Goal: Information Seeking & Learning: Find specific fact

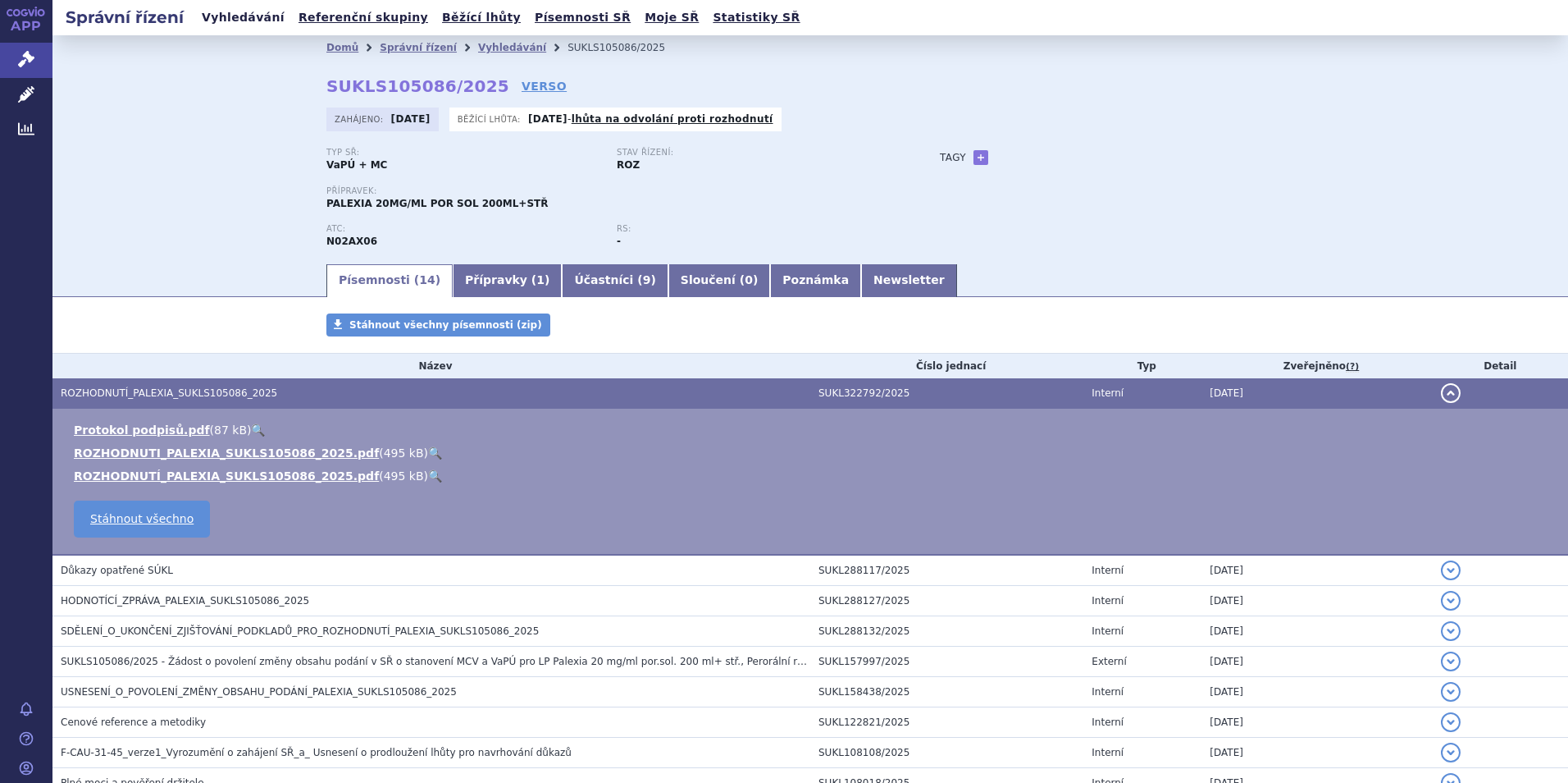
click at [239, 14] on link "Vyhledávání" at bounding box center [243, 18] width 93 height 22
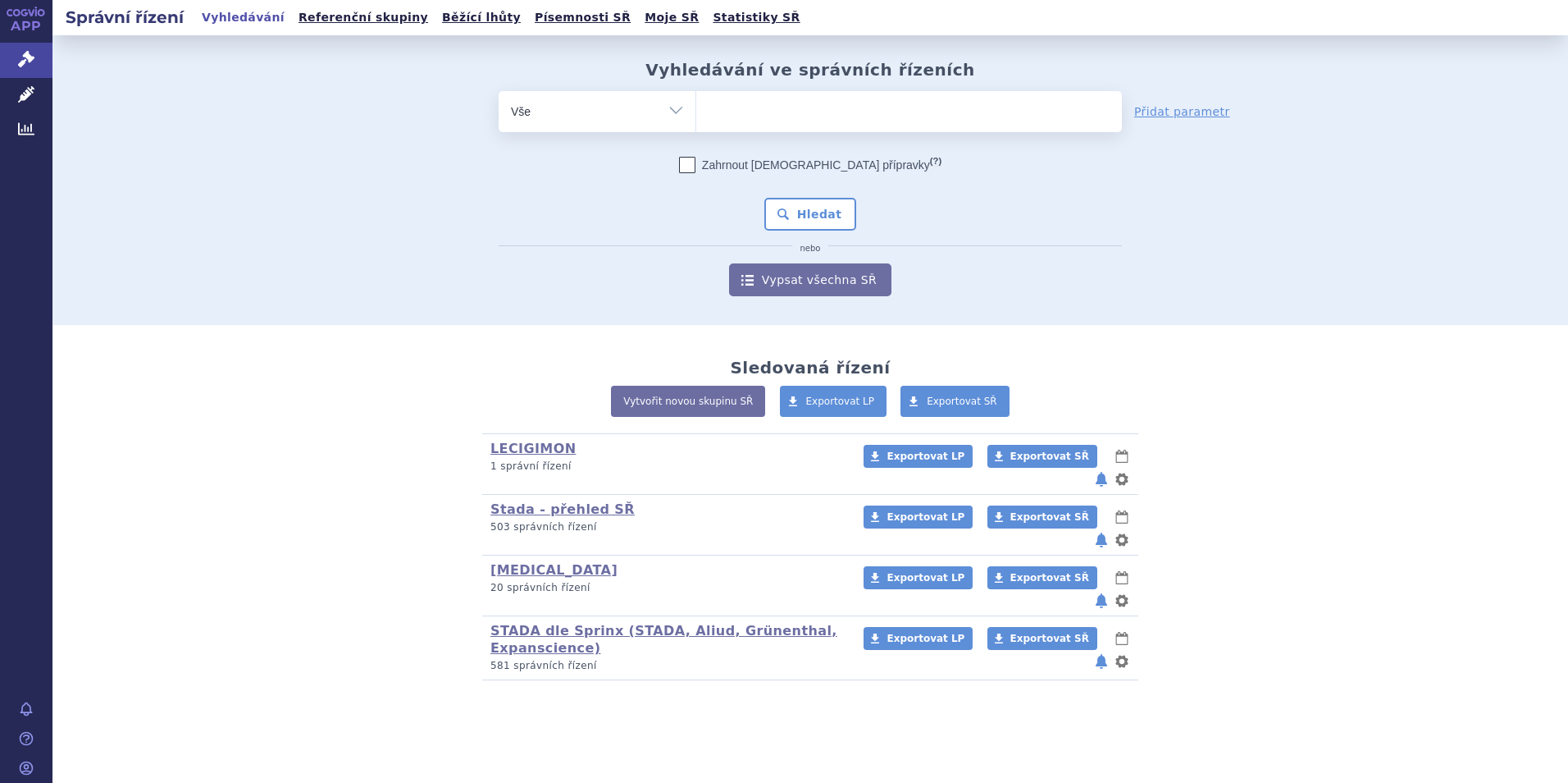
click at [739, 107] on ul at bounding box center [909, 108] width 426 height 34
click at [696, 107] on select at bounding box center [696, 111] width 1 height 41
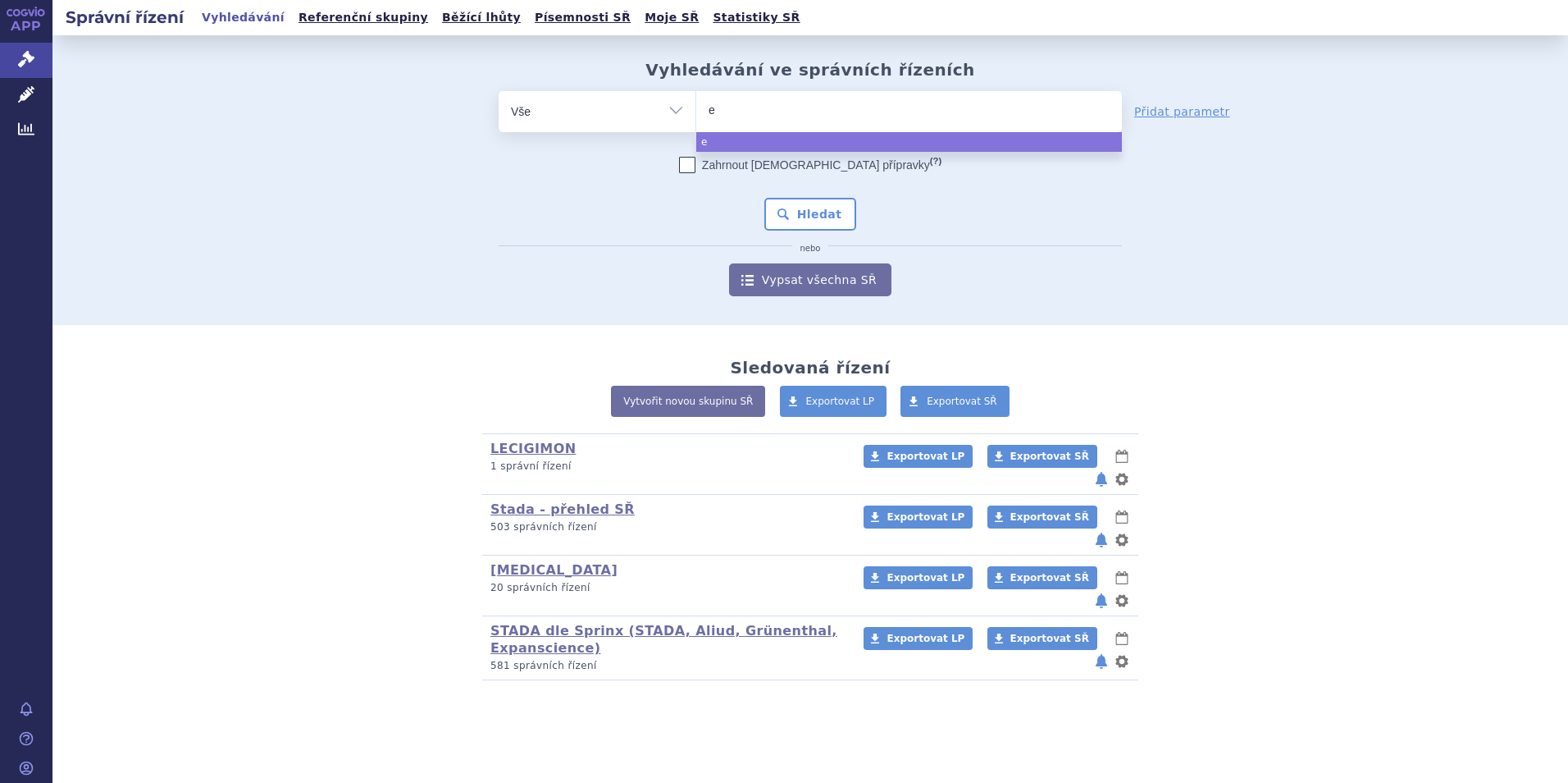
type input "ed"
type input "edo"
type input "edoxa"
type input "edoxab"
type input "[MEDICAL_DATA]"
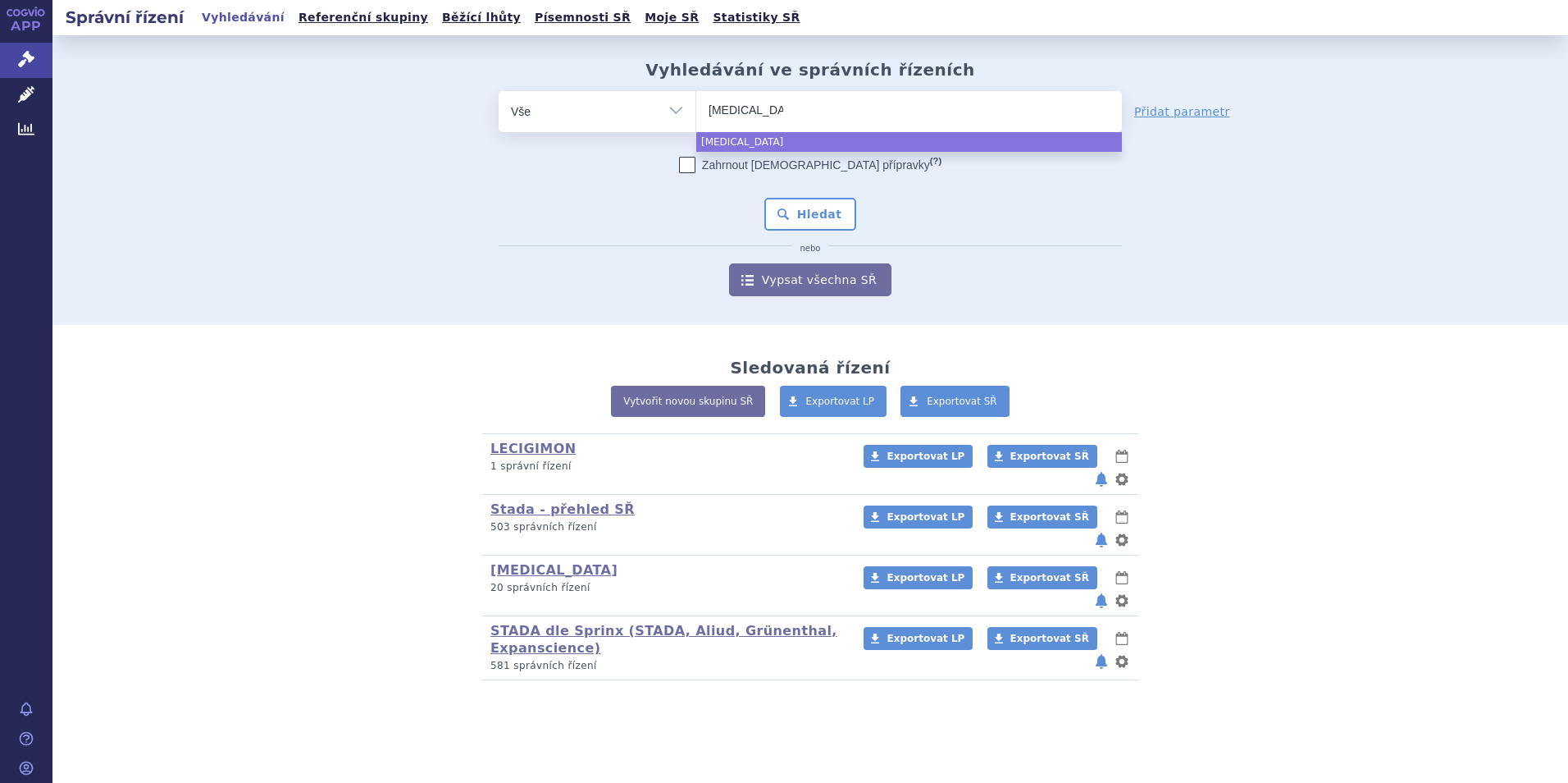
type input "edoxaban"
select select "[MEDICAL_DATA]"
click at [838, 225] on button "Hledat" at bounding box center [810, 214] width 93 height 33
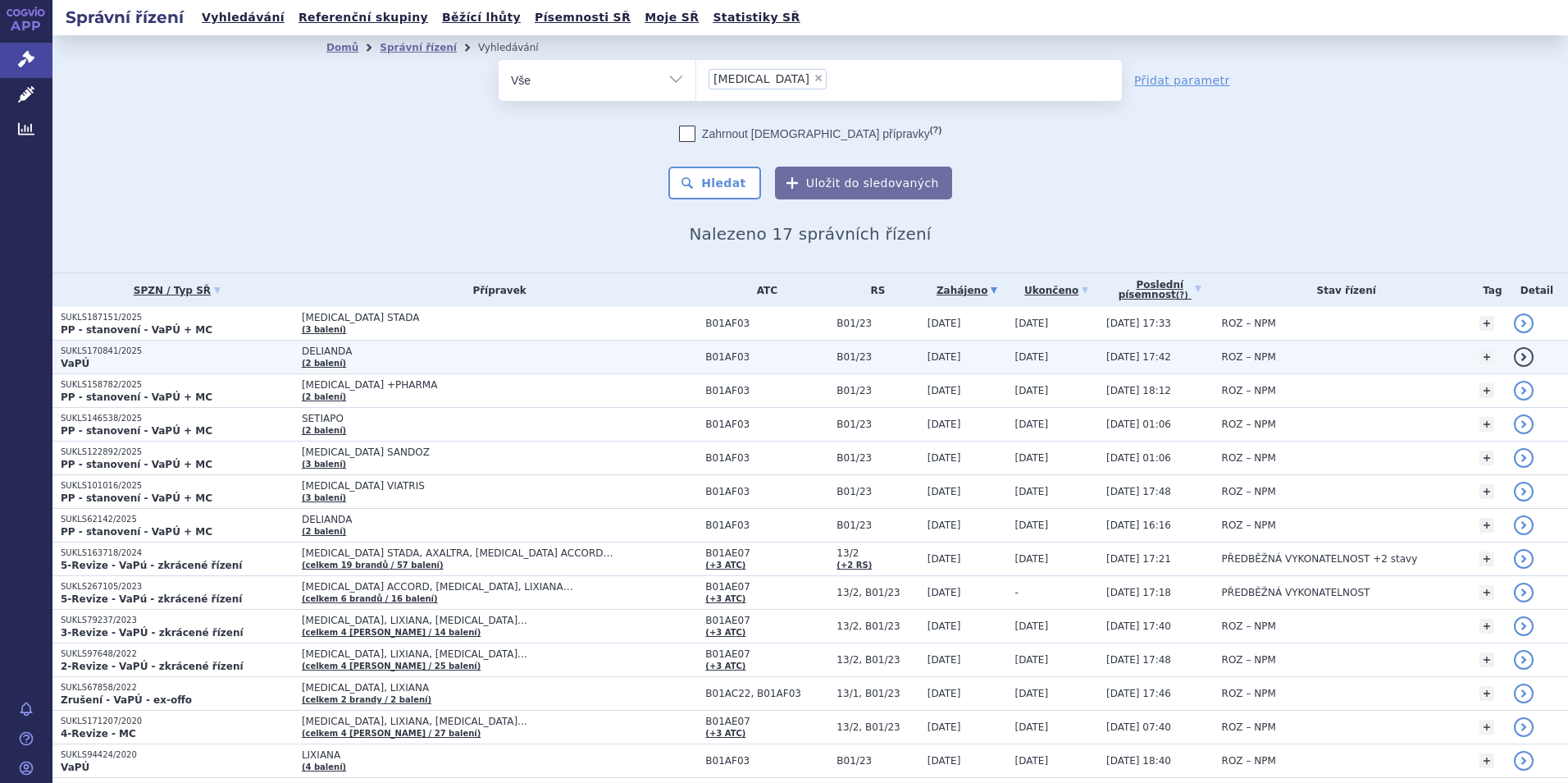
click at [82, 360] on strong "VaPÚ" at bounding box center [75, 363] width 29 height 11
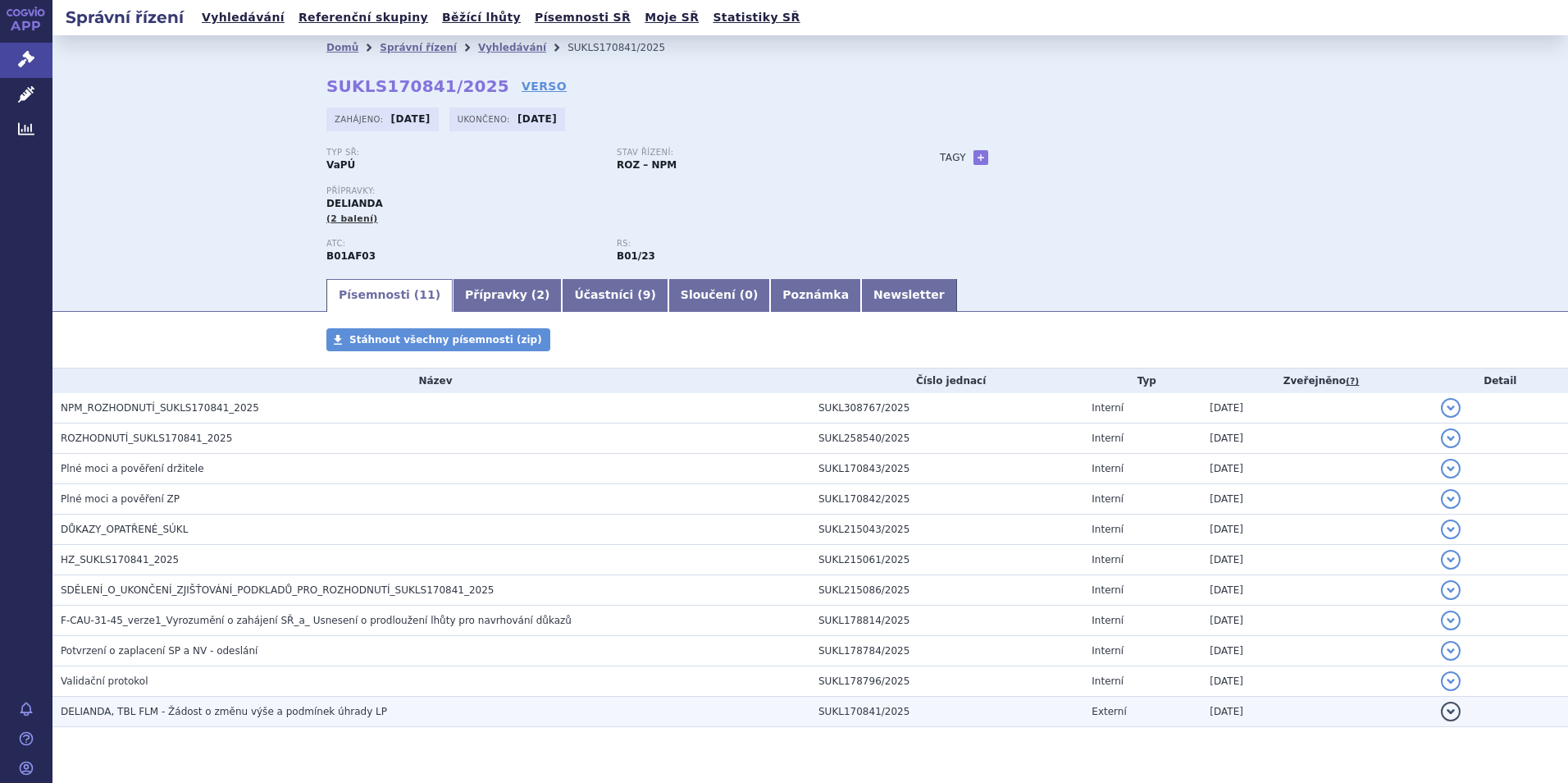
click at [216, 709] on span "DELIANDA, TBL FLM - Žádost o změnu výše a podmínek úhrady LP" at bounding box center [224, 711] width 326 height 11
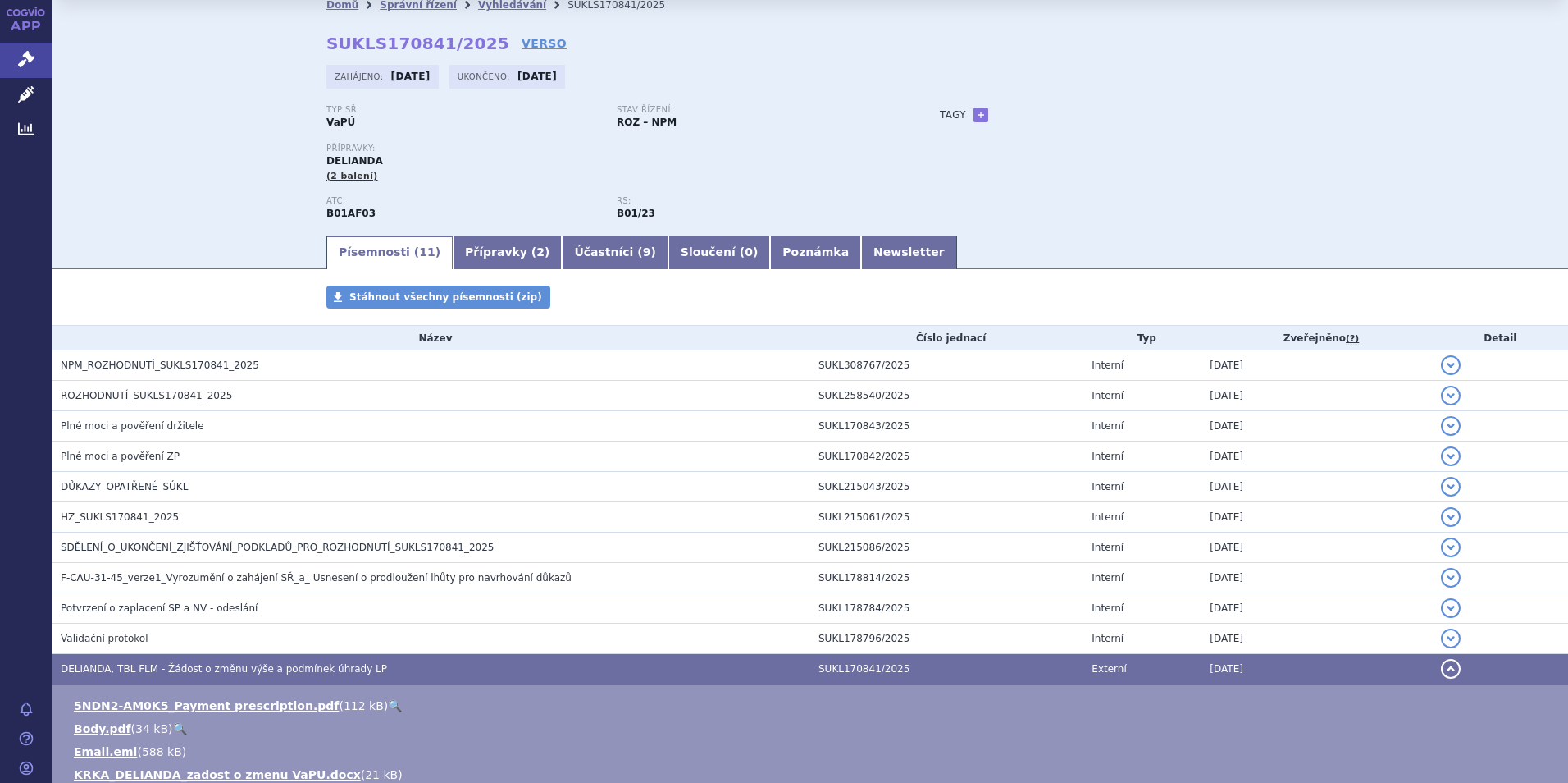
scroll to position [327, 0]
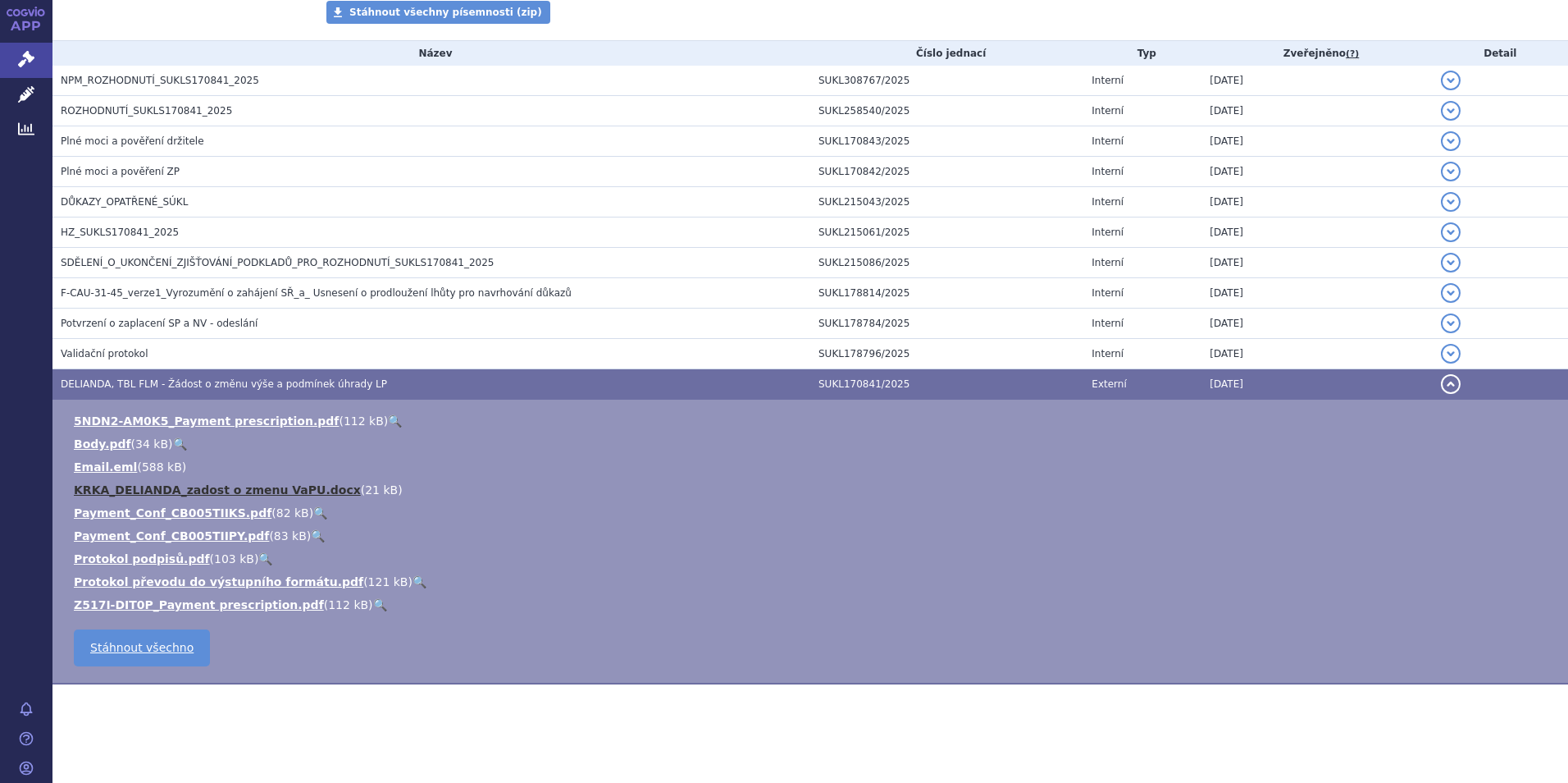
click at [207, 489] on link "KRKA_DELIANDA_zadost o zmenu VaPU.docx" at bounding box center [217, 490] width 287 height 13
click at [100, 443] on link "Body.pdf" at bounding box center [102, 444] width 57 height 13
click at [100, 465] on link "Email.eml" at bounding box center [105, 467] width 64 height 13
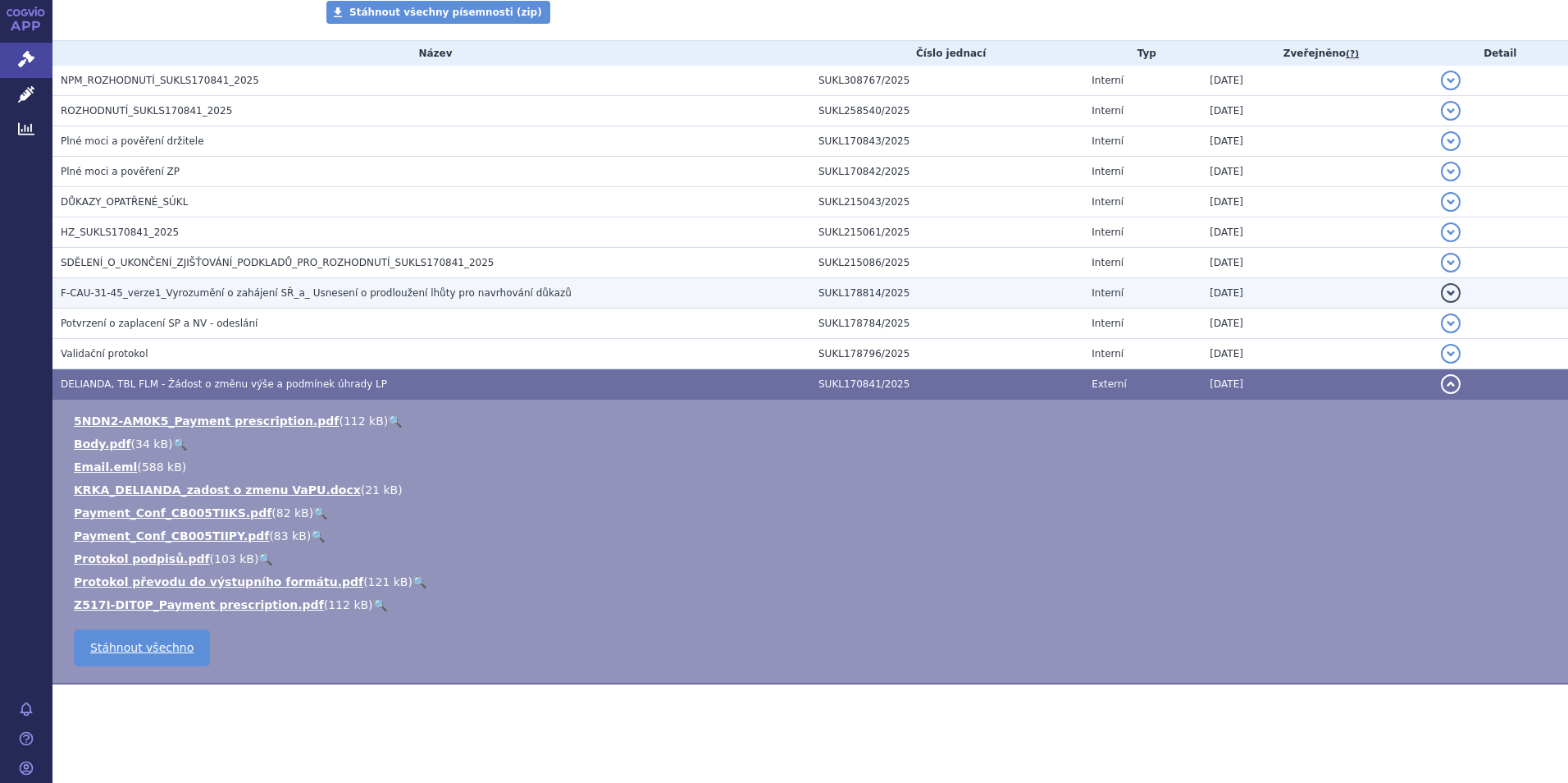
click at [266, 294] on span "F-CAU-31-45_verze1_Vyrozumění o zahájení SŘ_a_ Usnesení o prodloužení lhůty pro…" at bounding box center [316, 292] width 511 height 11
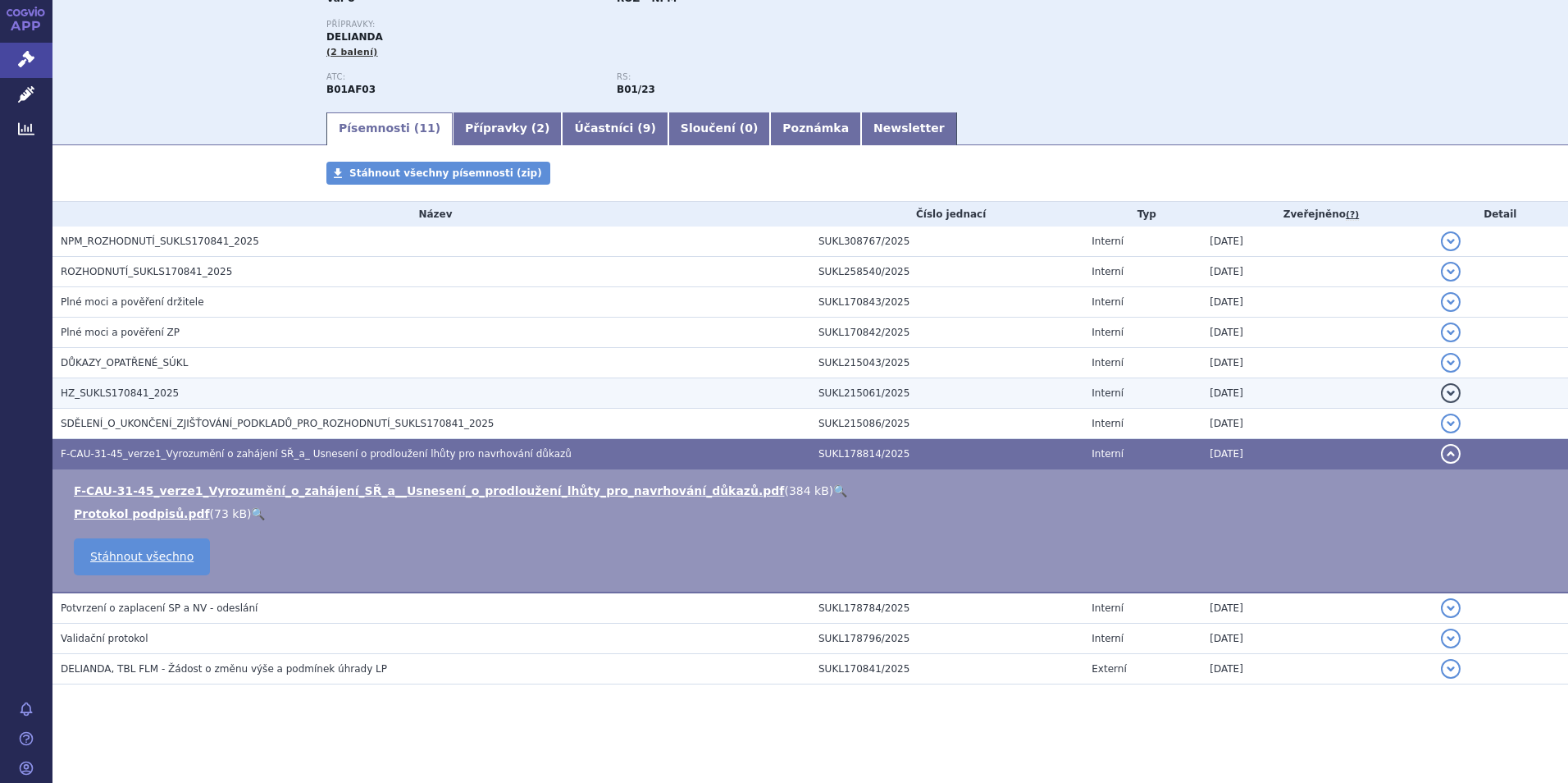
click at [117, 390] on span "HZ_SUKLS170841_2025" at bounding box center [120, 393] width 118 height 11
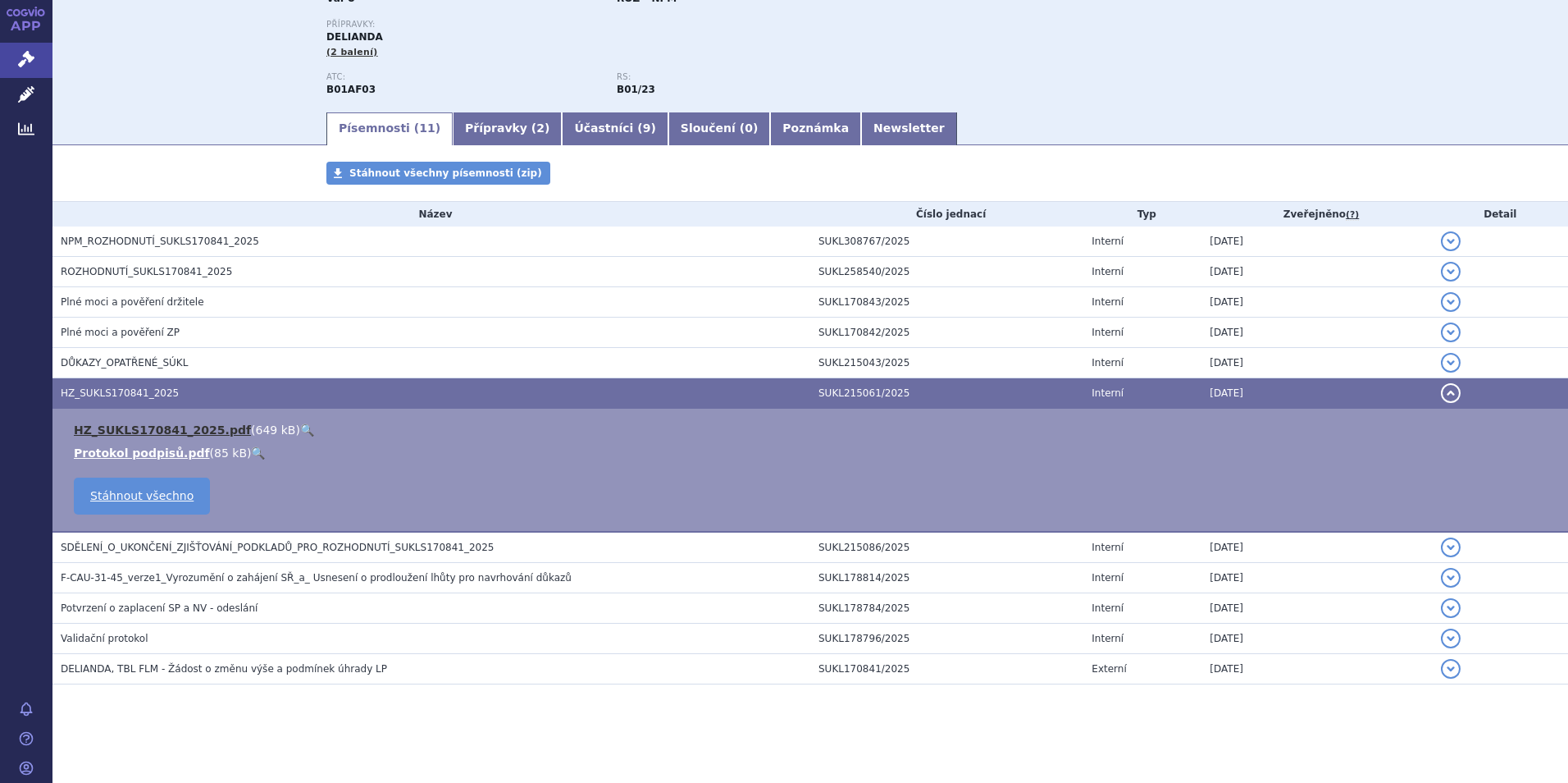
click at [141, 430] on link "HZ_SUKLS170841_2025.pdf" at bounding box center [162, 430] width 177 height 13
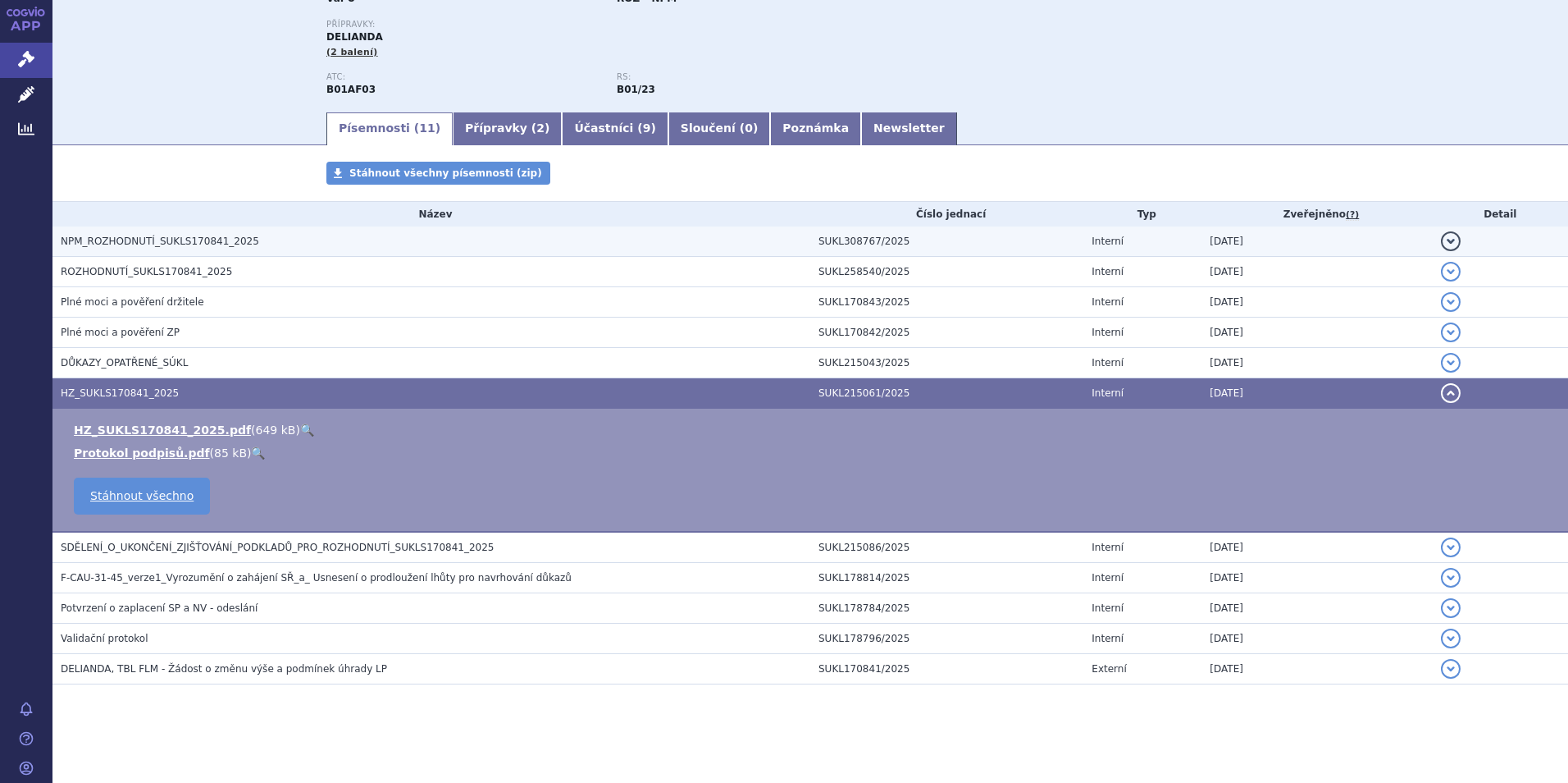
click at [127, 242] on span "NPM_ROZHODNUTÍ_SUKLS170841_2025" at bounding box center [159, 241] width 198 height 11
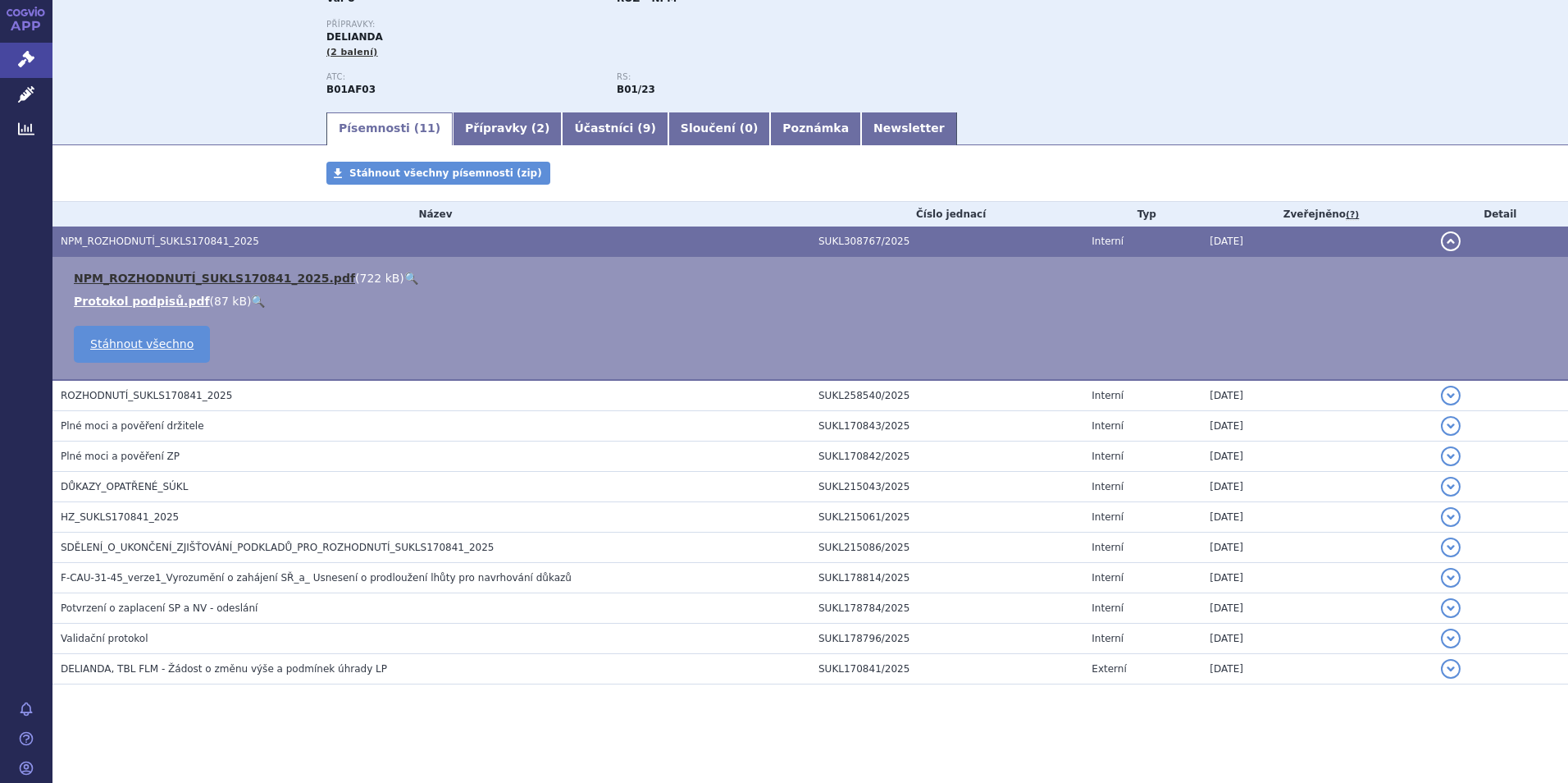
click at [197, 272] on link "NPM_ROZHODNUTÍ_SUKLS170841_2025.pdf" at bounding box center [214, 279] width 281 height 13
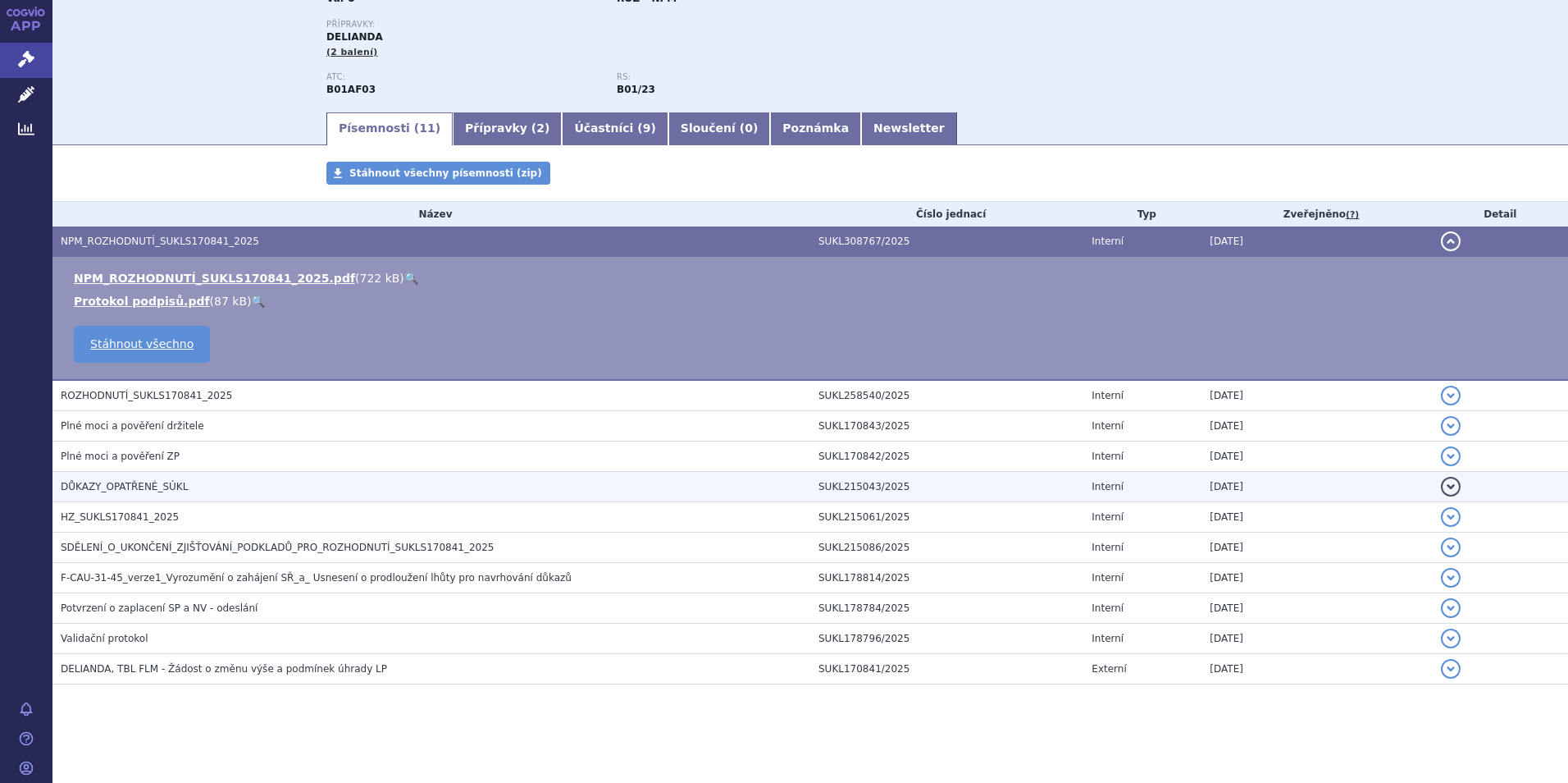
click at [115, 479] on h3 "DŮKAZY_OPATŘENÉ_SÚKL" at bounding box center [435, 487] width 749 height 17
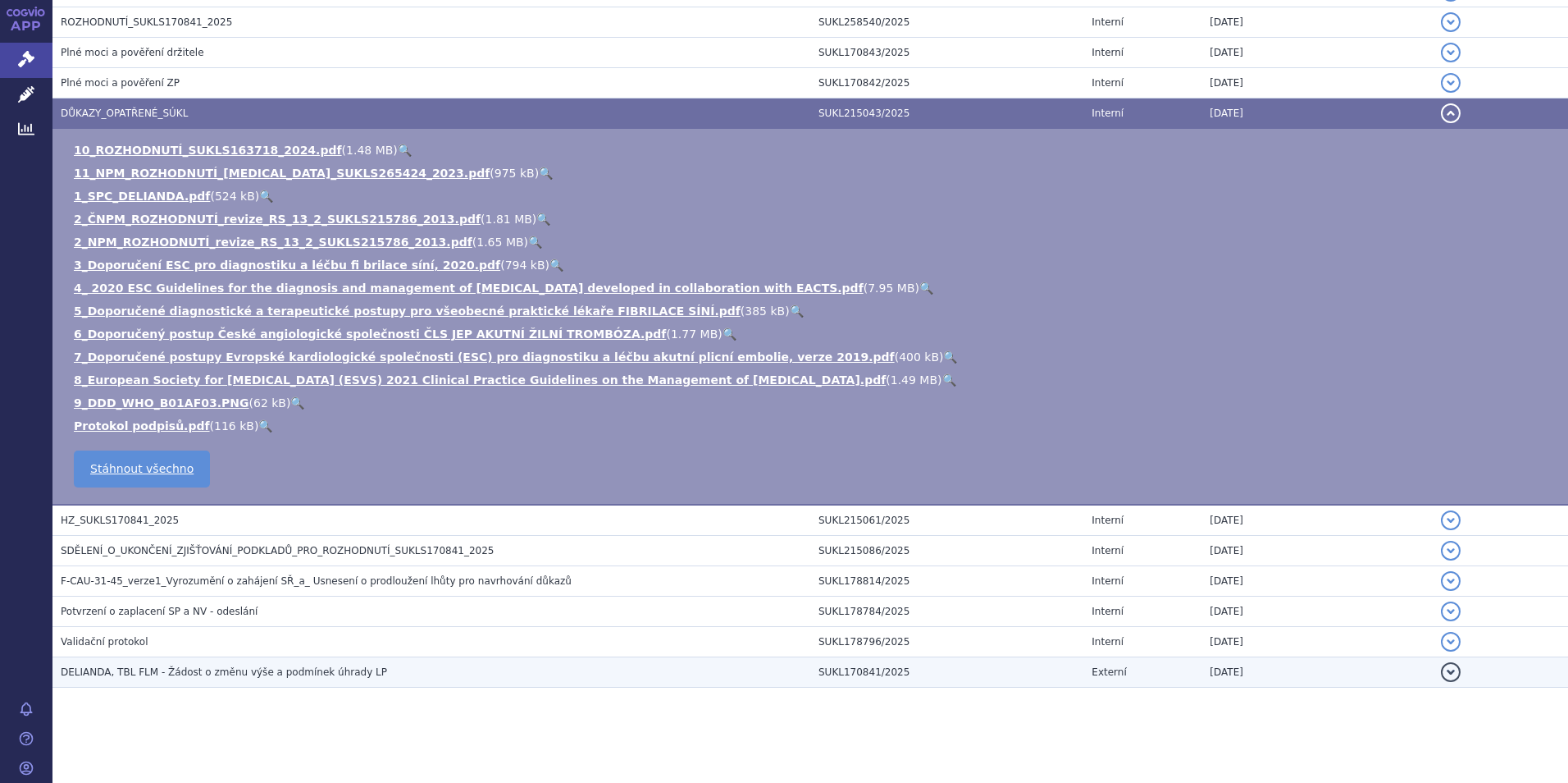
scroll to position [420, 0]
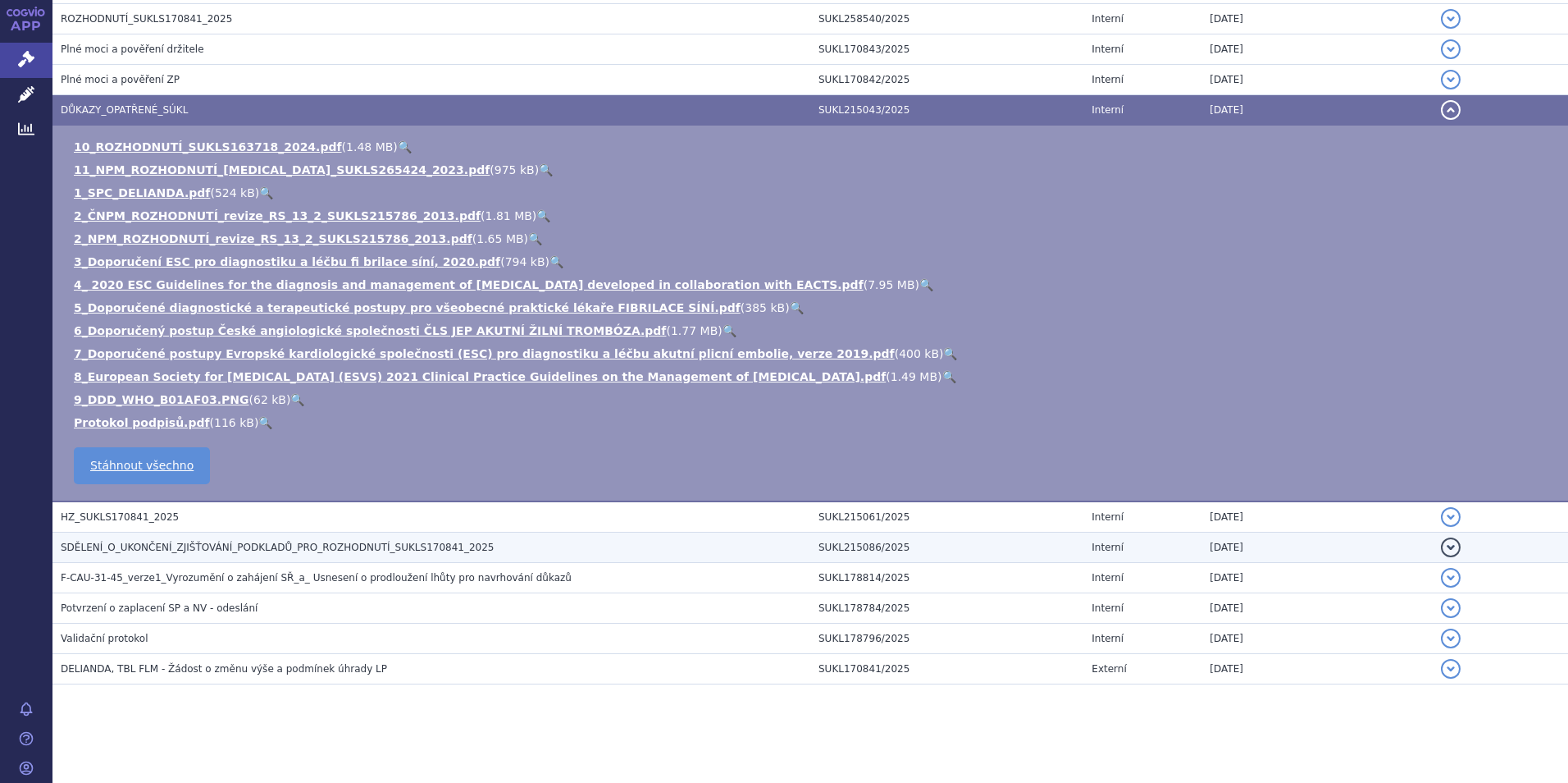
click at [123, 546] on span "SDĚLENÍ_O_UKONČENÍ_ZJIŠŤOVÁNÍ_PODKLADŮ_PRO_ROZHODNUTÍ_SUKLS170841_2025" at bounding box center [277, 547] width 433 height 11
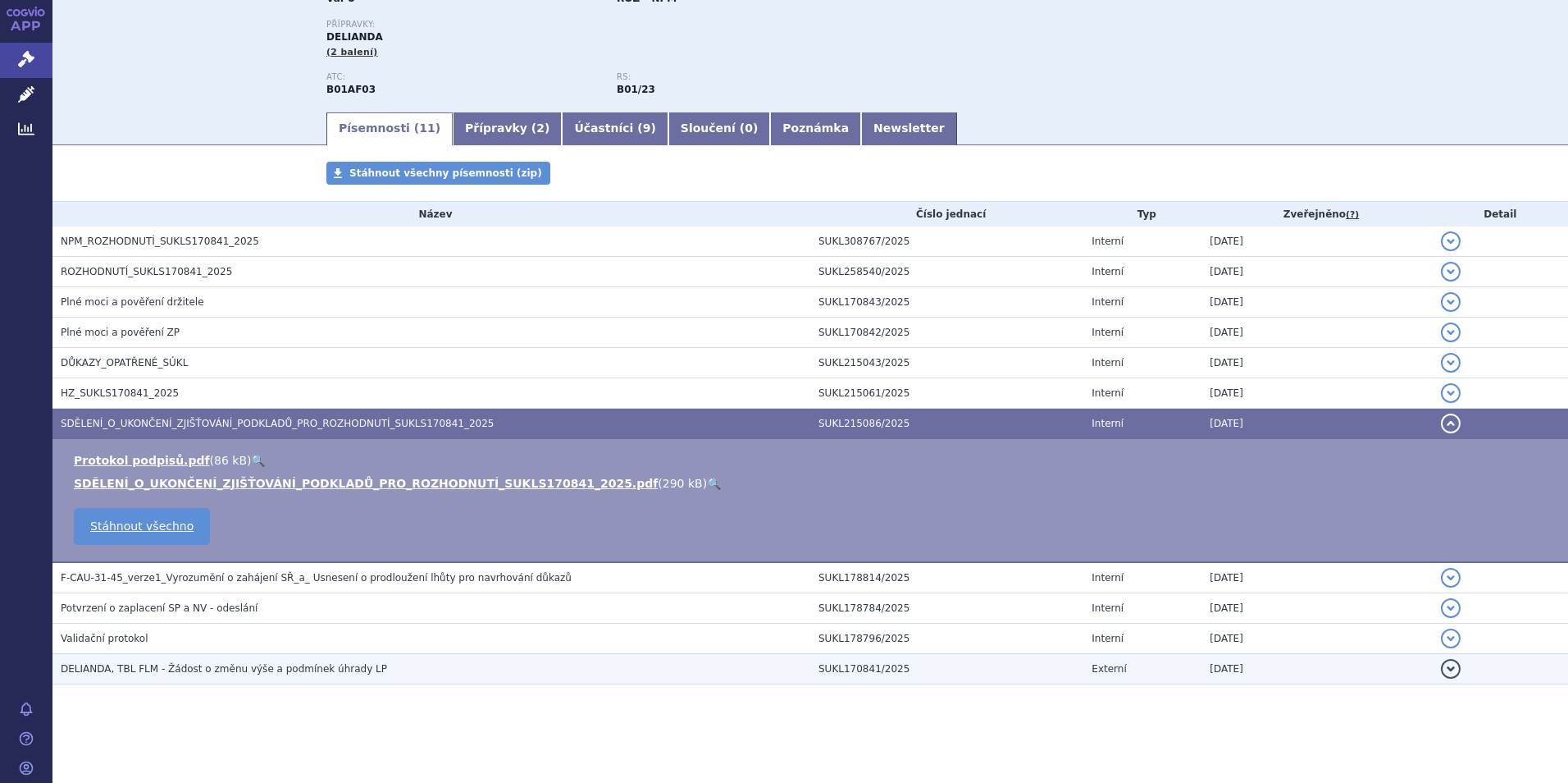
click at [125, 666] on span "DELIANDA, TBL FLM - Žádost o změnu výše a podmínek úhrady LP" at bounding box center [224, 669] width 326 height 11
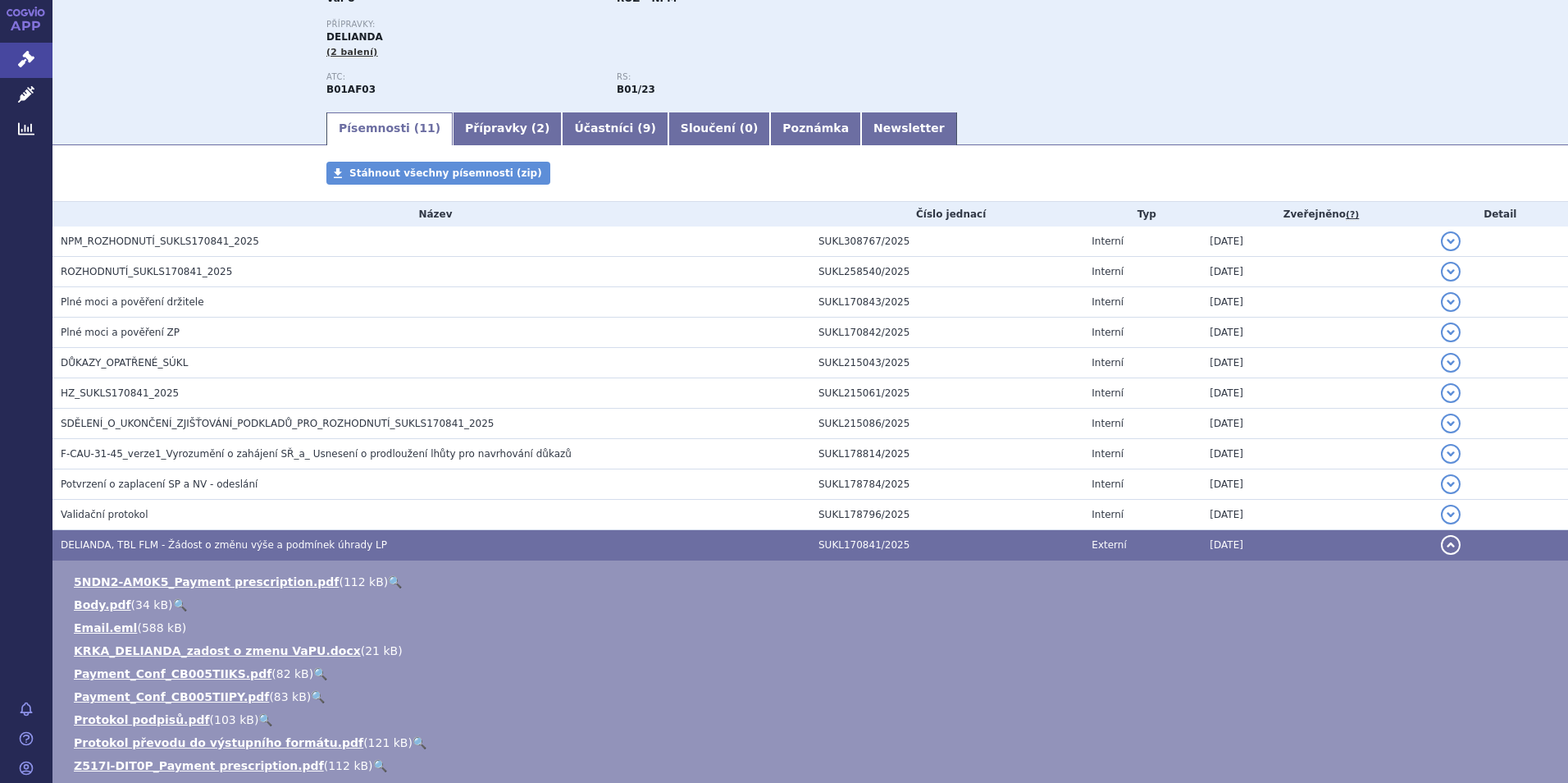
scroll to position [327, 0]
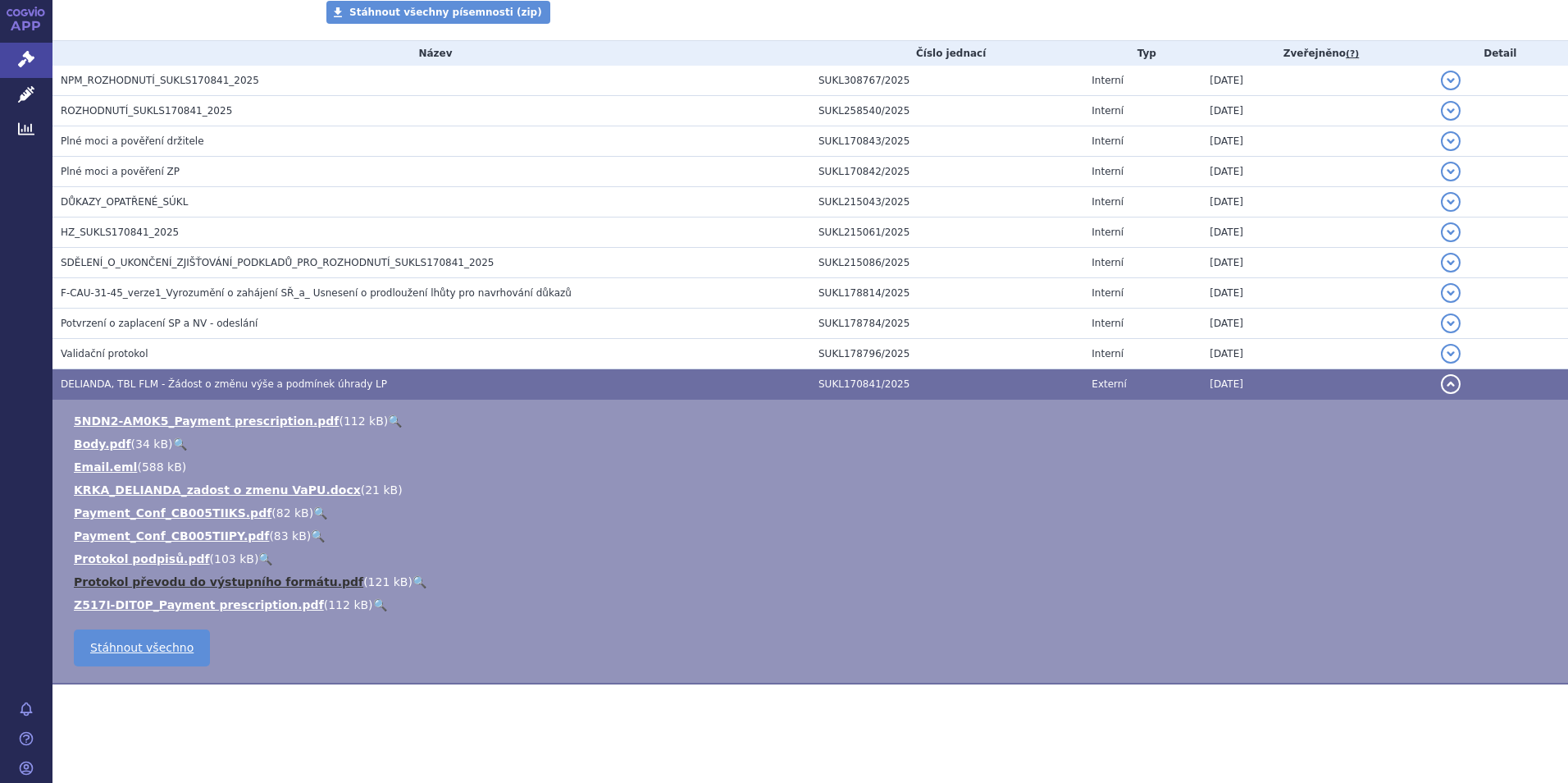
click at [220, 585] on link "Protokol převodu do výstupního formátu.pdf" at bounding box center [218, 582] width 289 height 13
click at [208, 604] on link "Z517I-DIT0P_Payment prescription.pdf" at bounding box center [198, 605] width 250 height 13
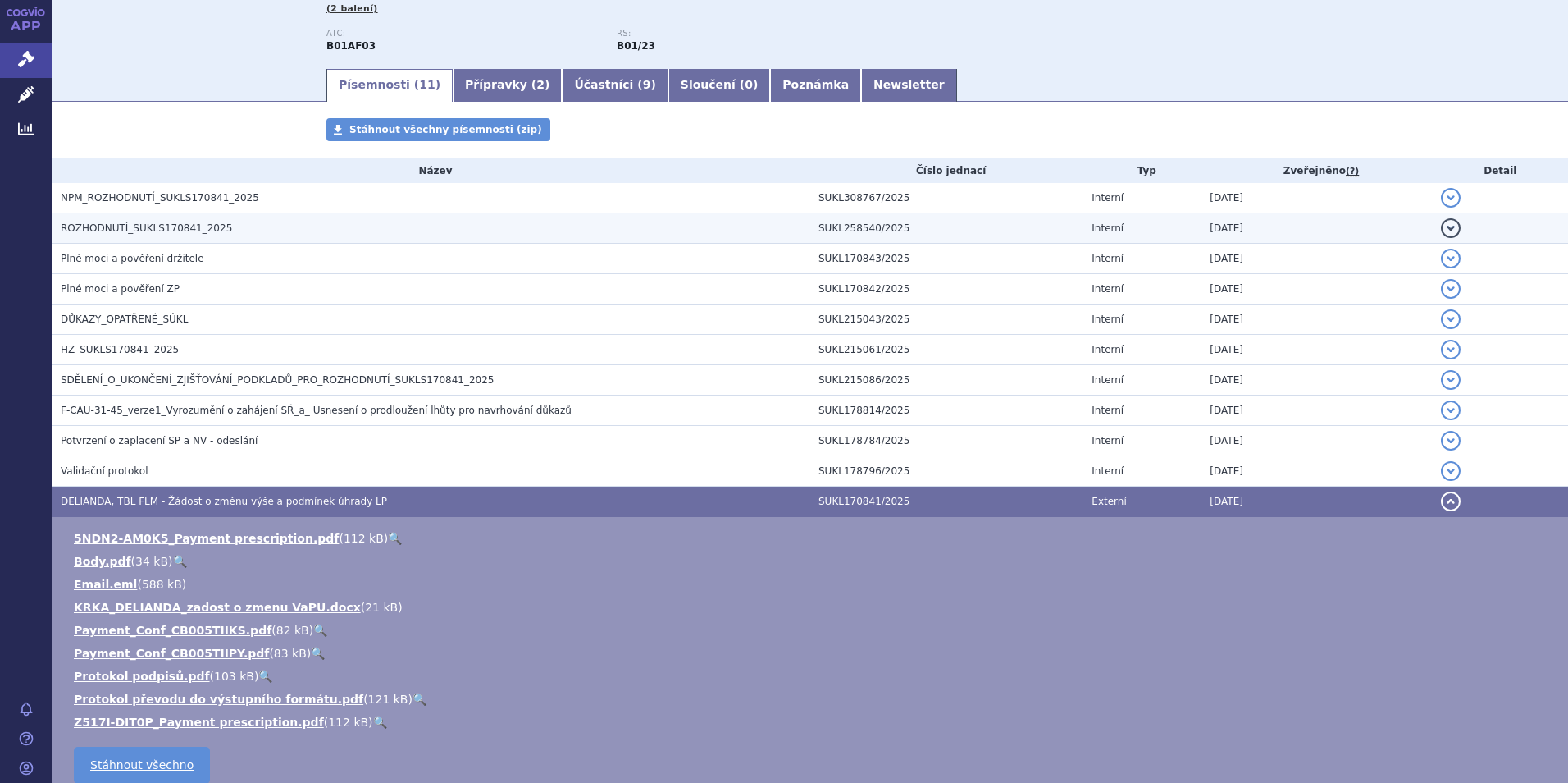
scroll to position [0, 0]
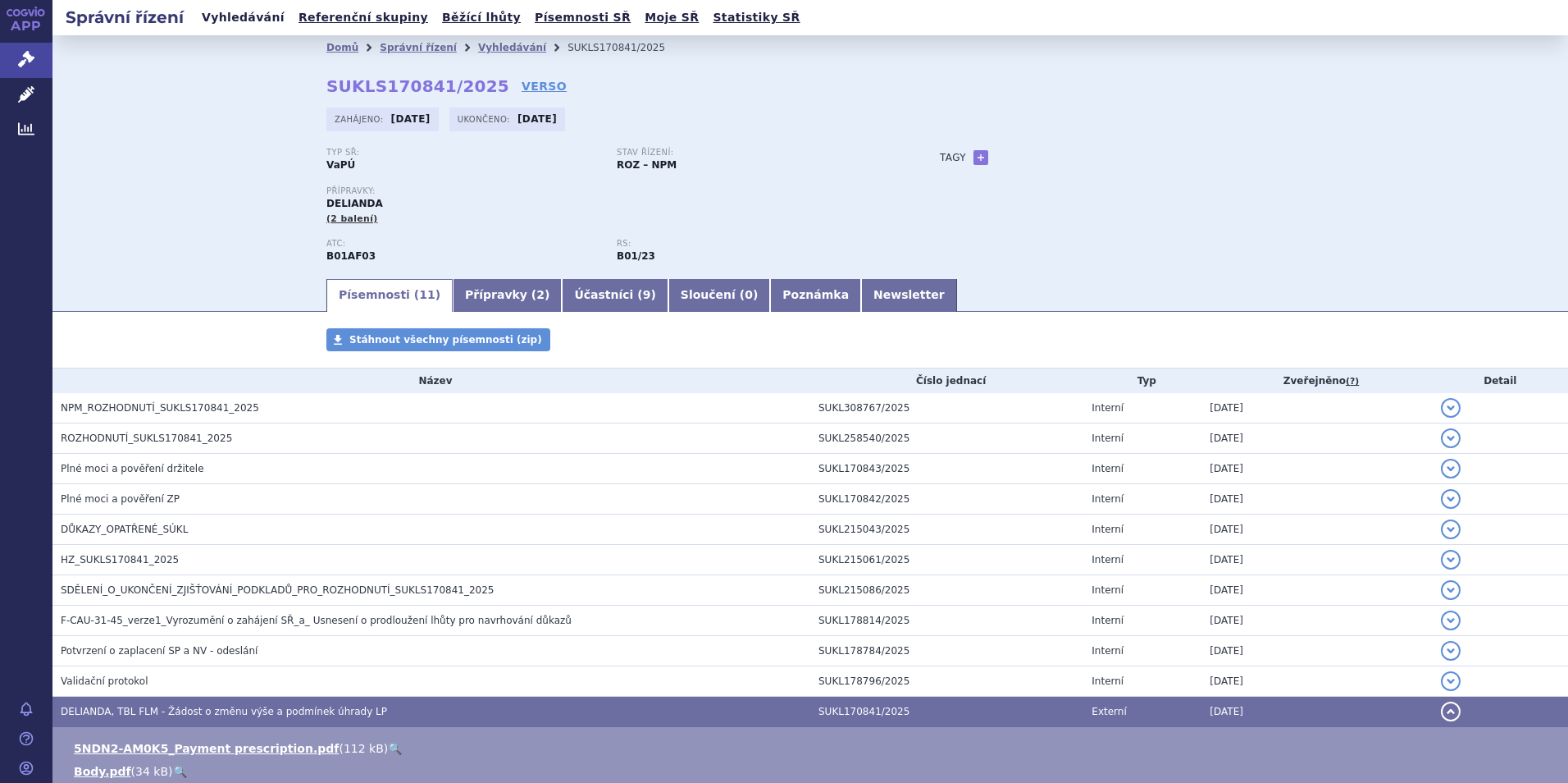
click at [233, 15] on link "Vyhledávání" at bounding box center [243, 18] width 93 height 22
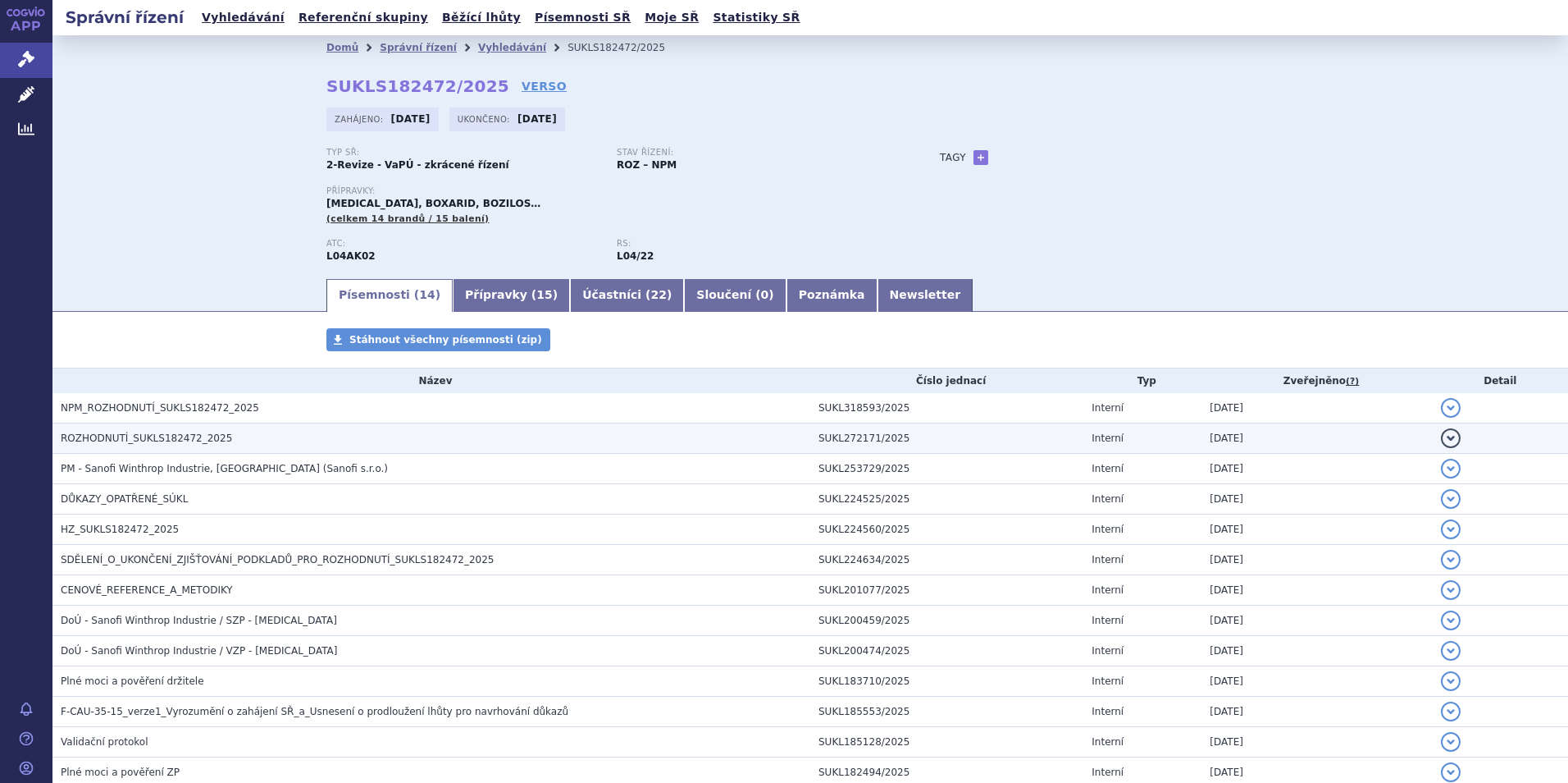
click at [136, 434] on span "ROZHODNUTÍ_SUKLS182472_2025" at bounding box center [147, 438] width 171 height 11
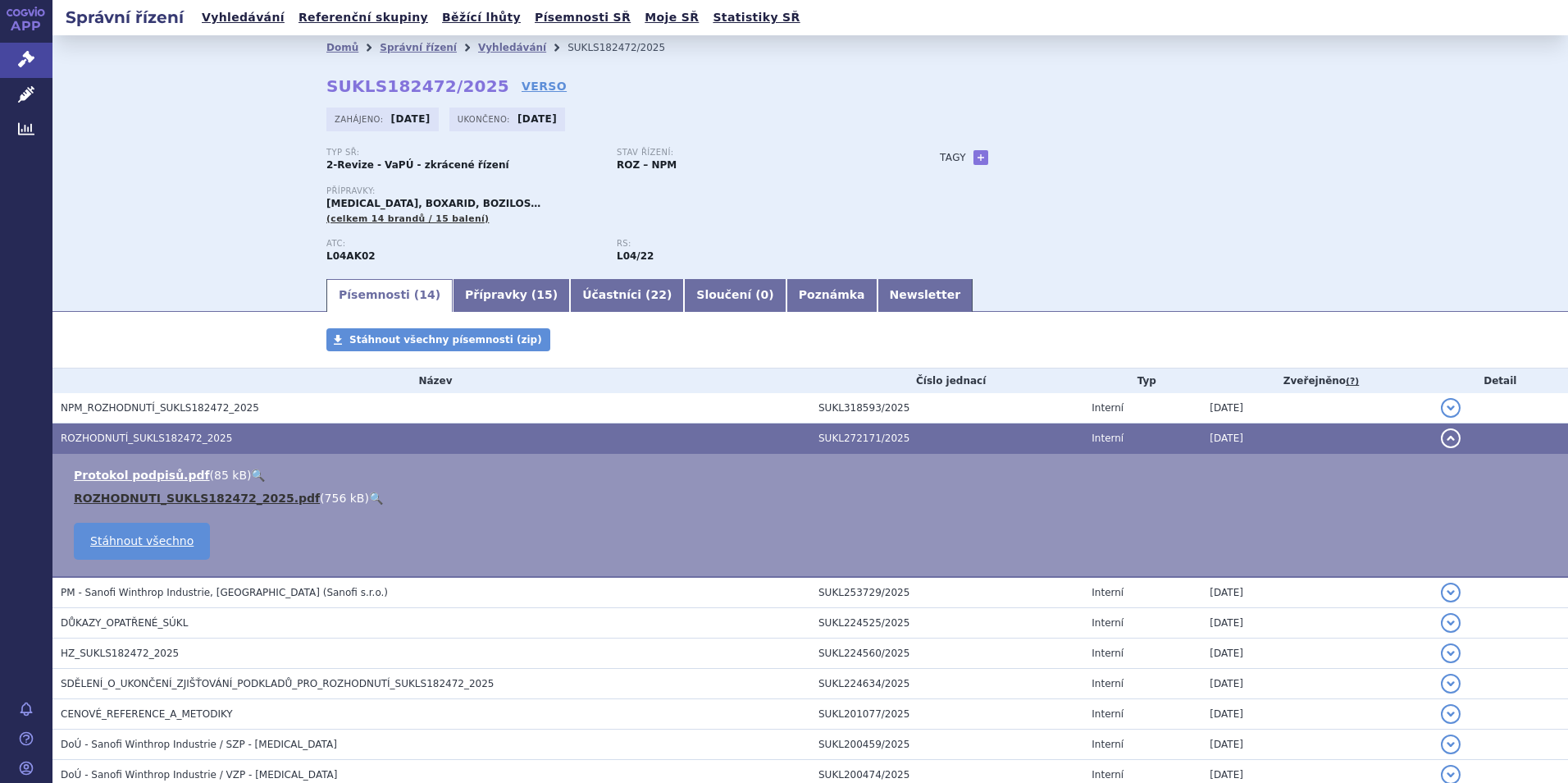
click at [242, 502] on link "ROZHODNUTI_SUKLS182472_2025.pdf" at bounding box center [196, 498] width 246 height 13
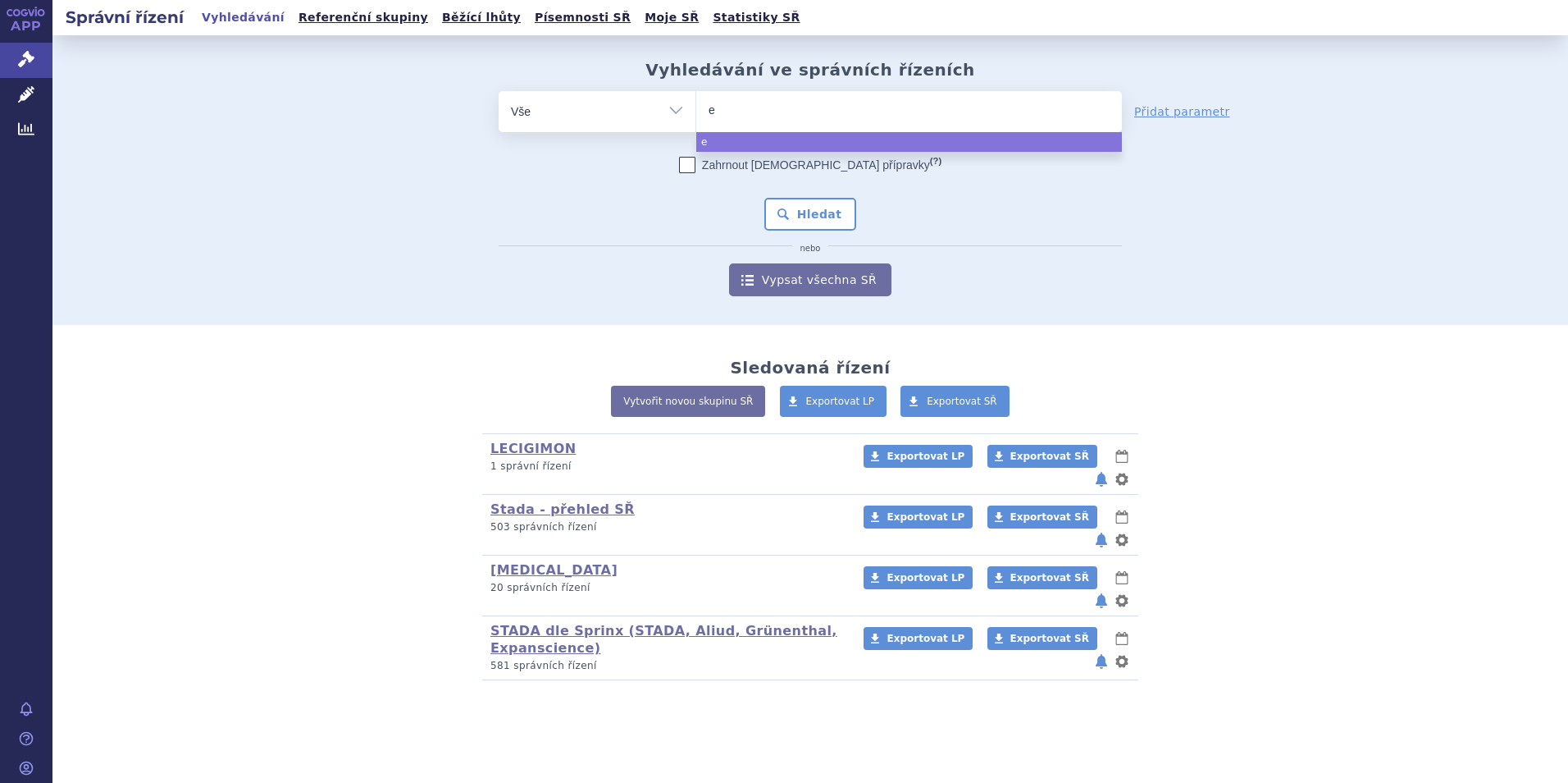
type input "ed"
type input "edox"
type input "edoxa"
type input "edoxab"
type input "[MEDICAL_DATA]"
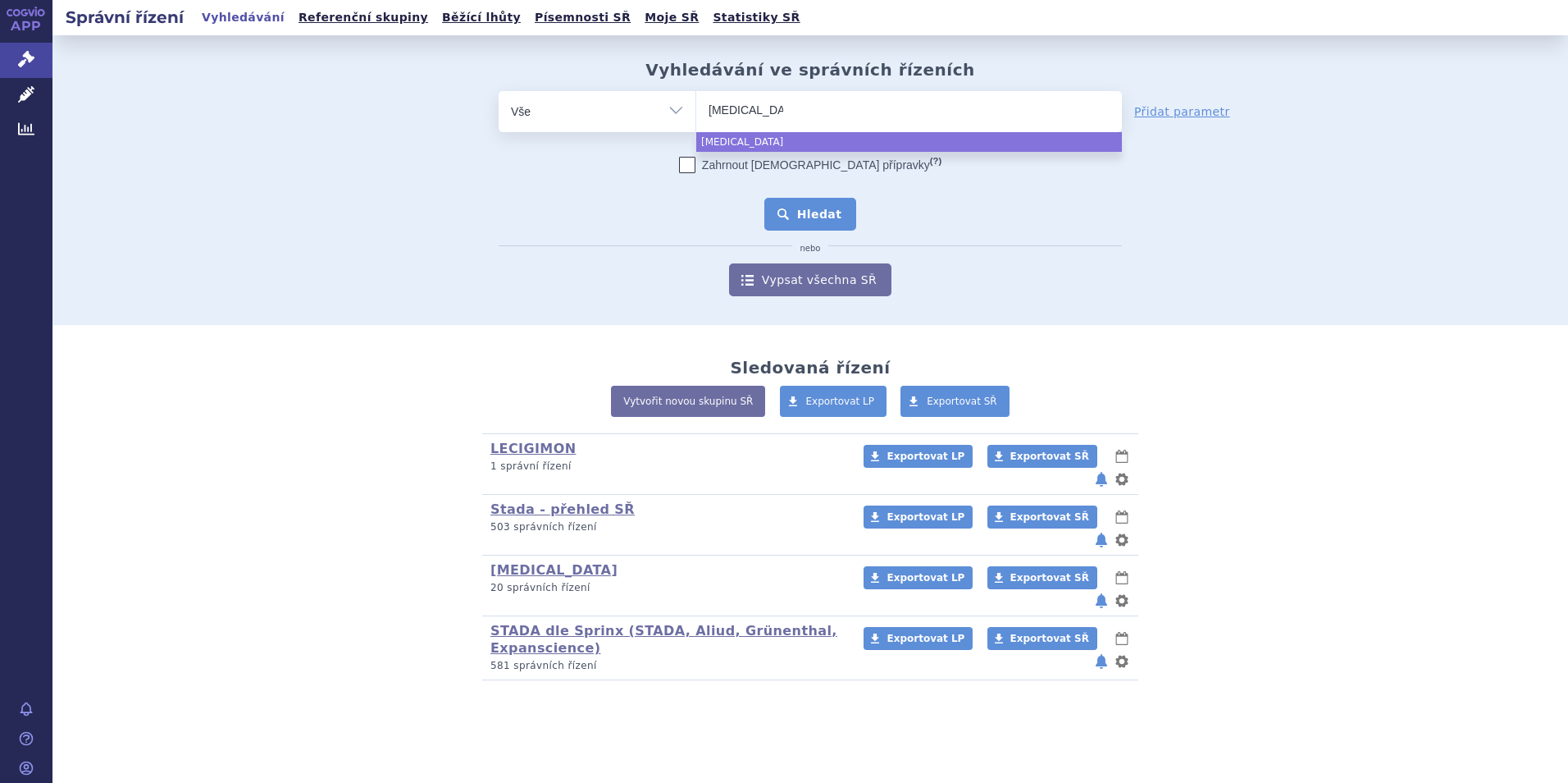
select select "[MEDICAL_DATA]"
click at [808, 217] on button "Hledat" at bounding box center [810, 214] width 93 height 33
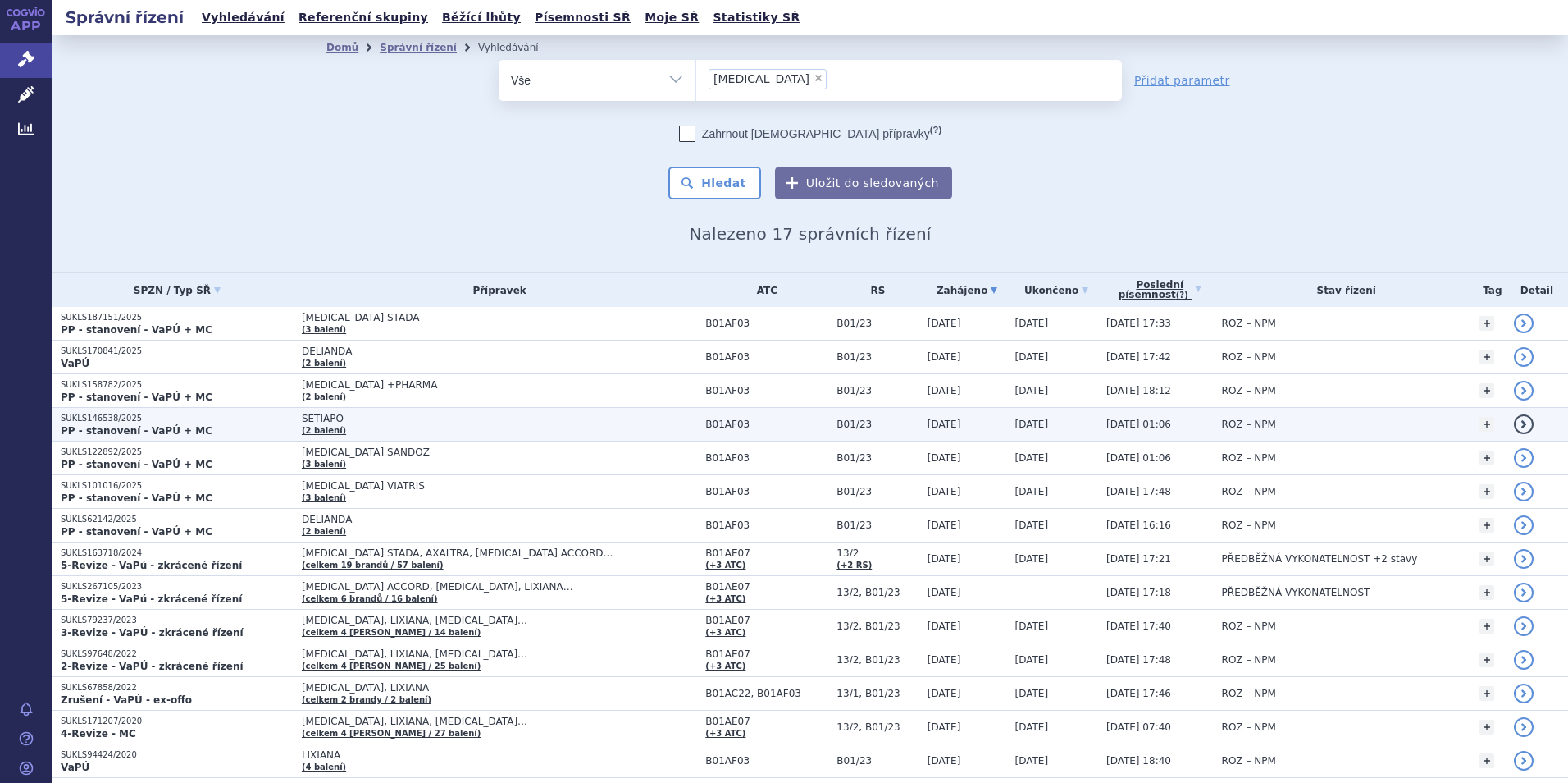
click at [120, 425] on strong "PP - stanovení - VaPÚ + MC" at bounding box center [136, 431] width 152 height 11
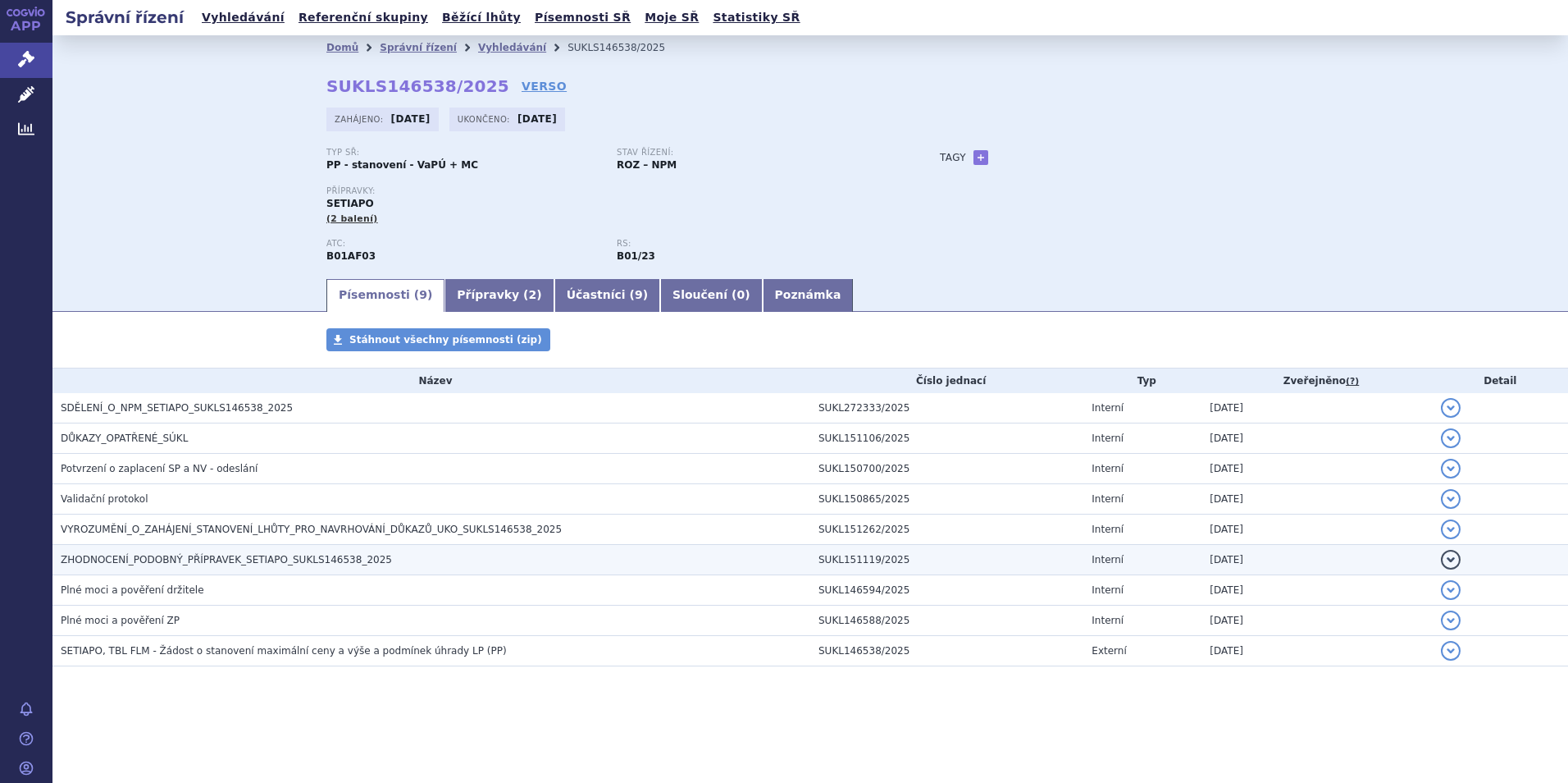
click at [166, 561] on span "ZHODNOCENÍ_PODOBNÝ_PŘÍPRAVEK_SETIAPO_SUKLS146538_2025" at bounding box center [226, 560] width 331 height 11
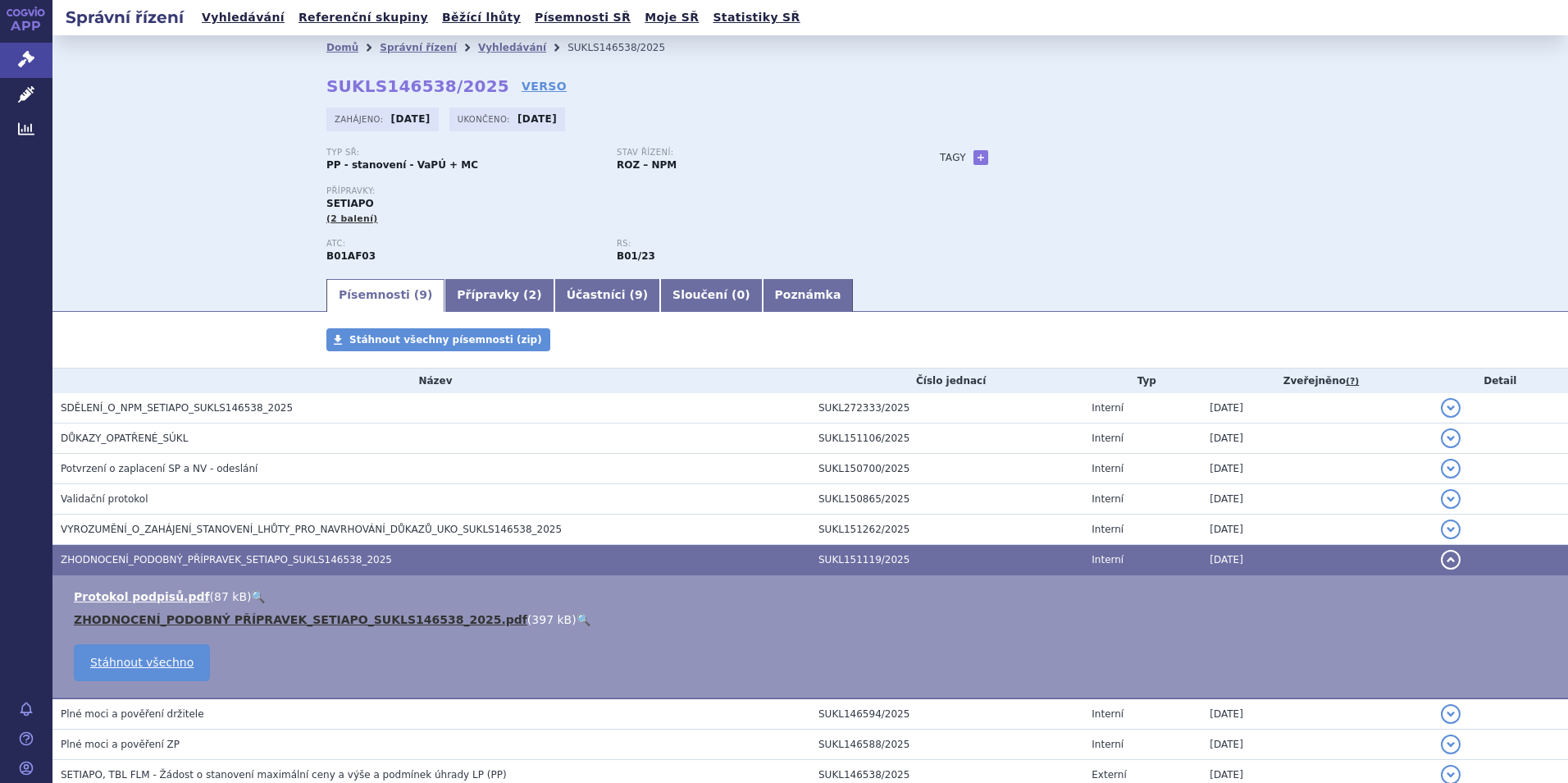
click at [330, 622] on link "ZHODNOCENÍ_PODOBNÝ PŘÍPRAVEK_SETIAPO_SUKLS146538_2025.pdf" at bounding box center [301, 620] width 454 height 13
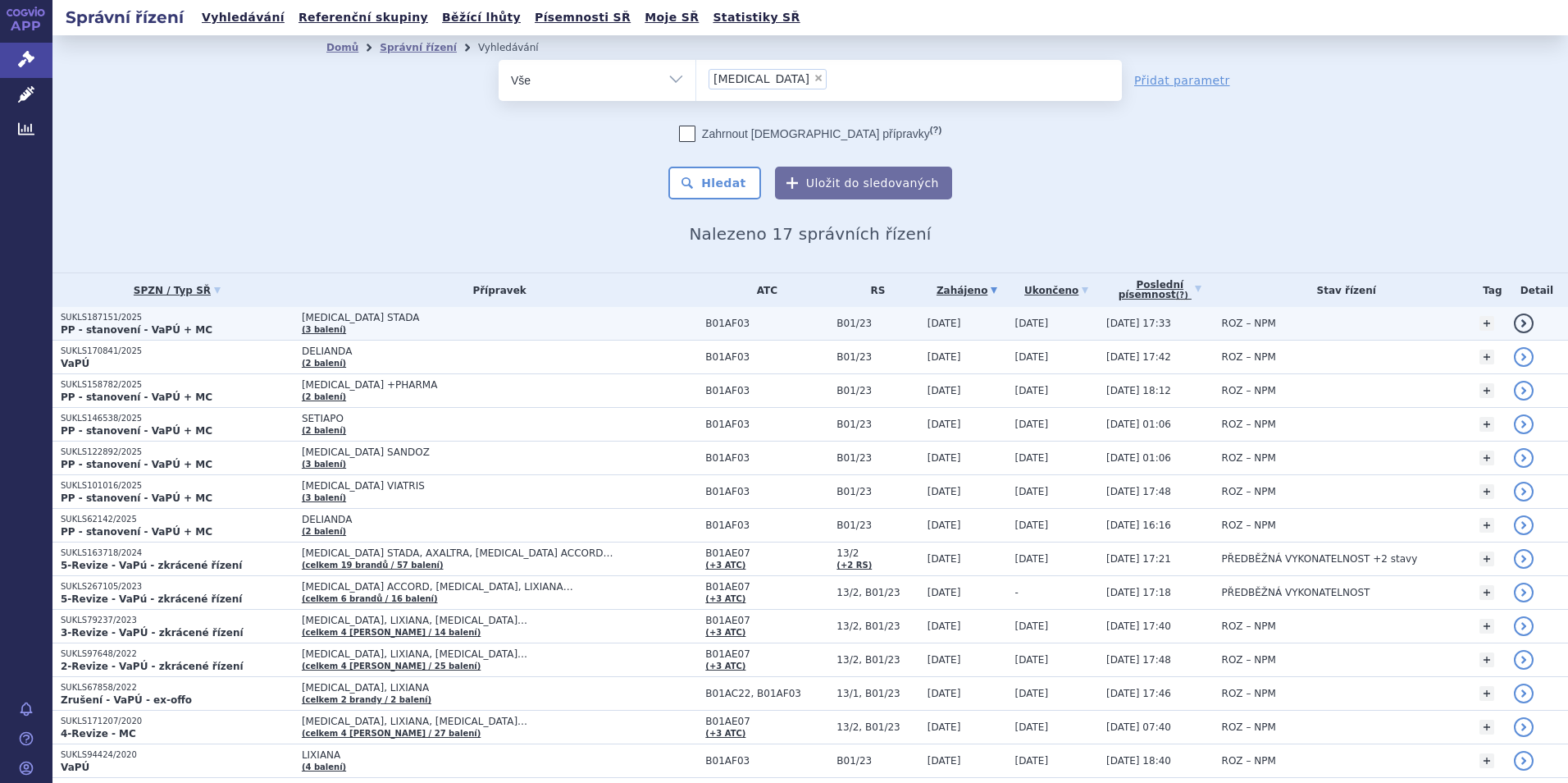
click at [122, 322] on p "SUKLS187151/2025" at bounding box center [177, 317] width 233 height 11
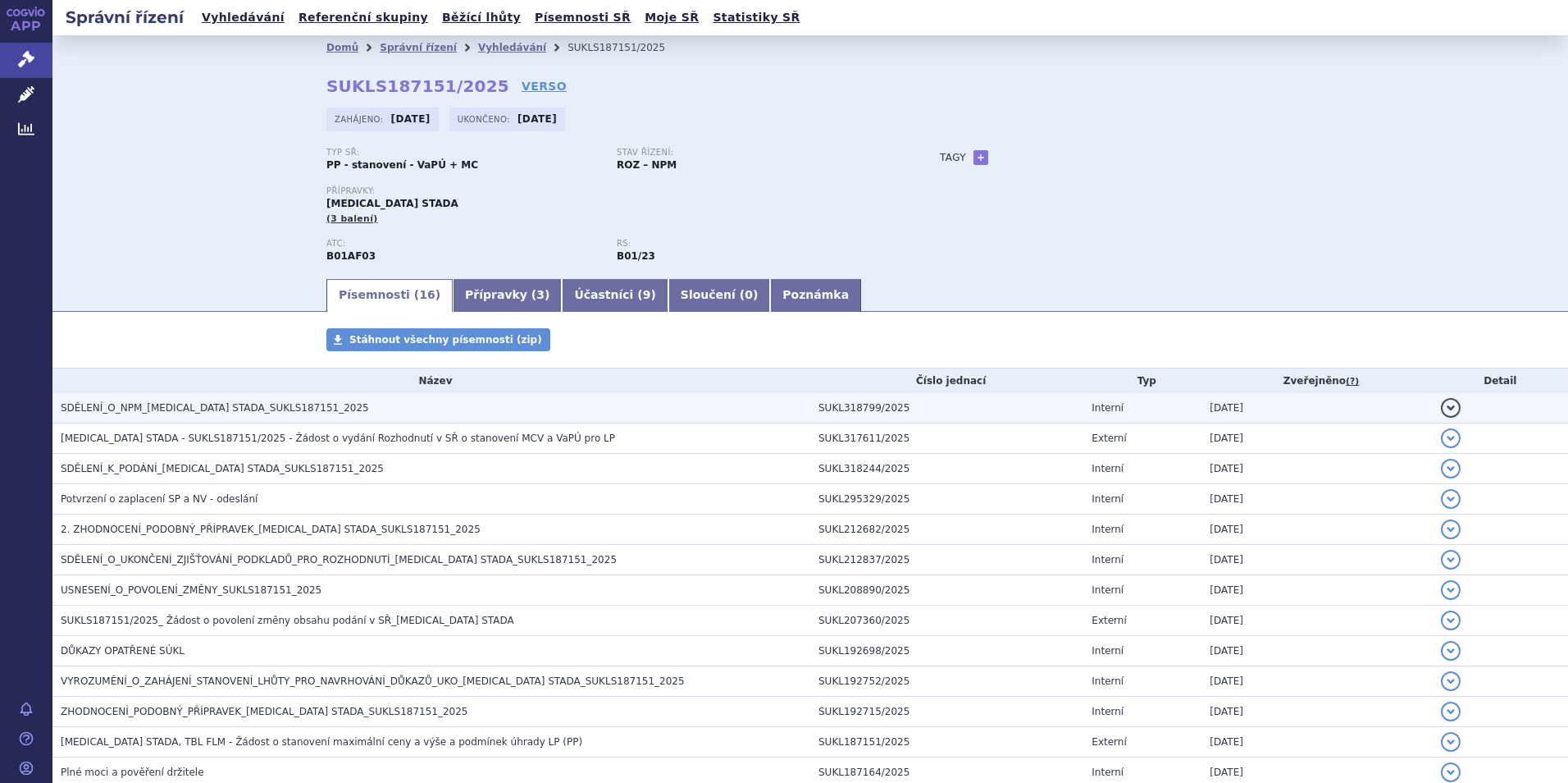
click at [227, 398] on td "SDĚLENÍ_O_NPM_[MEDICAL_DATA] STADA_SUKLS187151_2025" at bounding box center [431, 408] width 758 height 30
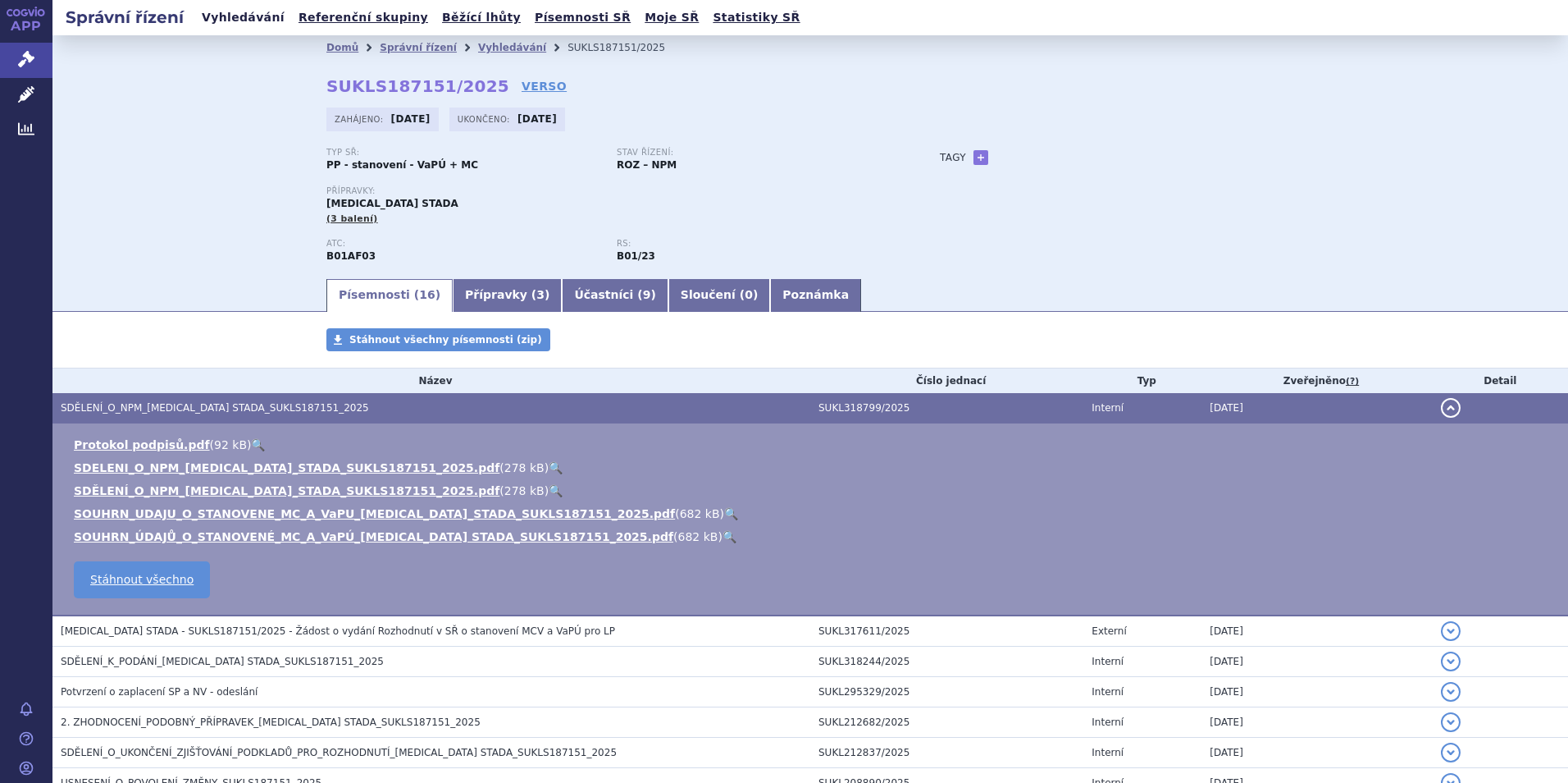
click at [218, 18] on link "Vyhledávání" at bounding box center [243, 18] width 93 height 22
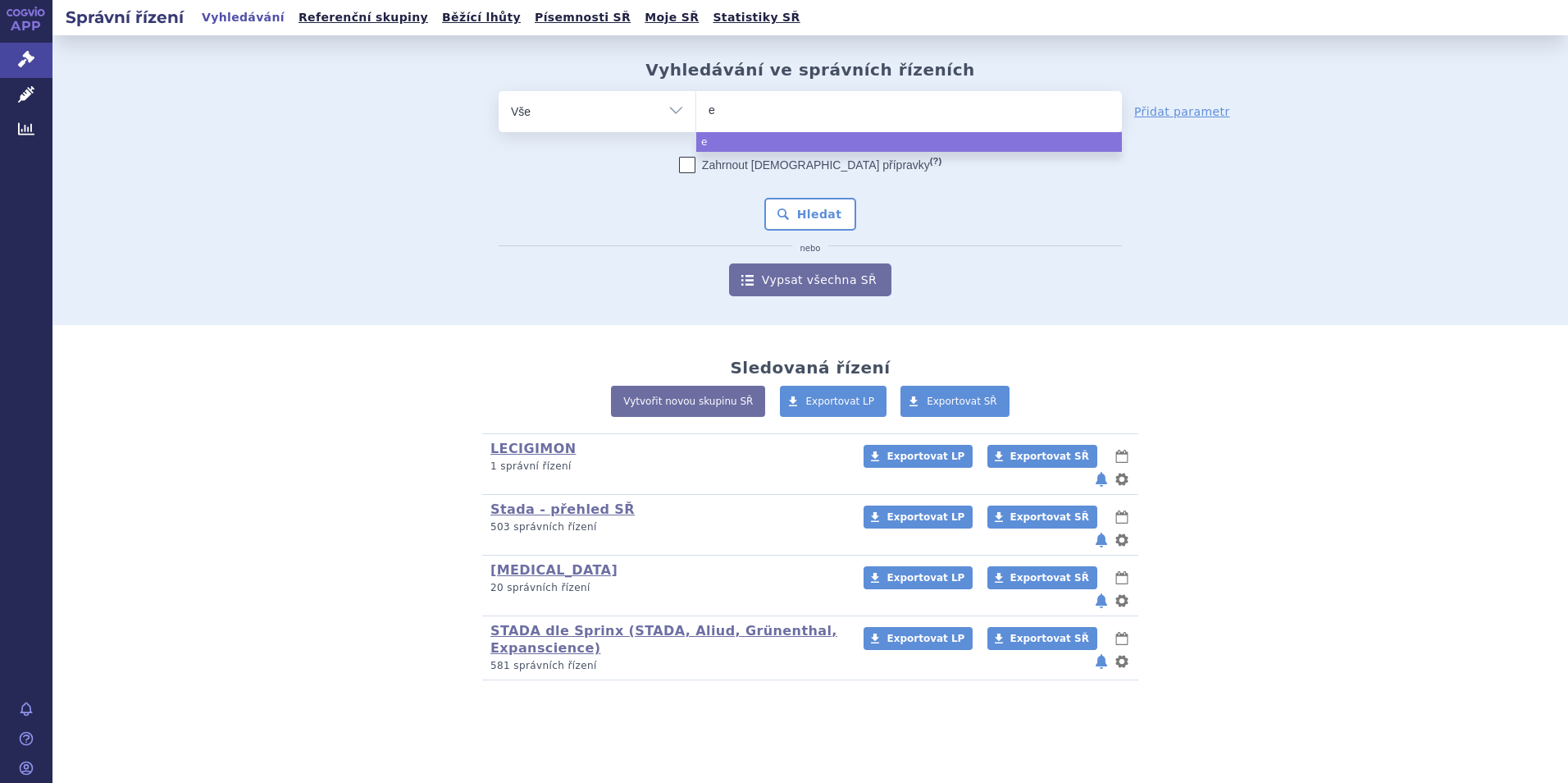
type input "ed"
type input "edox"
type input "edoxa"
type input "edoxaba"
type input "edoxaban"
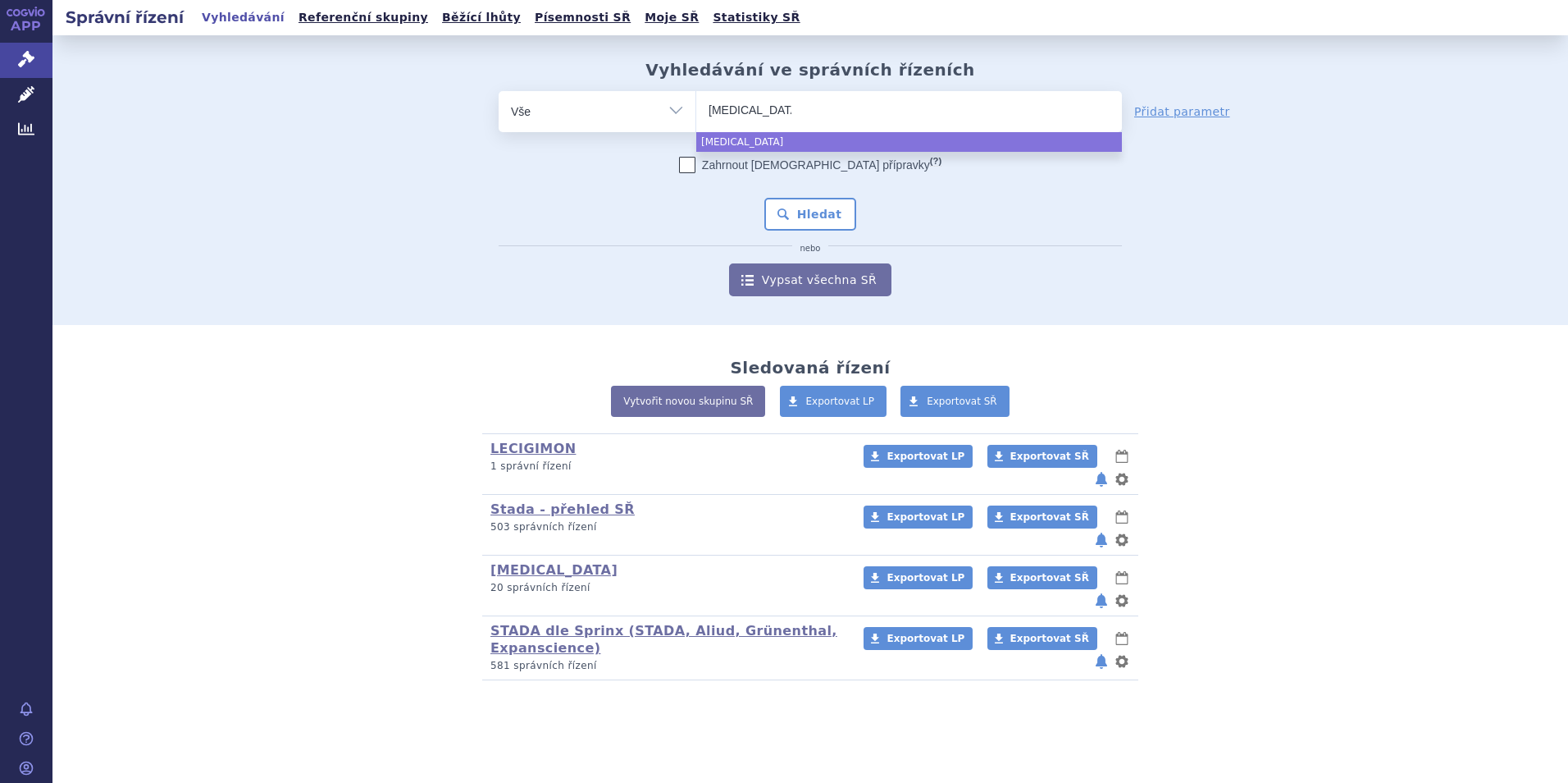
type input "edoxaban s"
type input "edoxaban sta"
type input "edoxaban stada"
select select "edoxaban stada"
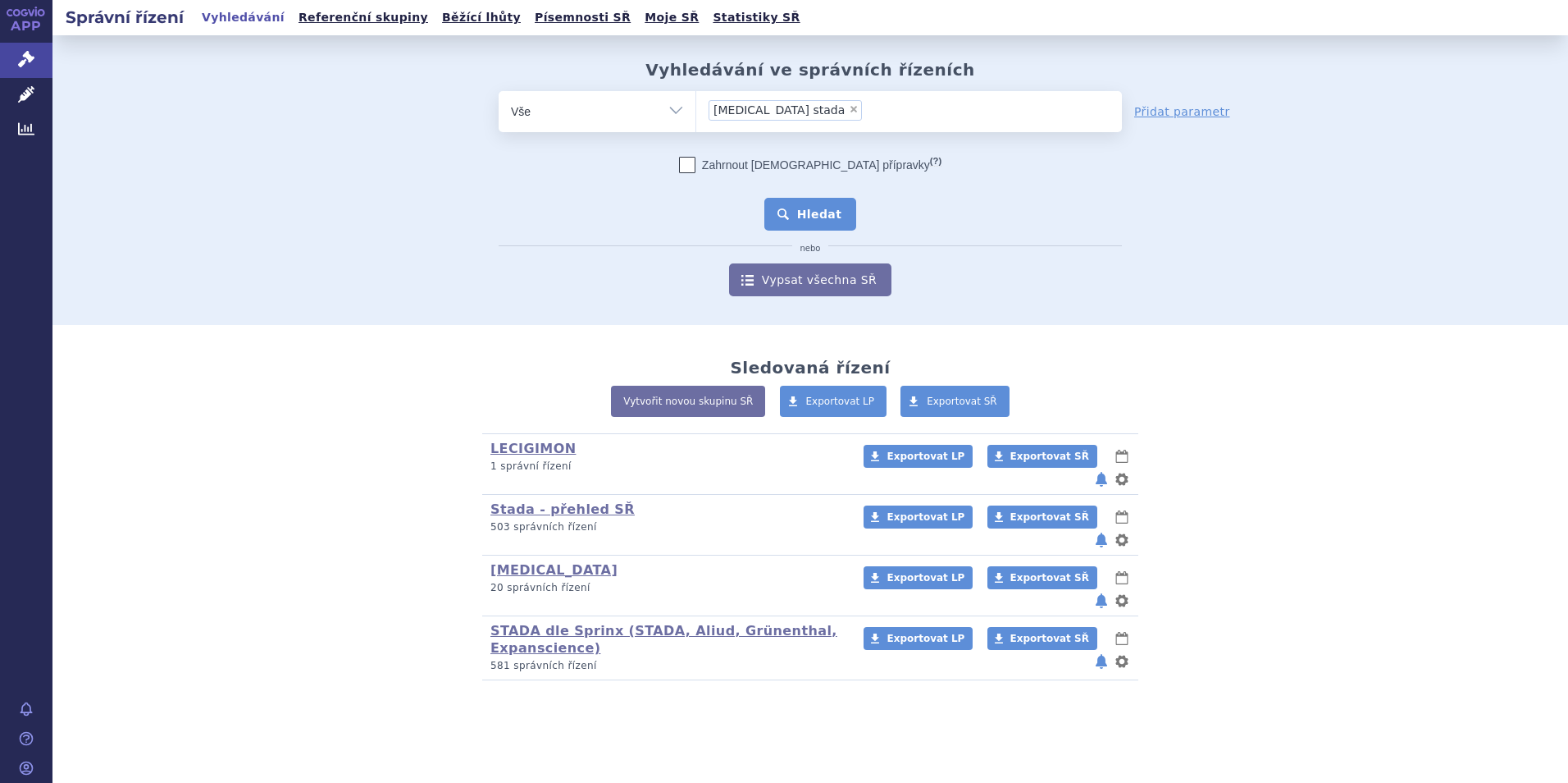
click at [808, 209] on button "Hledat" at bounding box center [810, 214] width 93 height 33
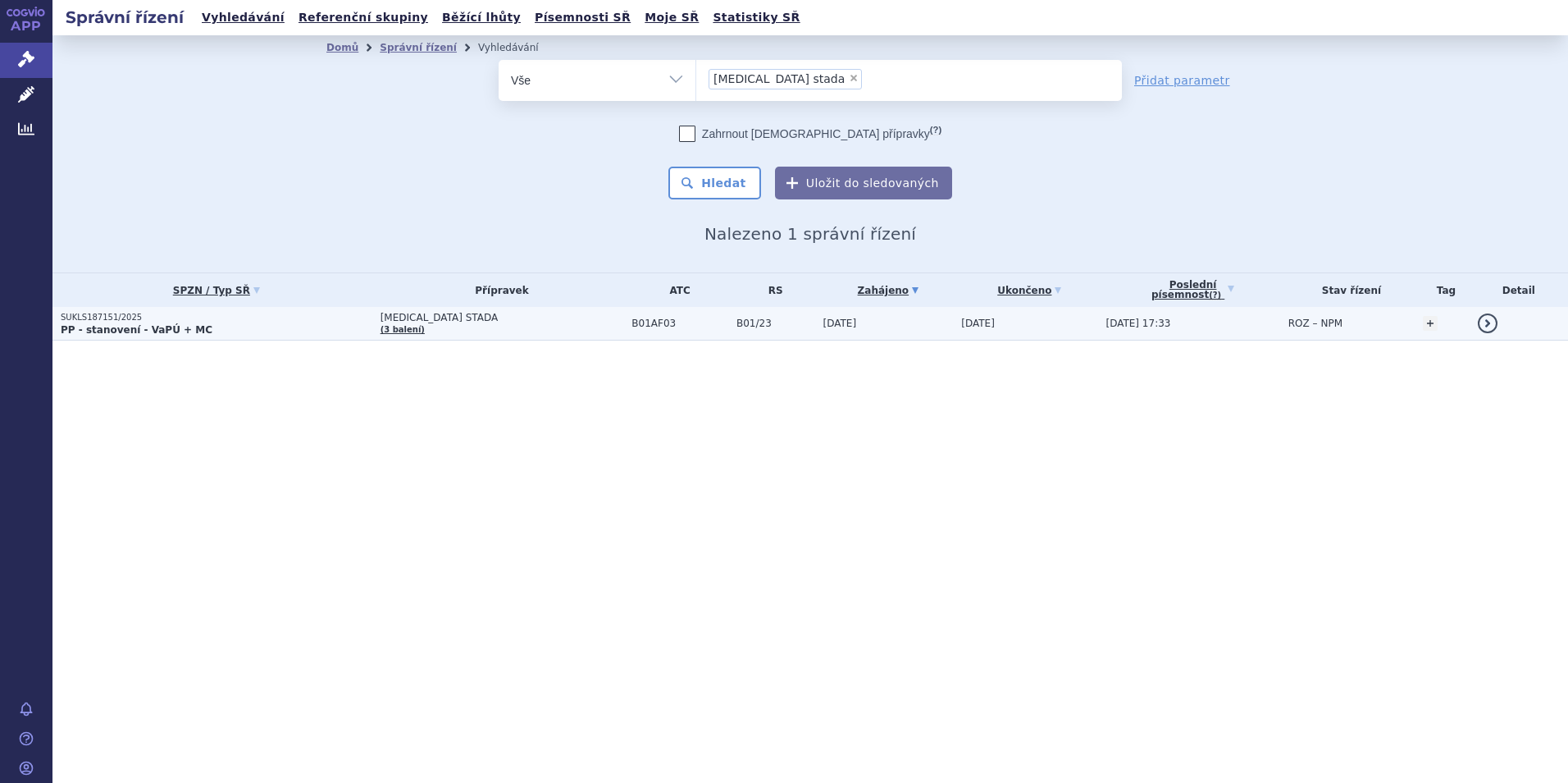
click at [120, 324] on strong "PP - stanovení - VaPÚ + MC" at bounding box center [136, 329] width 152 height 11
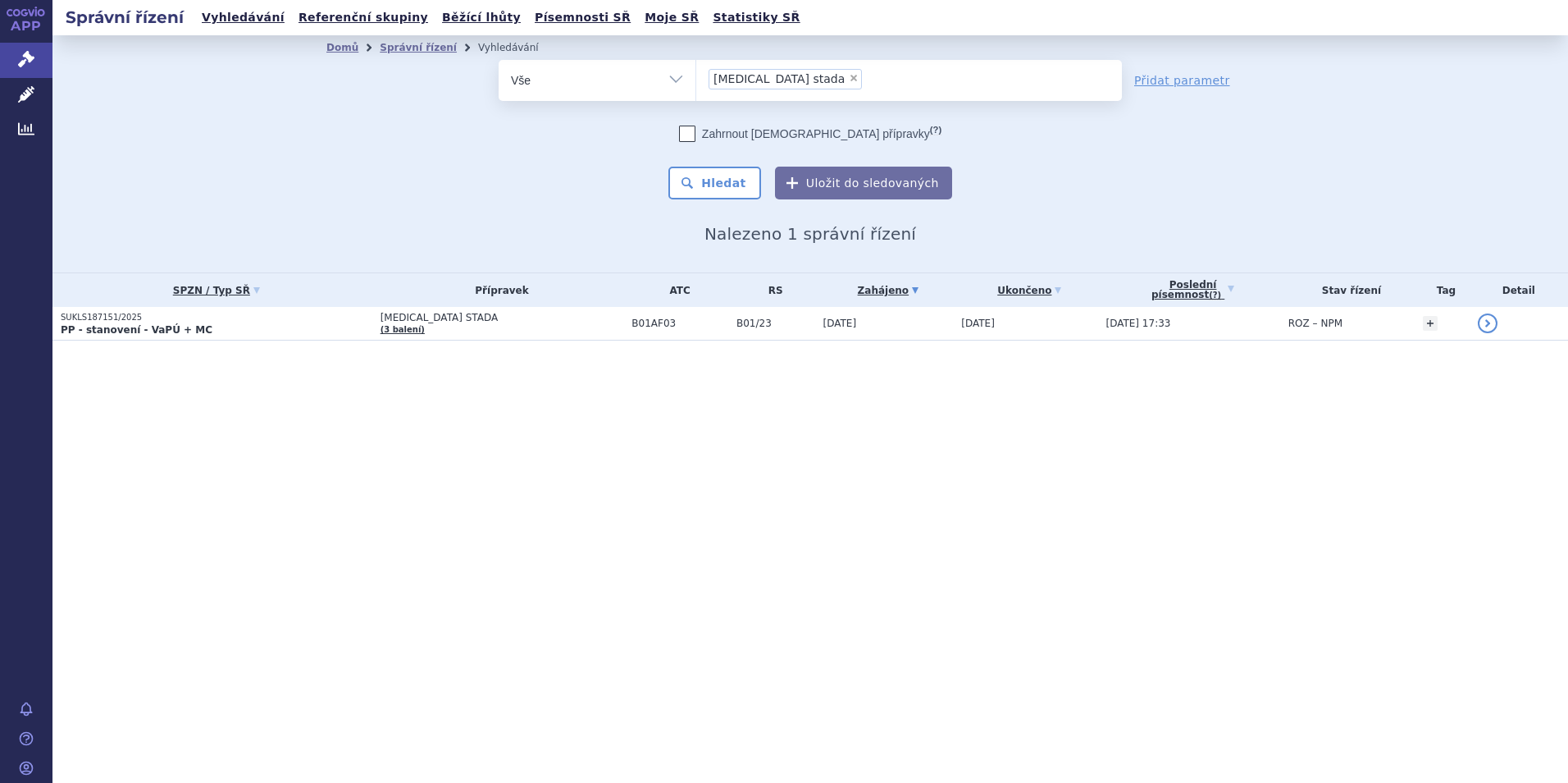
click at [849, 82] on span "×" at bounding box center [854, 77] width 10 height 10
click at [696, 82] on select "edoxaban stada" at bounding box center [696, 79] width 1 height 41
select select
click at [775, 82] on ul at bounding box center [909, 77] width 426 height 34
click at [696, 82] on select "edoxaban stada" at bounding box center [696, 79] width 1 height 41
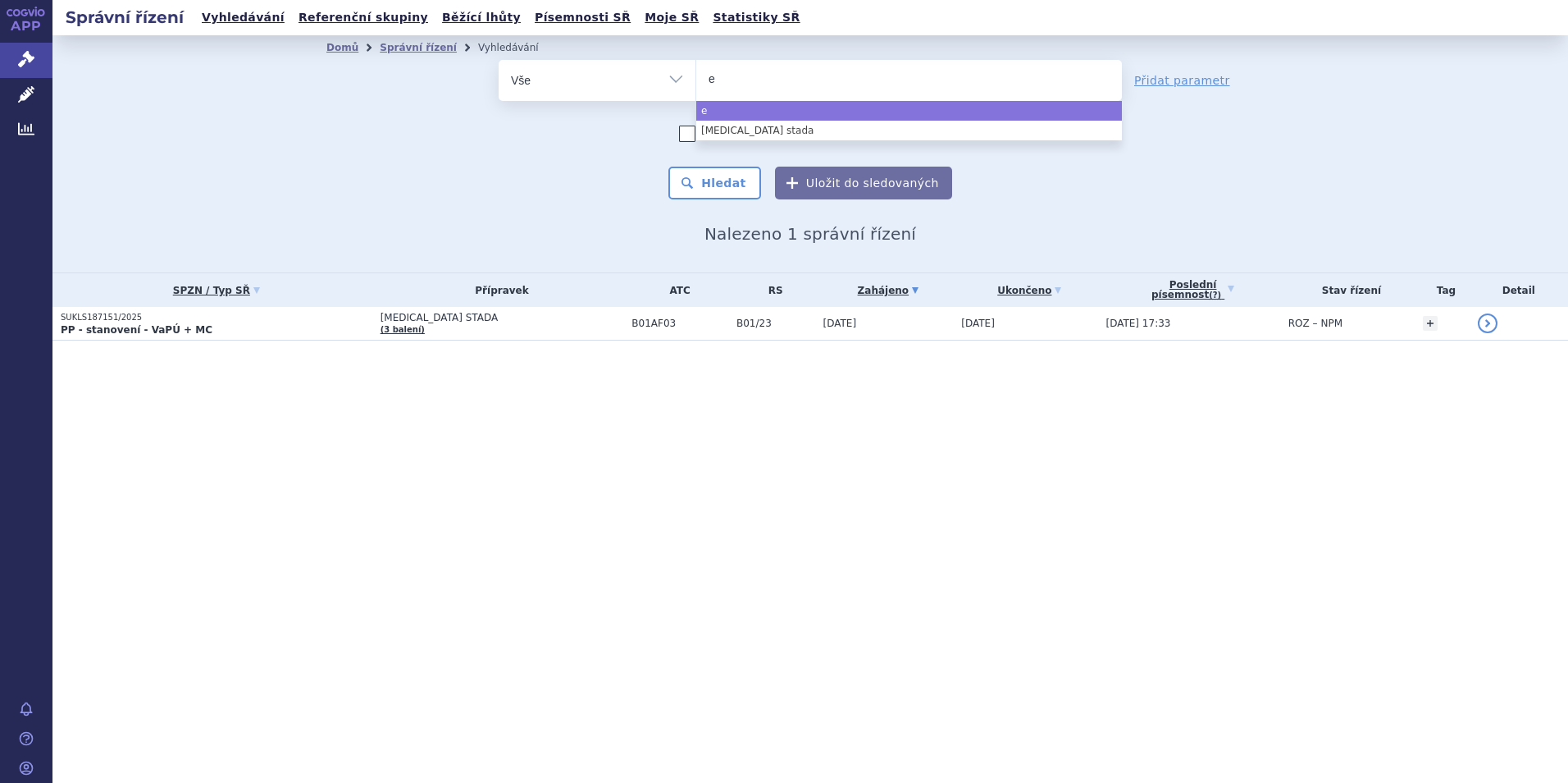
type input "ed"
type input "edox"
type input "edoxab"
type input "edoxaba"
type input "[MEDICAL_DATA]"
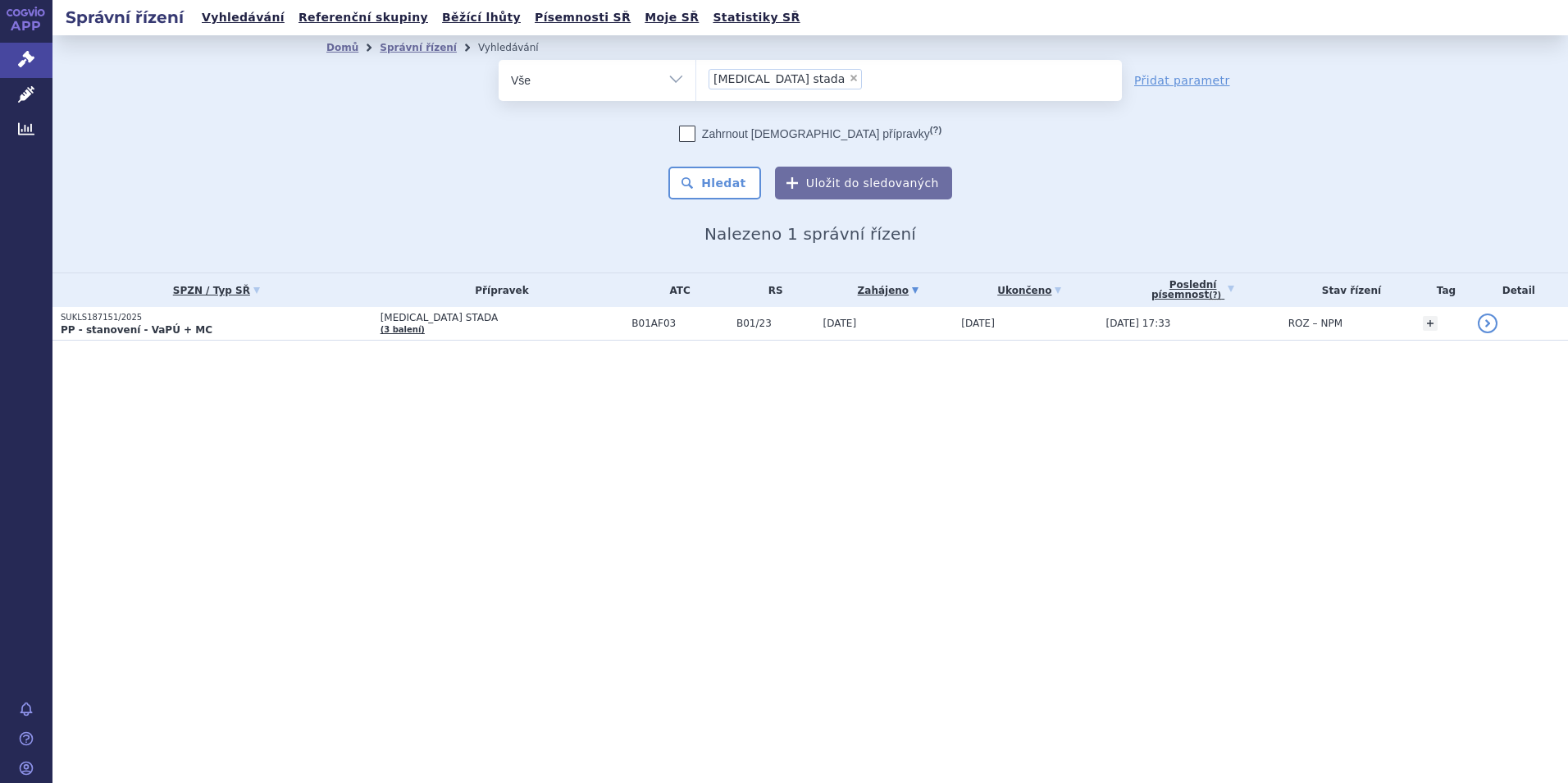
select select "edoxaban stada"
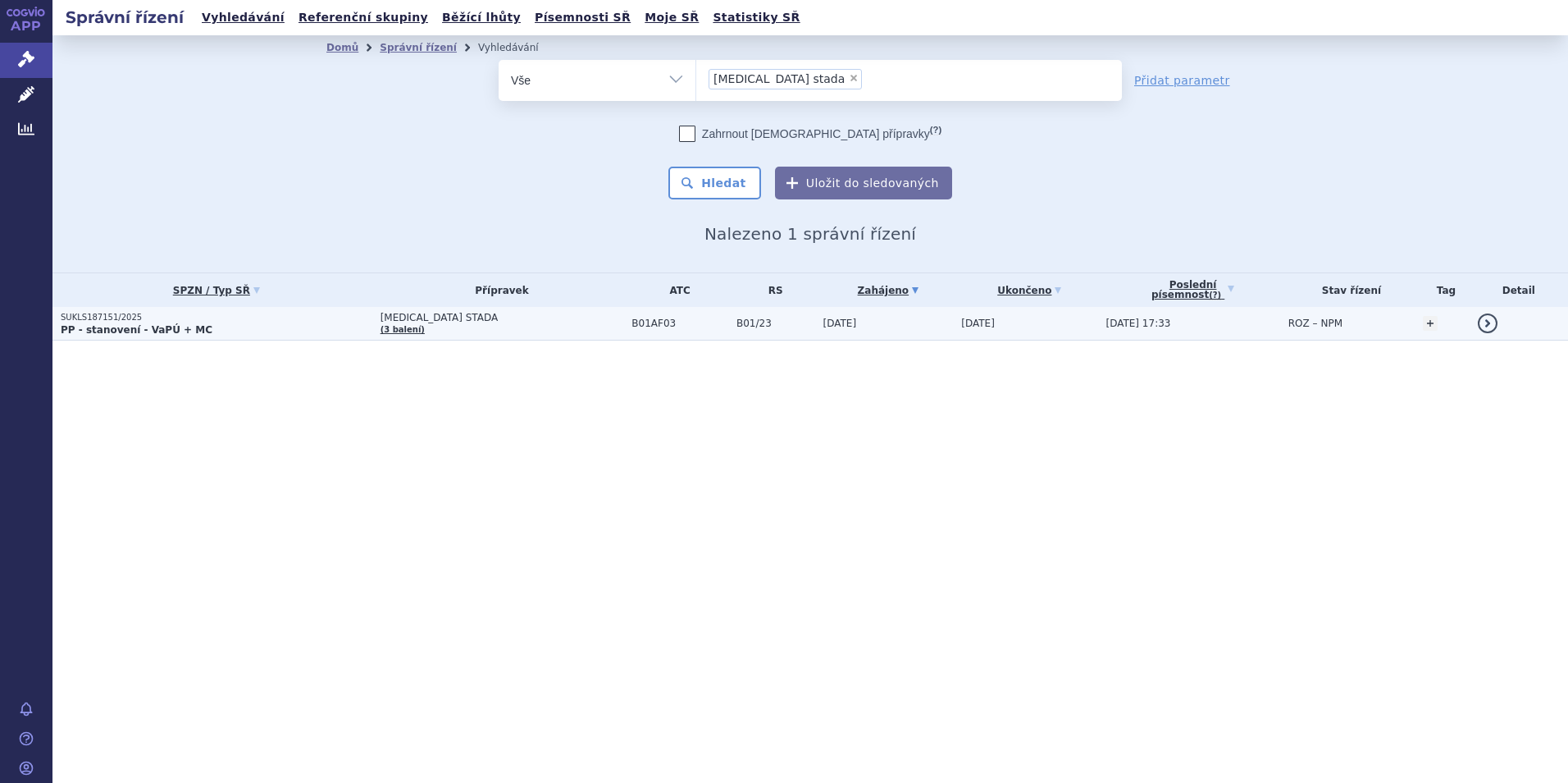
click at [88, 317] on p "SUKLS187151/2025" at bounding box center [217, 317] width 312 height 11
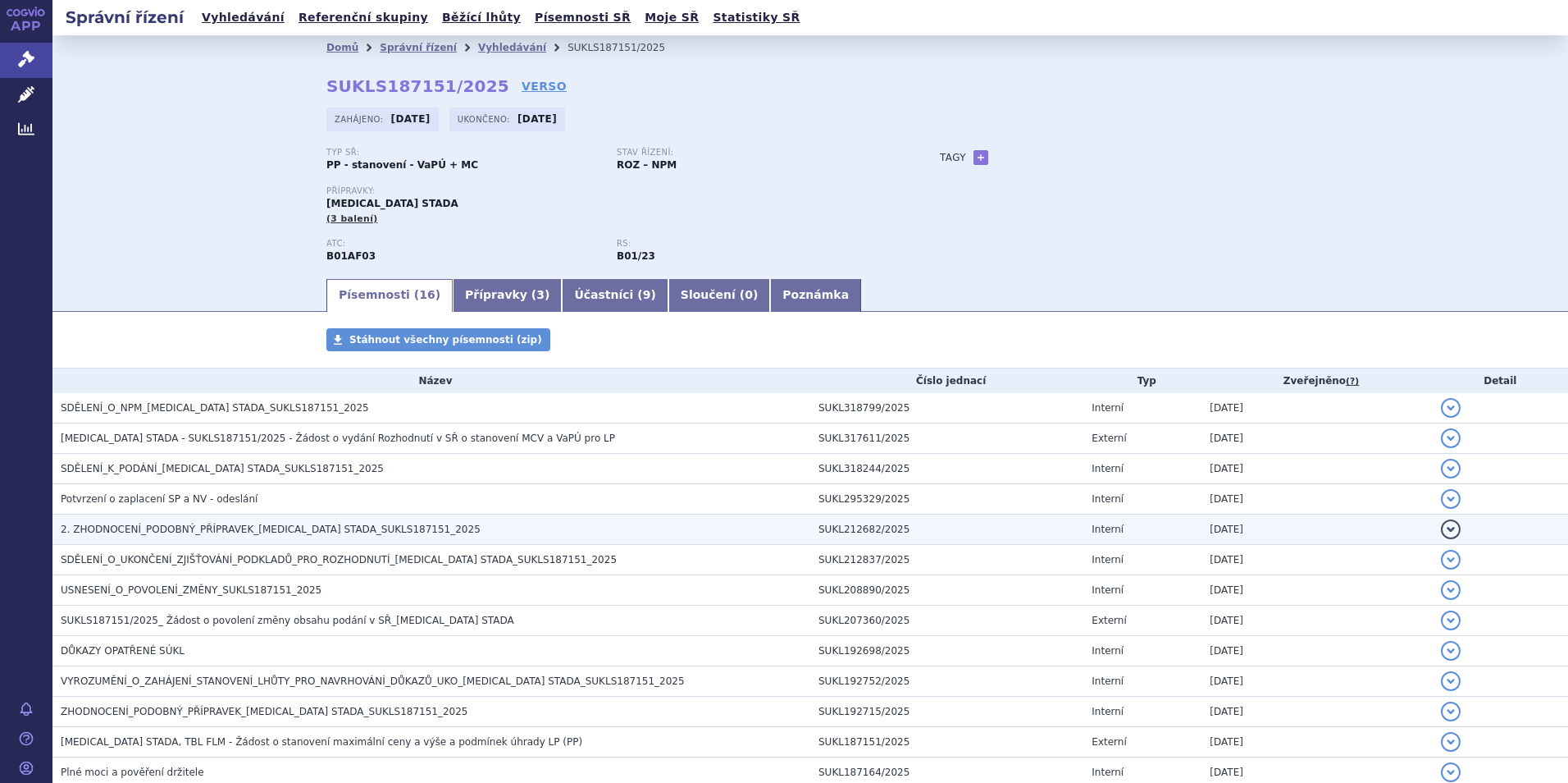
click at [120, 525] on span "2. ZHODNOCENÍ_PODOBNÝ_PŘÍPRAVEK_[MEDICAL_DATA] STADA_SUKLS187151_2025" at bounding box center [271, 529] width 420 height 11
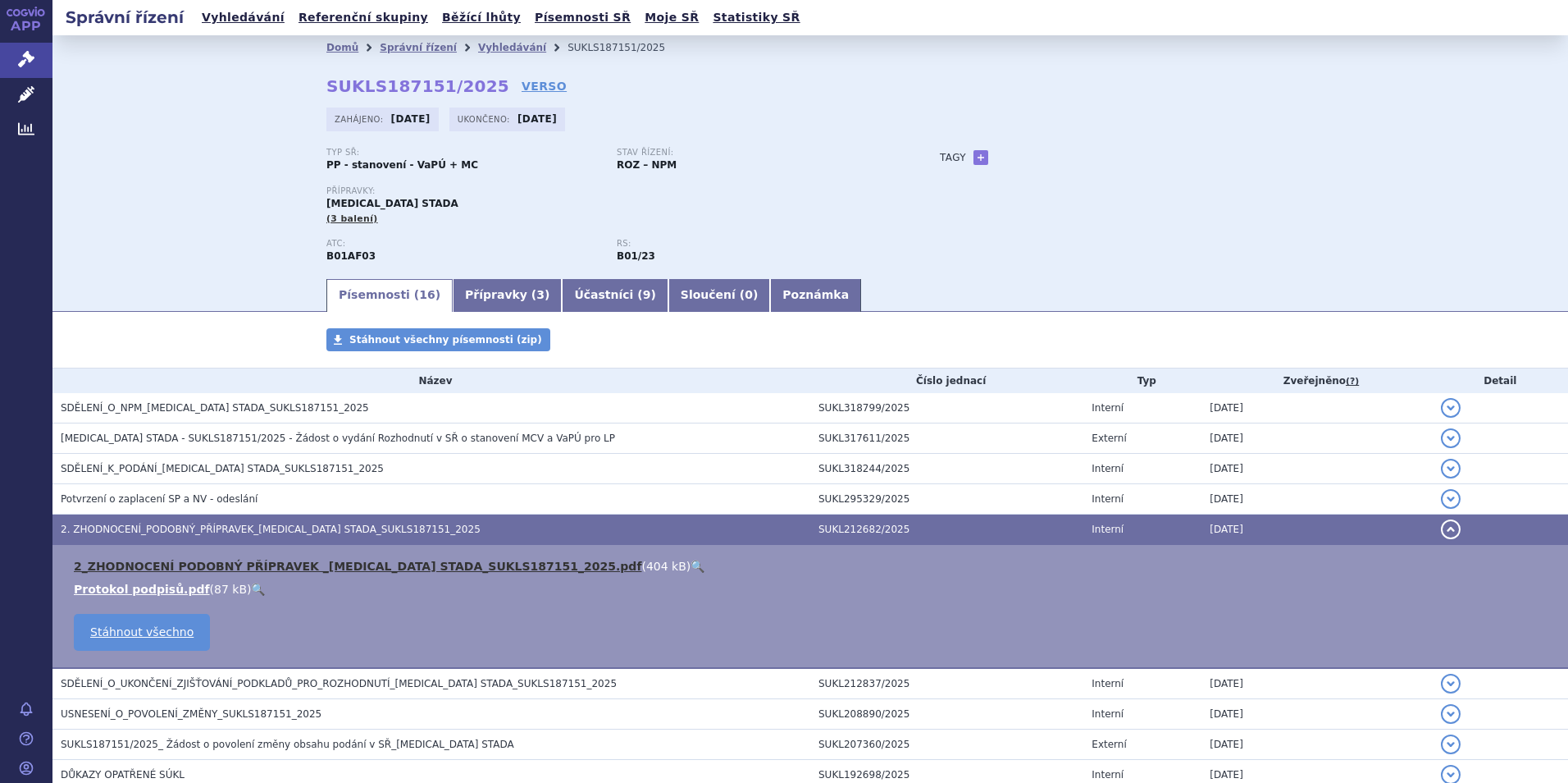
click at [283, 564] on link "2_ZHODNOCENÍ PODOBNÝ PŘÍPRAVEK _[MEDICAL_DATA] STADA_SUKLS187151_2025.pdf" at bounding box center [358, 566] width 568 height 13
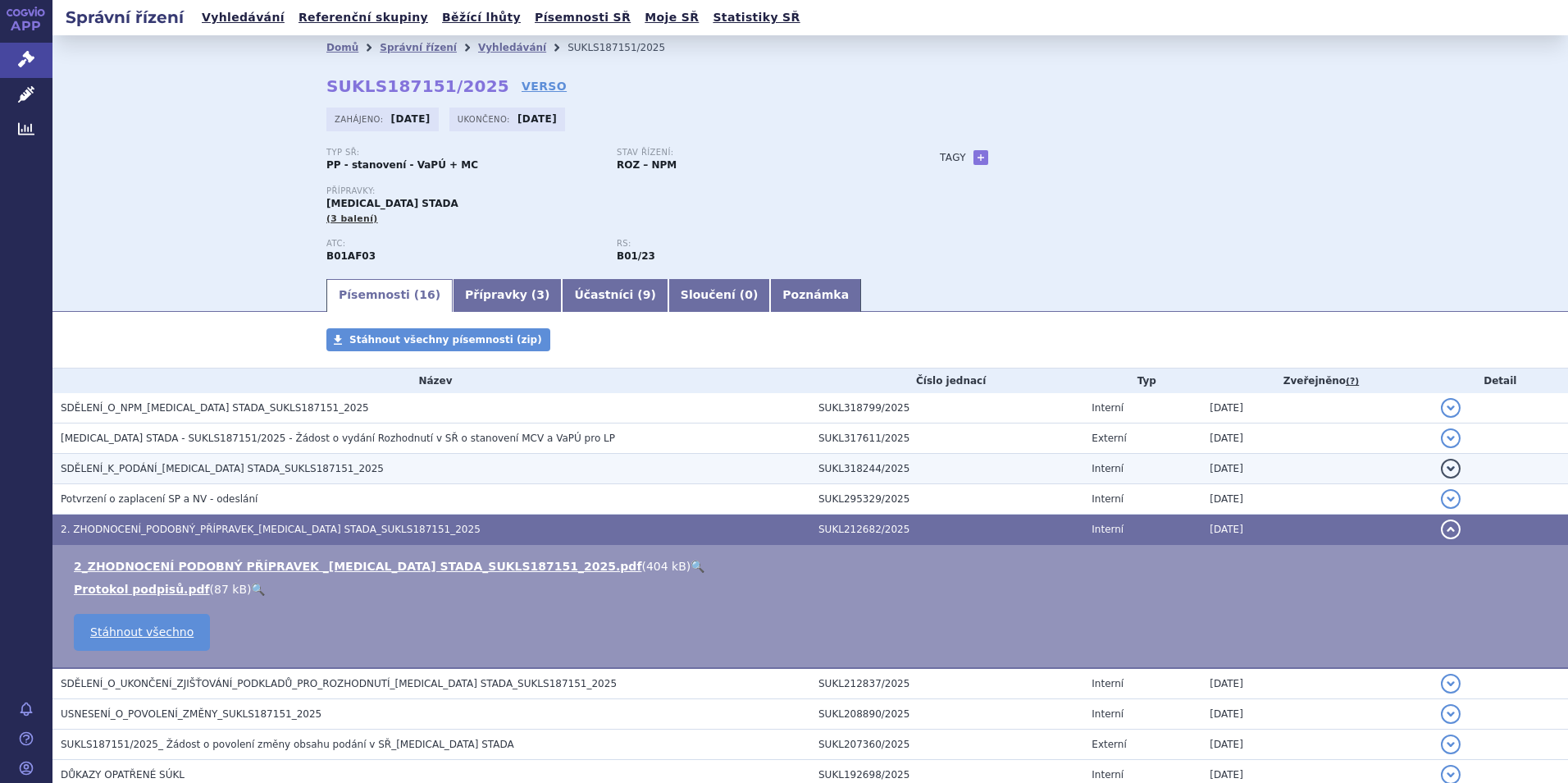
click at [194, 469] on span "SDĚLENÍ_K_PODÁNÍ_[MEDICAL_DATA] STADA_SUKLS187151_2025" at bounding box center [222, 469] width 324 height 11
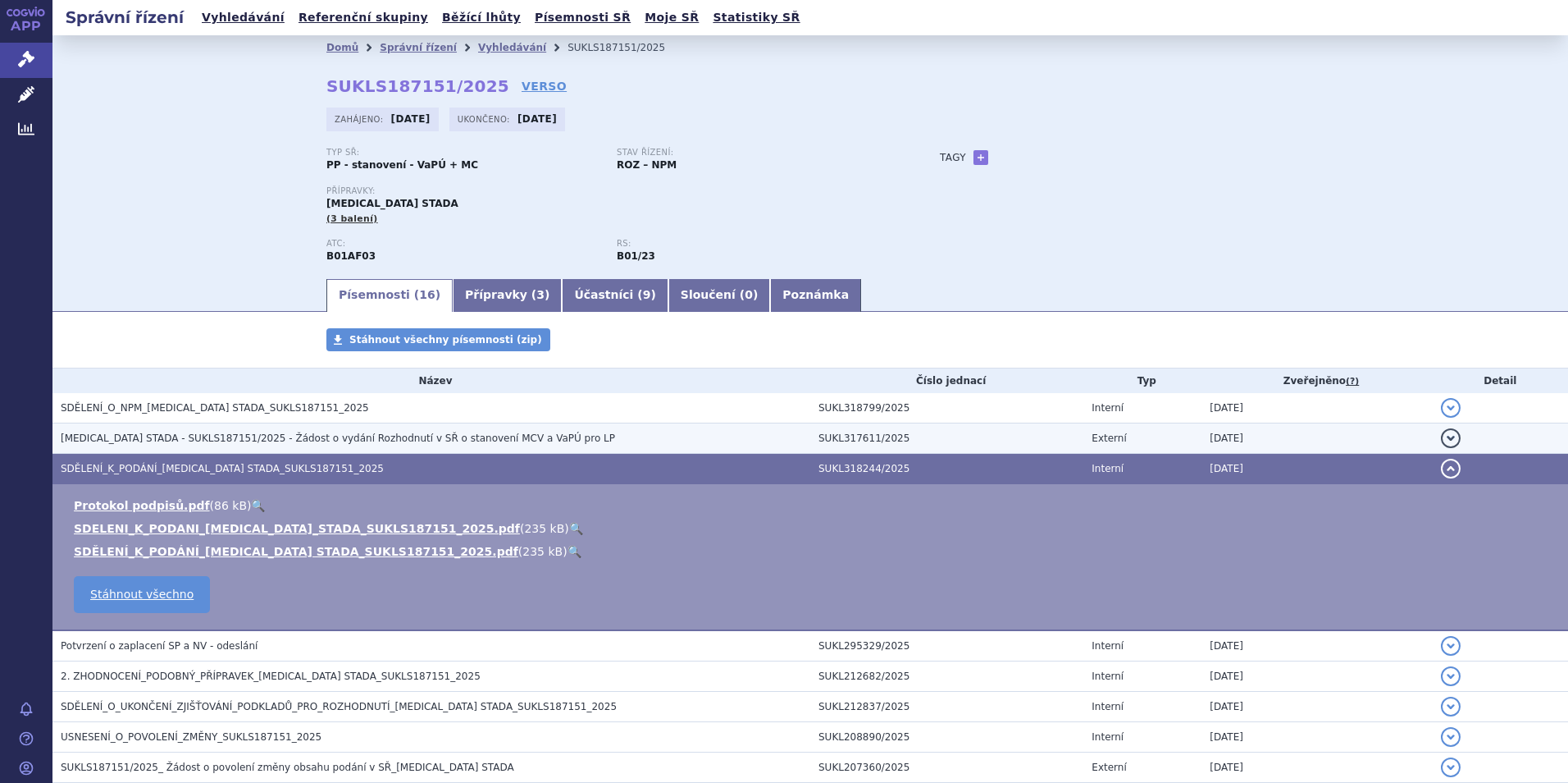
click at [205, 441] on span "[MEDICAL_DATA] STADA - SUKLS187151/2025 - Žádost o vydání Rozhodnutí v SŘ o sta…" at bounding box center [337, 438] width 554 height 11
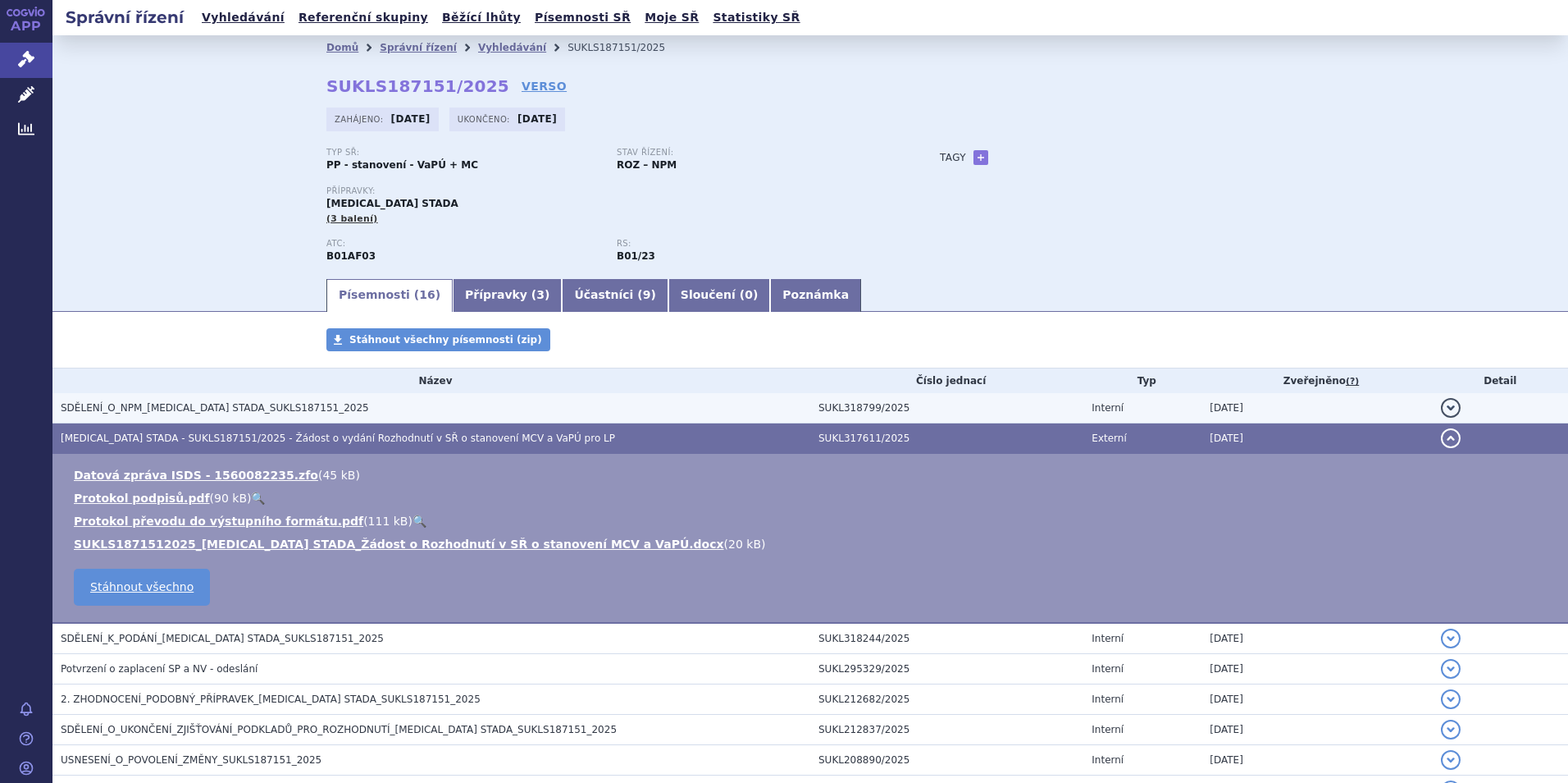
click at [194, 411] on span "SDĚLENÍ_O_NPM_[MEDICAL_DATA] STADA_SUKLS187151_2025" at bounding box center [215, 408] width 309 height 11
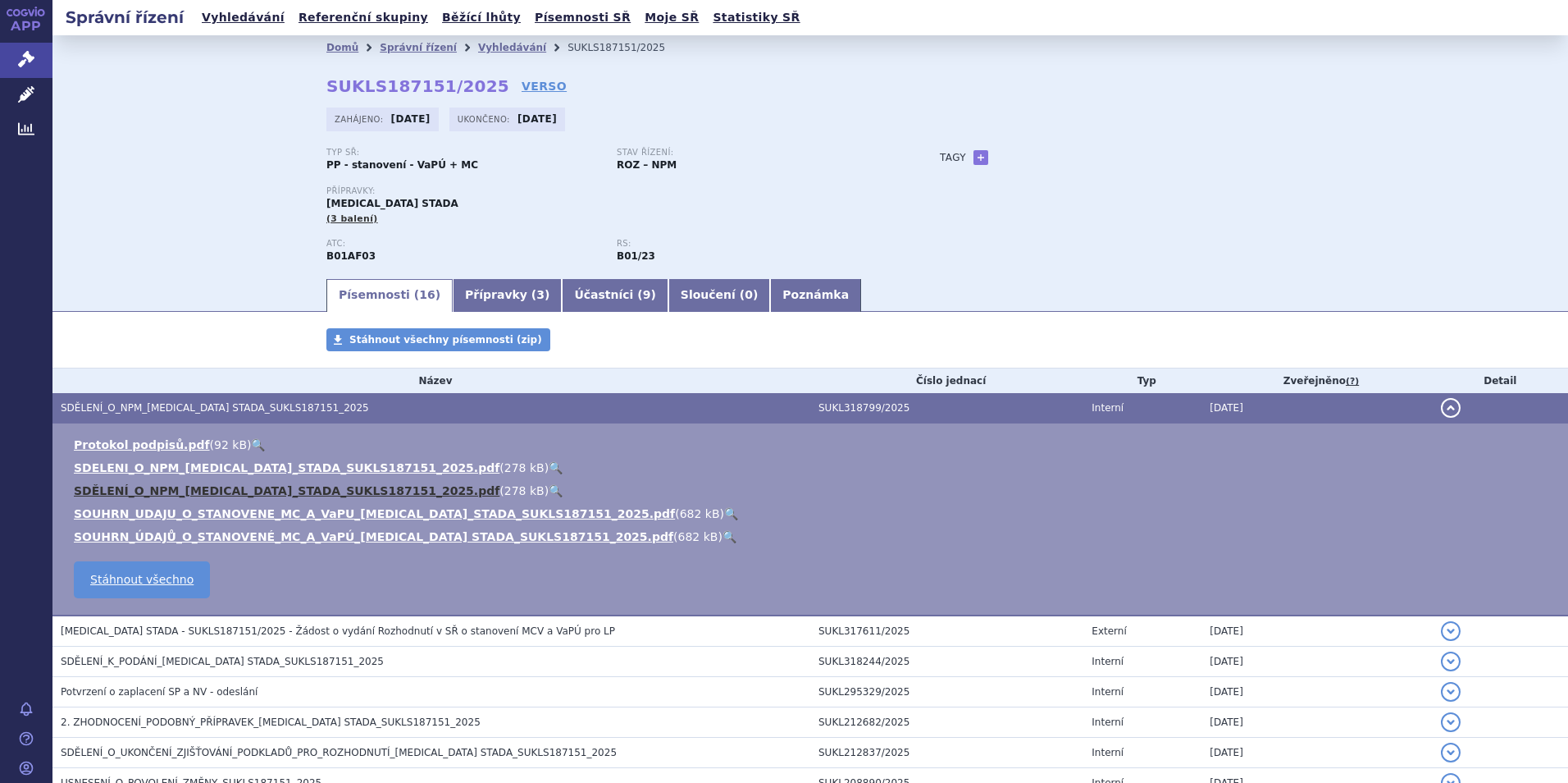
click at [207, 492] on link "SDĚLENÍ_O_NPM_EDOXABAN_STADA_SUKLS187151_2025.pdf" at bounding box center [287, 491] width 426 height 13
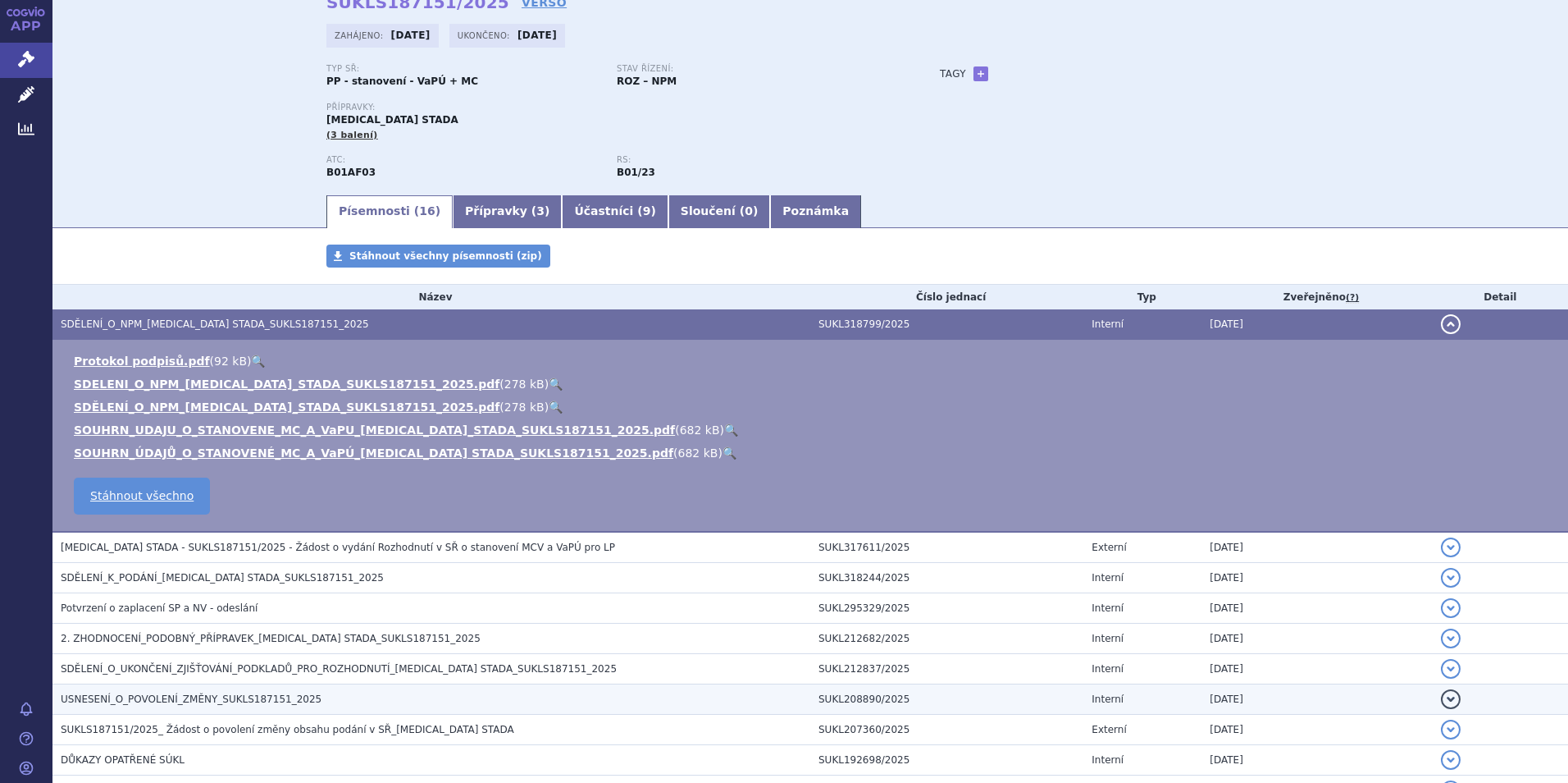
scroll to position [164, 0]
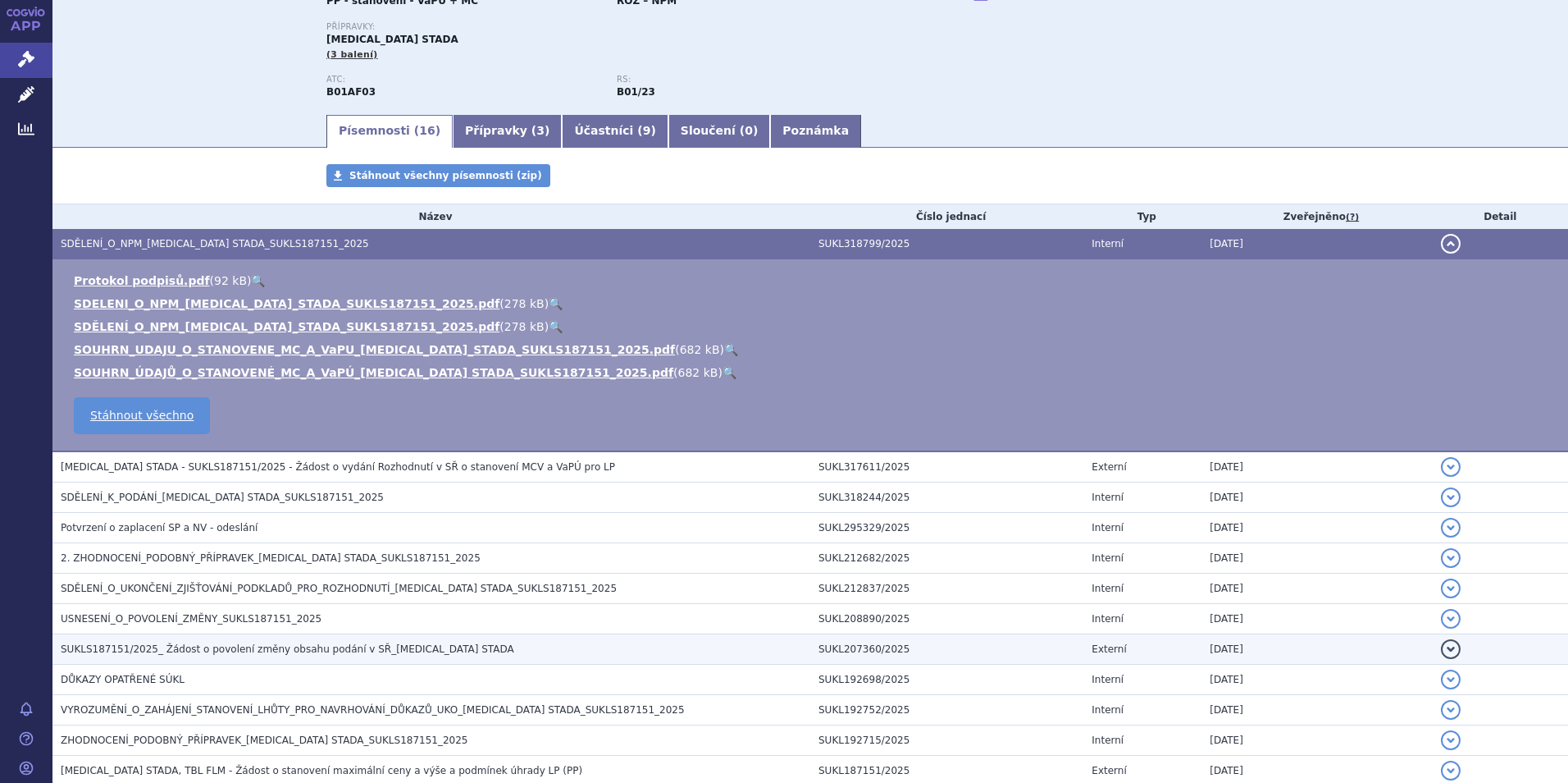
click at [215, 647] on span "SUKLS187151/2025_ Žádost o povolení změny obsahu podání v SŘ_Edoxaban STADA" at bounding box center [288, 649] width 454 height 11
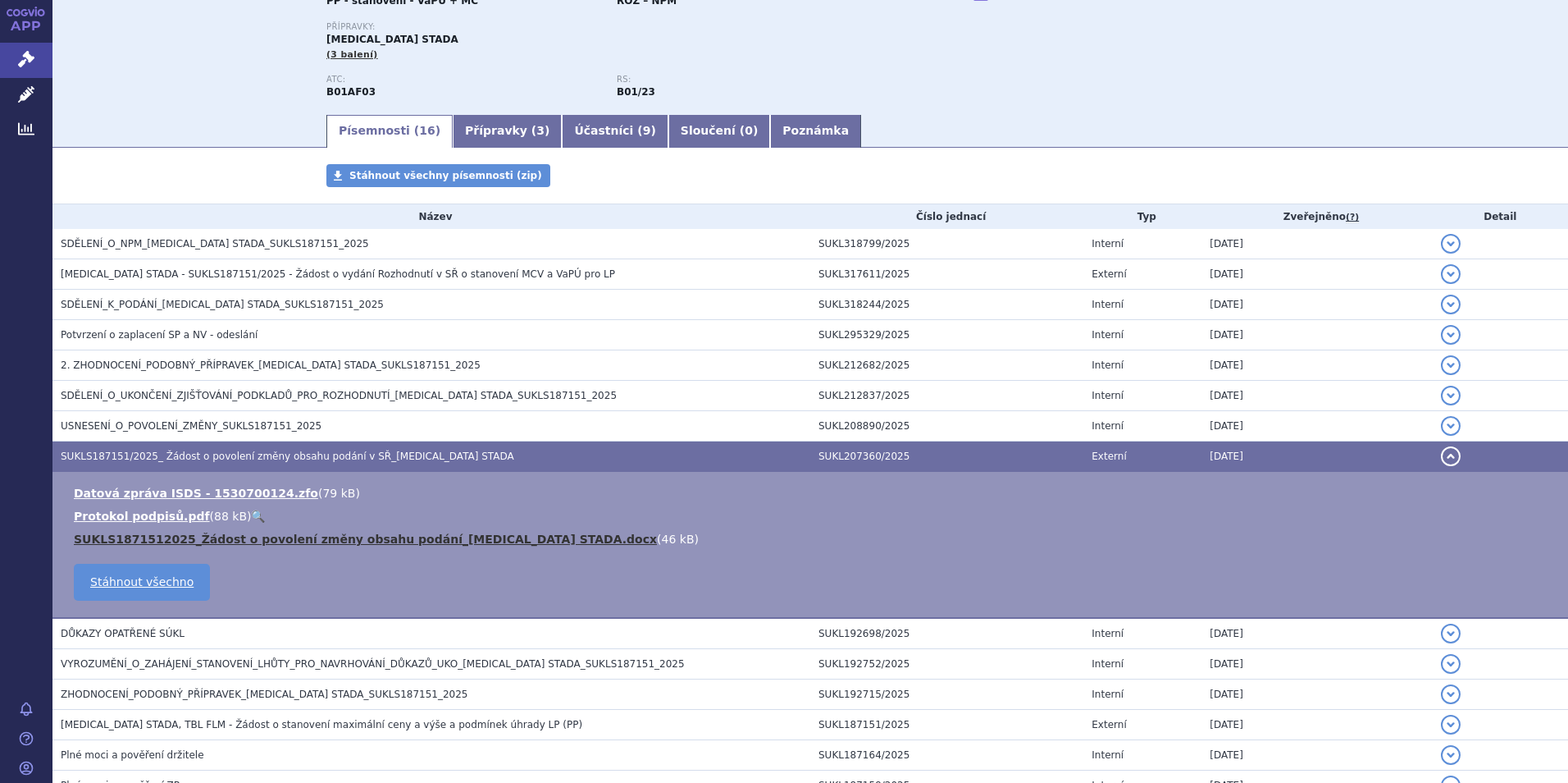
click at [305, 533] on link "SUKLS1871512025_Žádost o povolení změny obsahu podání_Edoxaban STADA.docx" at bounding box center [365, 539] width 584 height 13
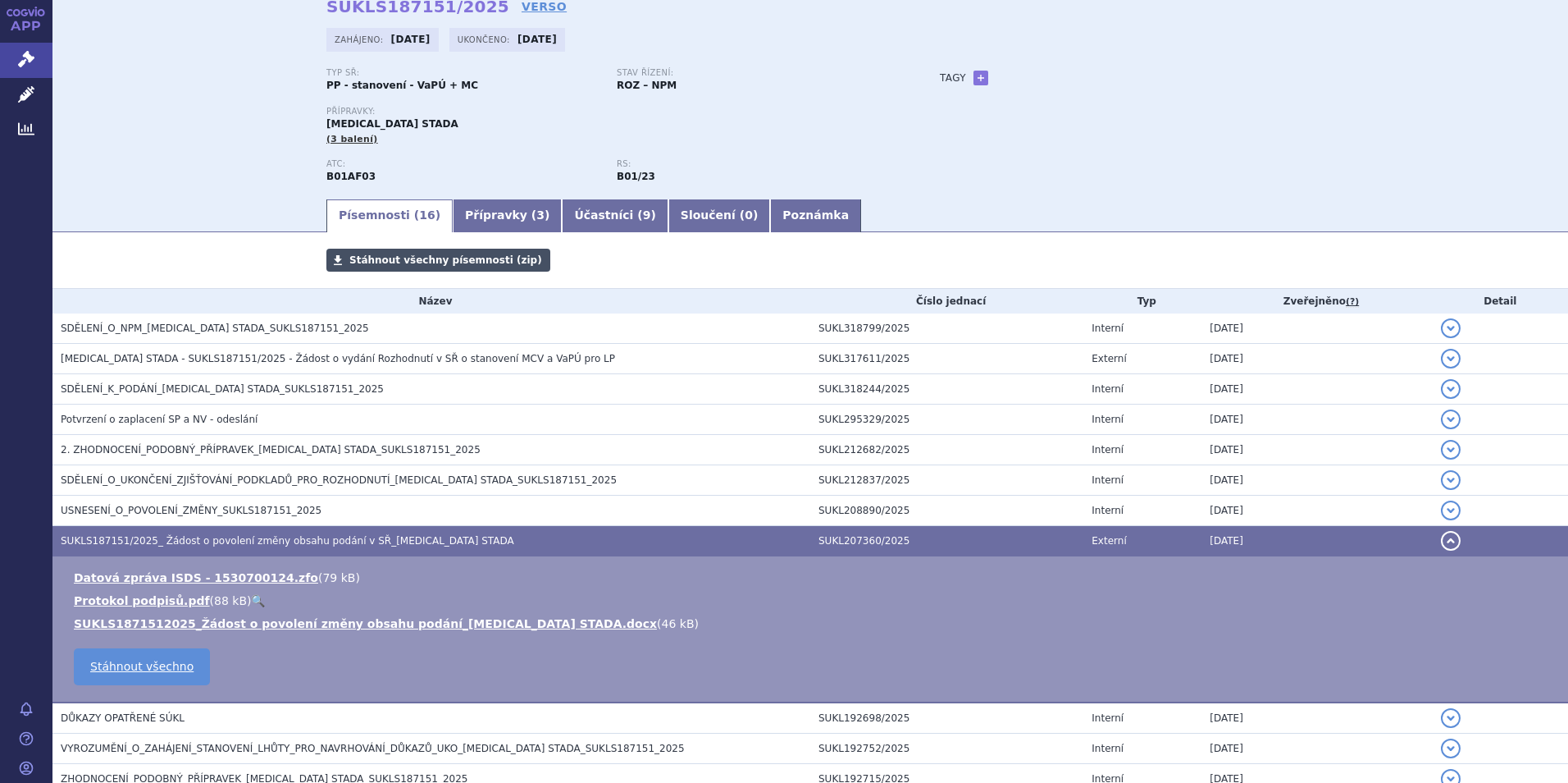
scroll to position [0, 0]
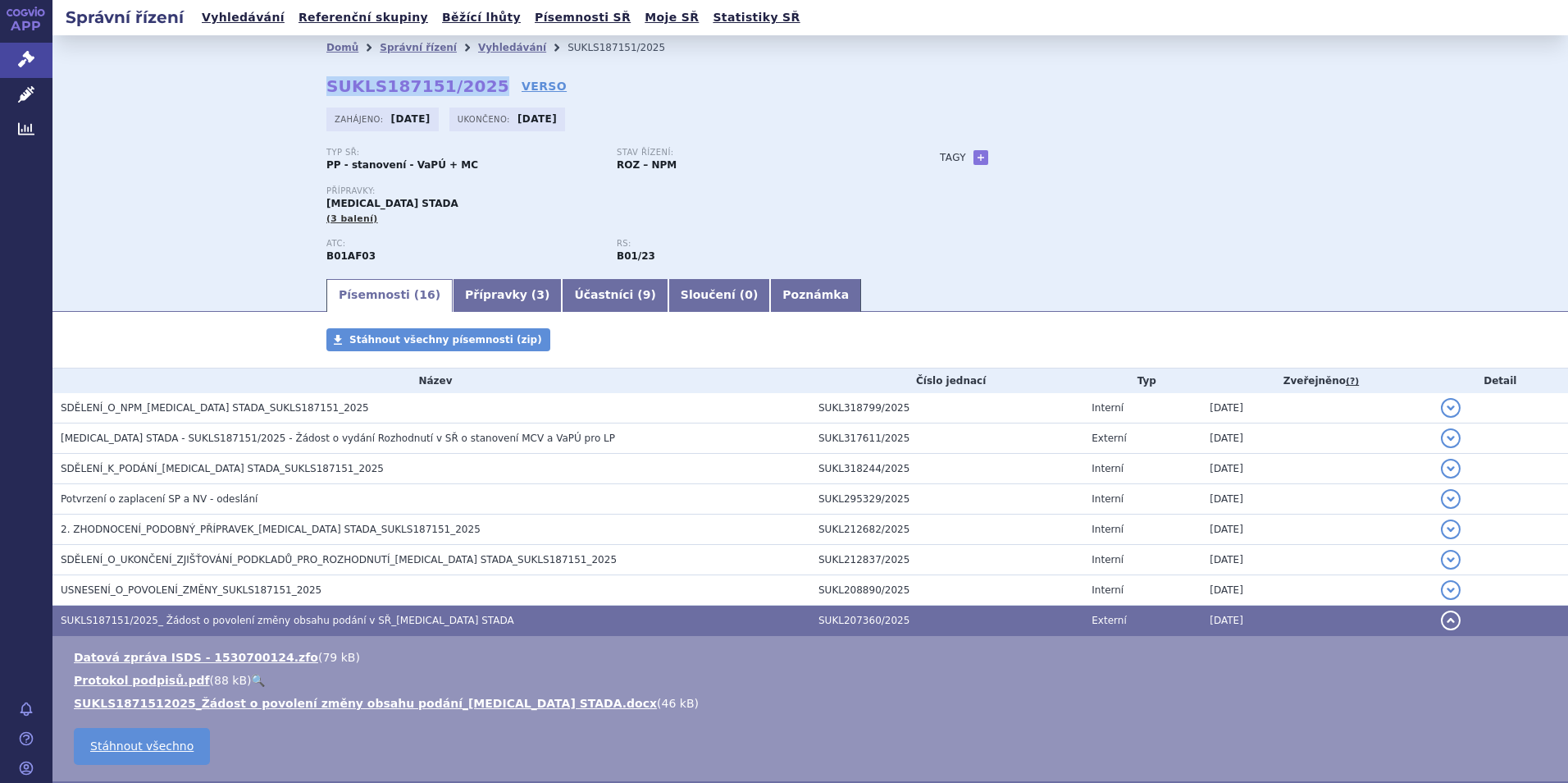
drag, startPoint x: 473, startPoint y: 86, endPoint x: 283, endPoint y: 84, distance: 190.0
click at [283, 84] on div "Domů Správní řízení Vyhledávání SUKLS187151/2025 SUKLS187151/2025 VERSO Zahájen…" at bounding box center [810, 156] width 1515 height 242
copy strong "SUKLS187151/2025"
click at [222, 16] on link "Vyhledávání" at bounding box center [243, 18] width 93 height 22
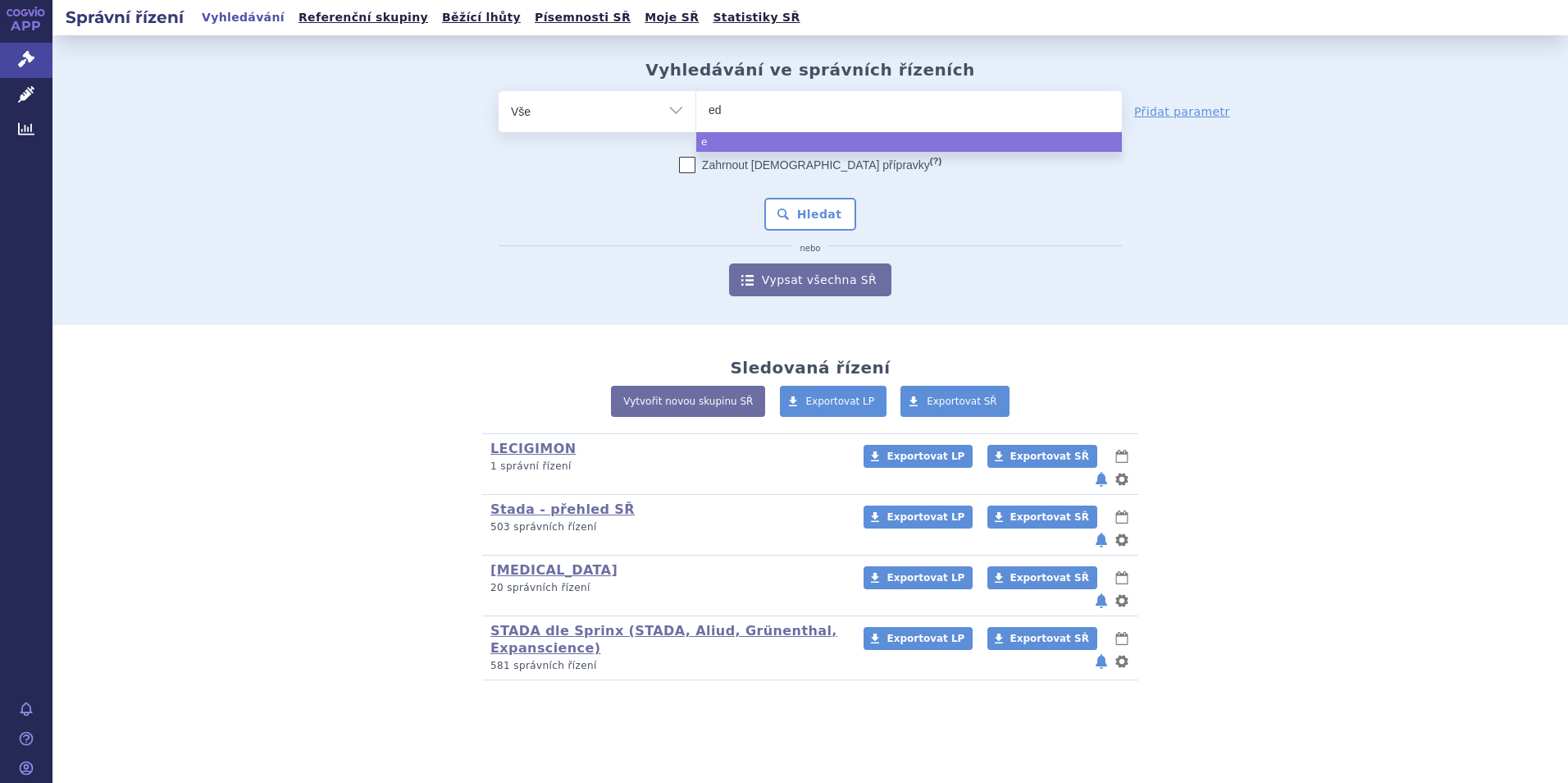
type input "edo"
type input "edox"
type input "edoxa"
type input "edoxaba"
type input "[MEDICAL_DATA]"
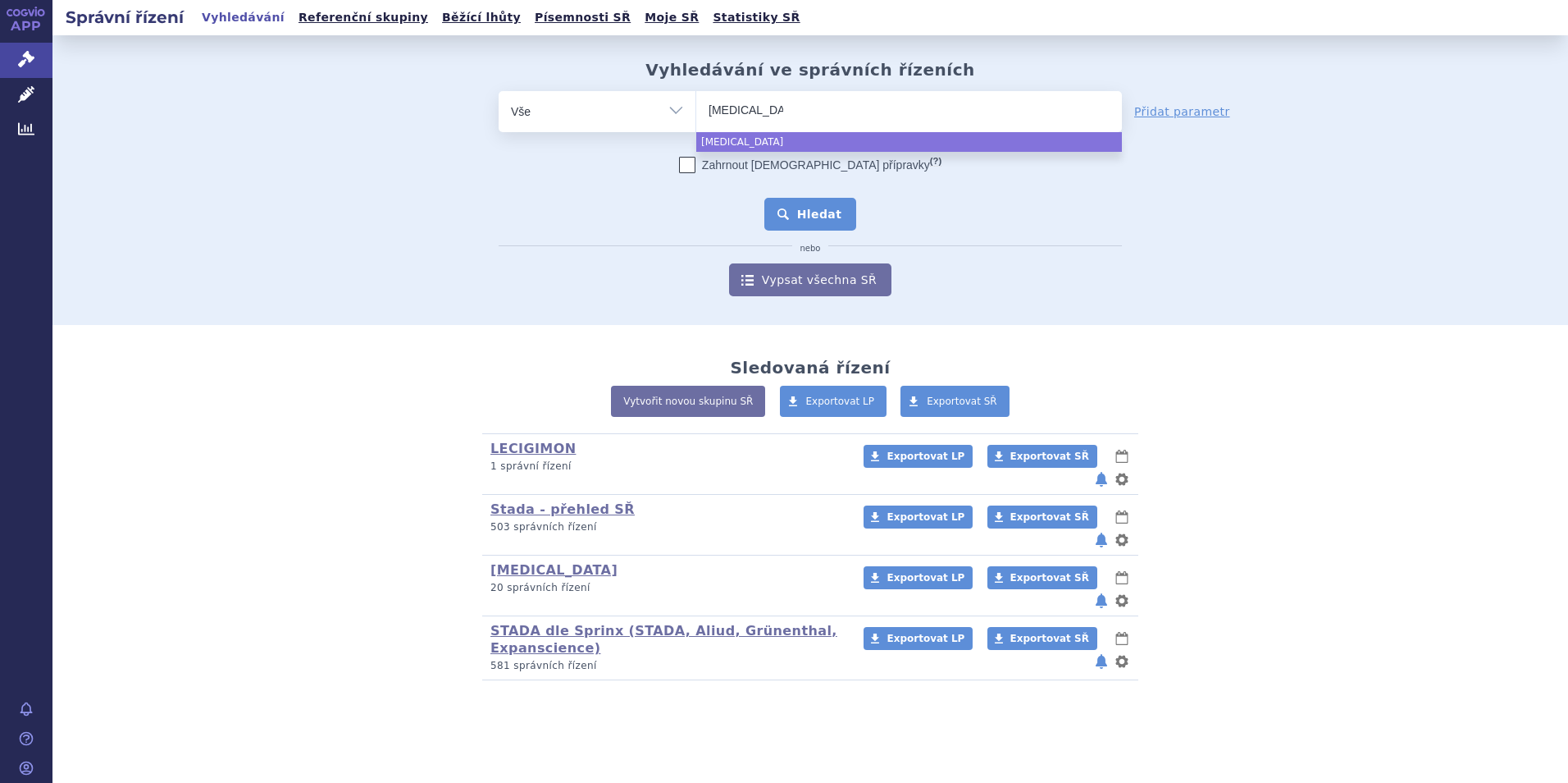
select select "[MEDICAL_DATA]"
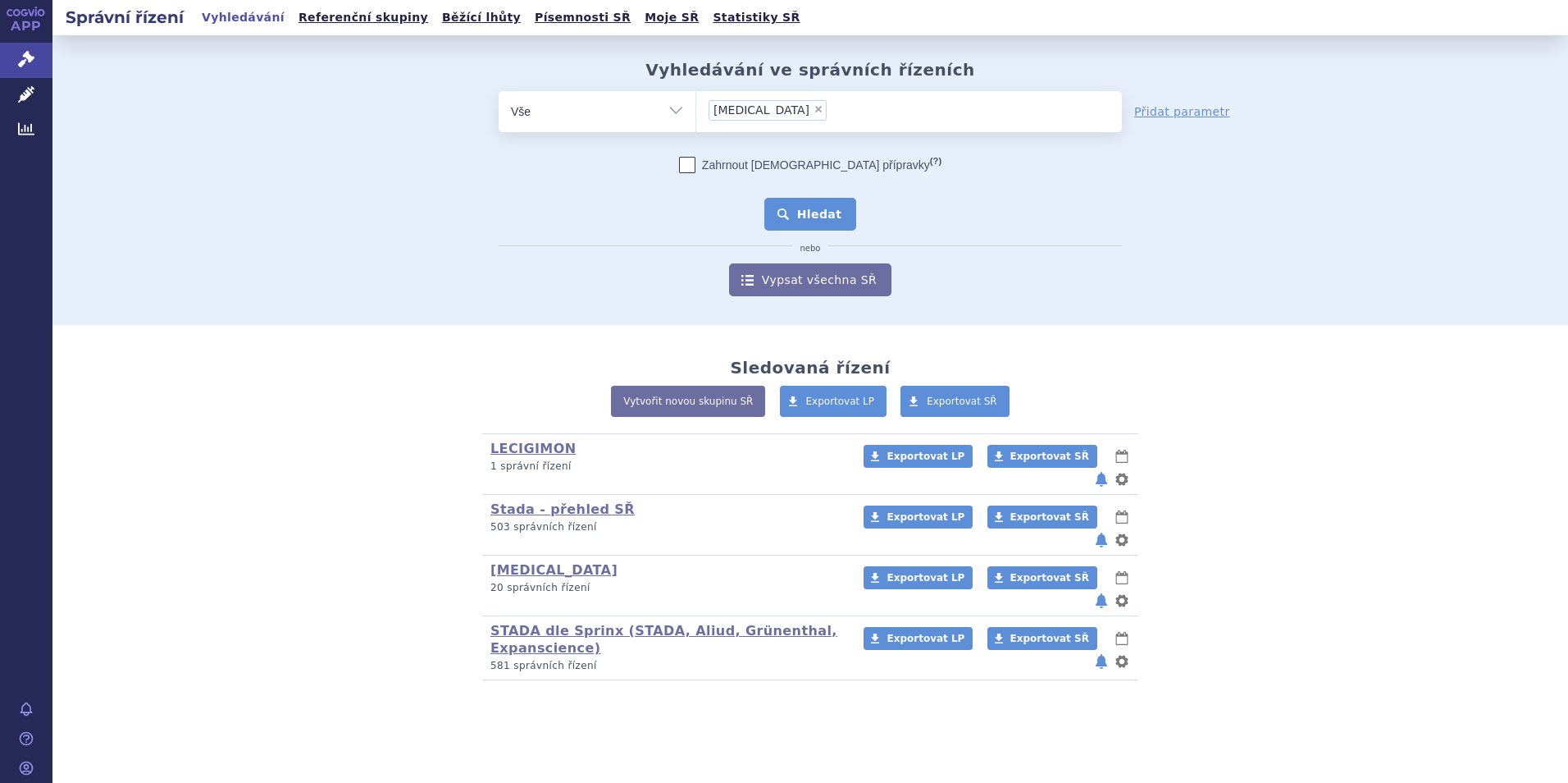
click at [828, 209] on button "Hledat" at bounding box center [810, 214] width 93 height 33
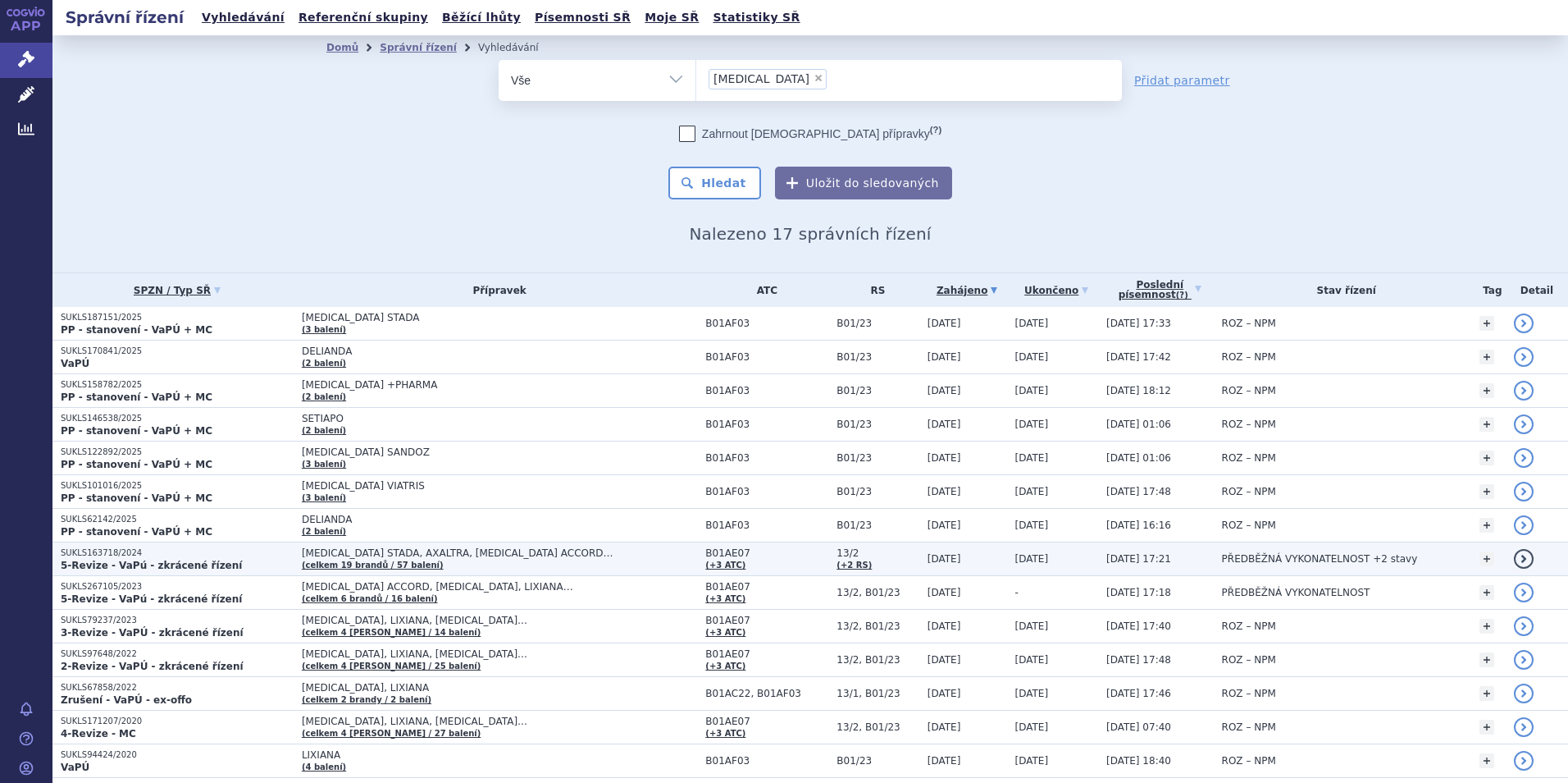
click at [174, 555] on p "SUKLS163718/2024" at bounding box center [177, 552] width 233 height 11
click at [113, 560] on strong "5-Revize - VaPú - zkrácené řízení" at bounding box center [151, 565] width 182 height 11
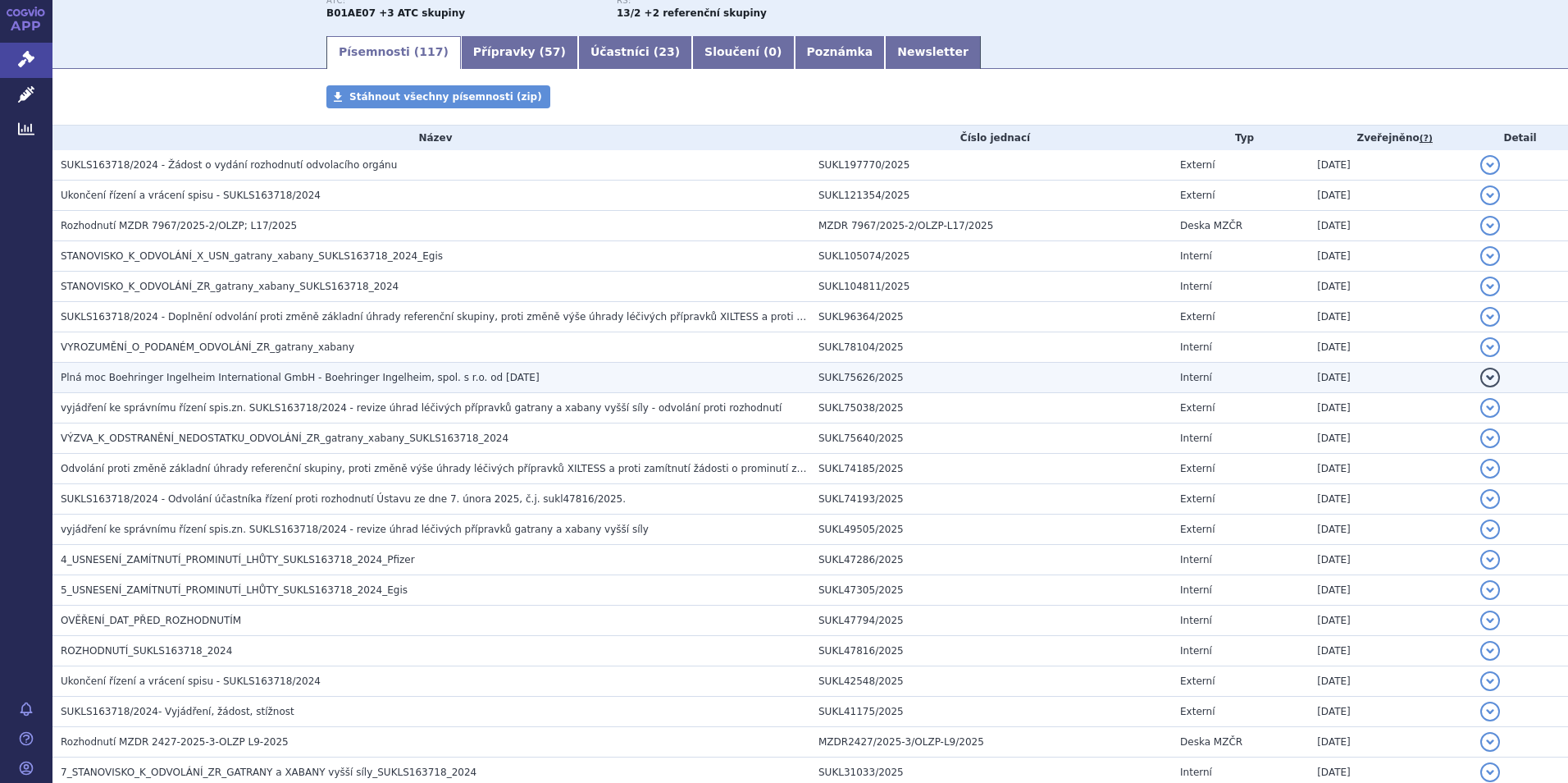
scroll to position [246, 0]
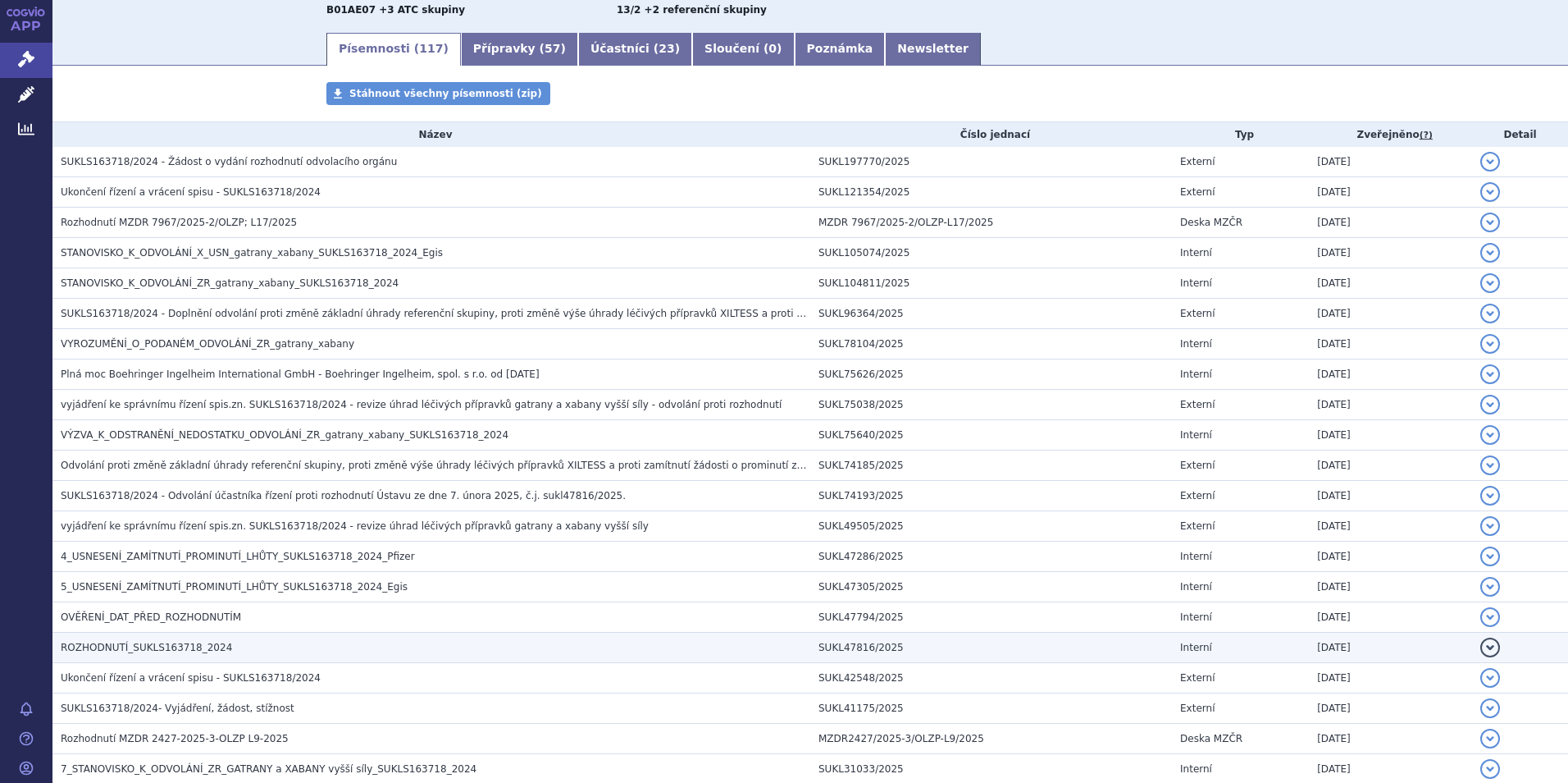
click at [149, 644] on span "ROZHODNUTÍ_SUKLS163718_2024" at bounding box center [147, 647] width 171 height 11
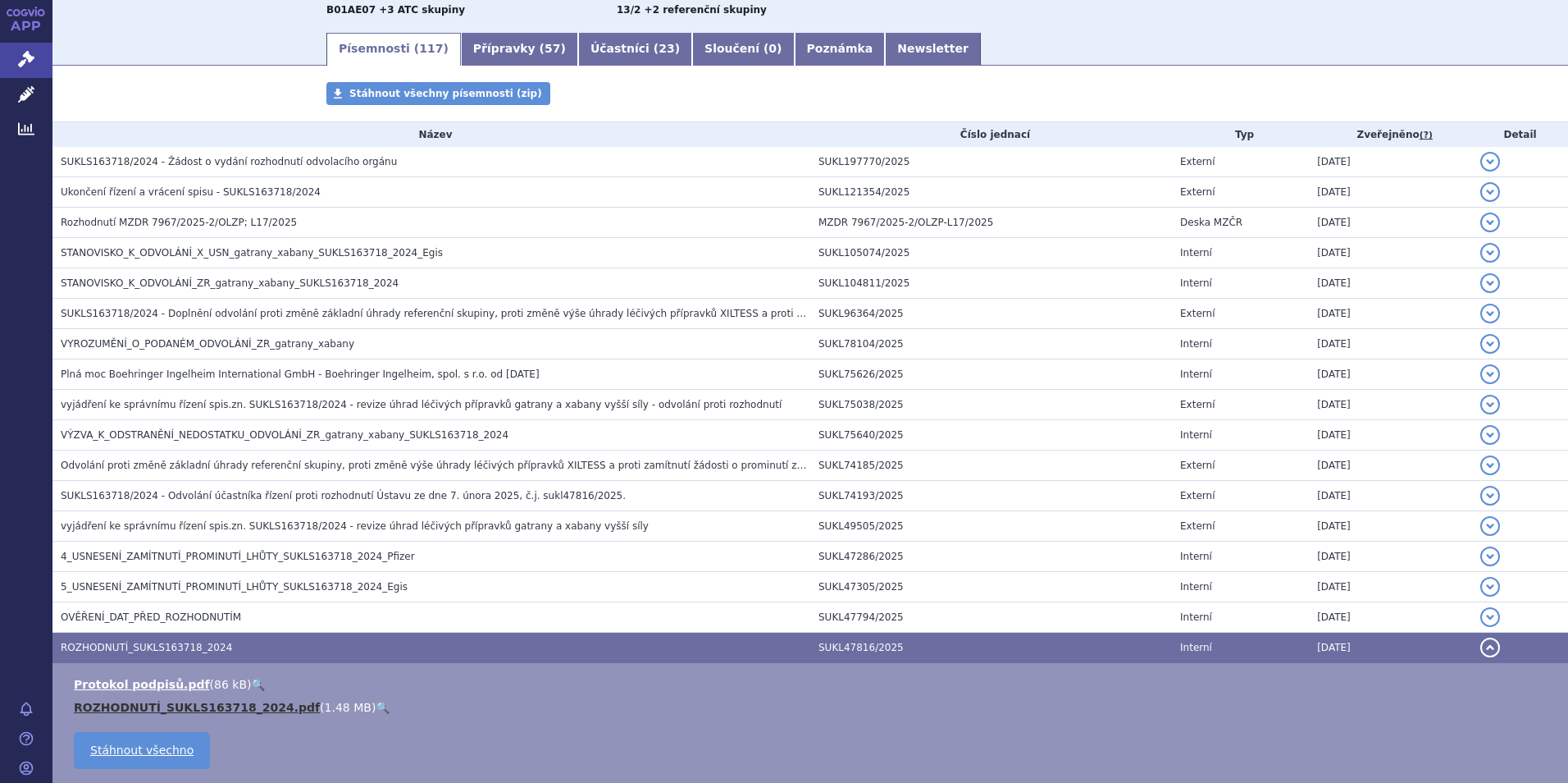
click at [227, 706] on link "ROZHODNUTÍ_SUKLS163718_2024.pdf" at bounding box center [196, 707] width 246 height 13
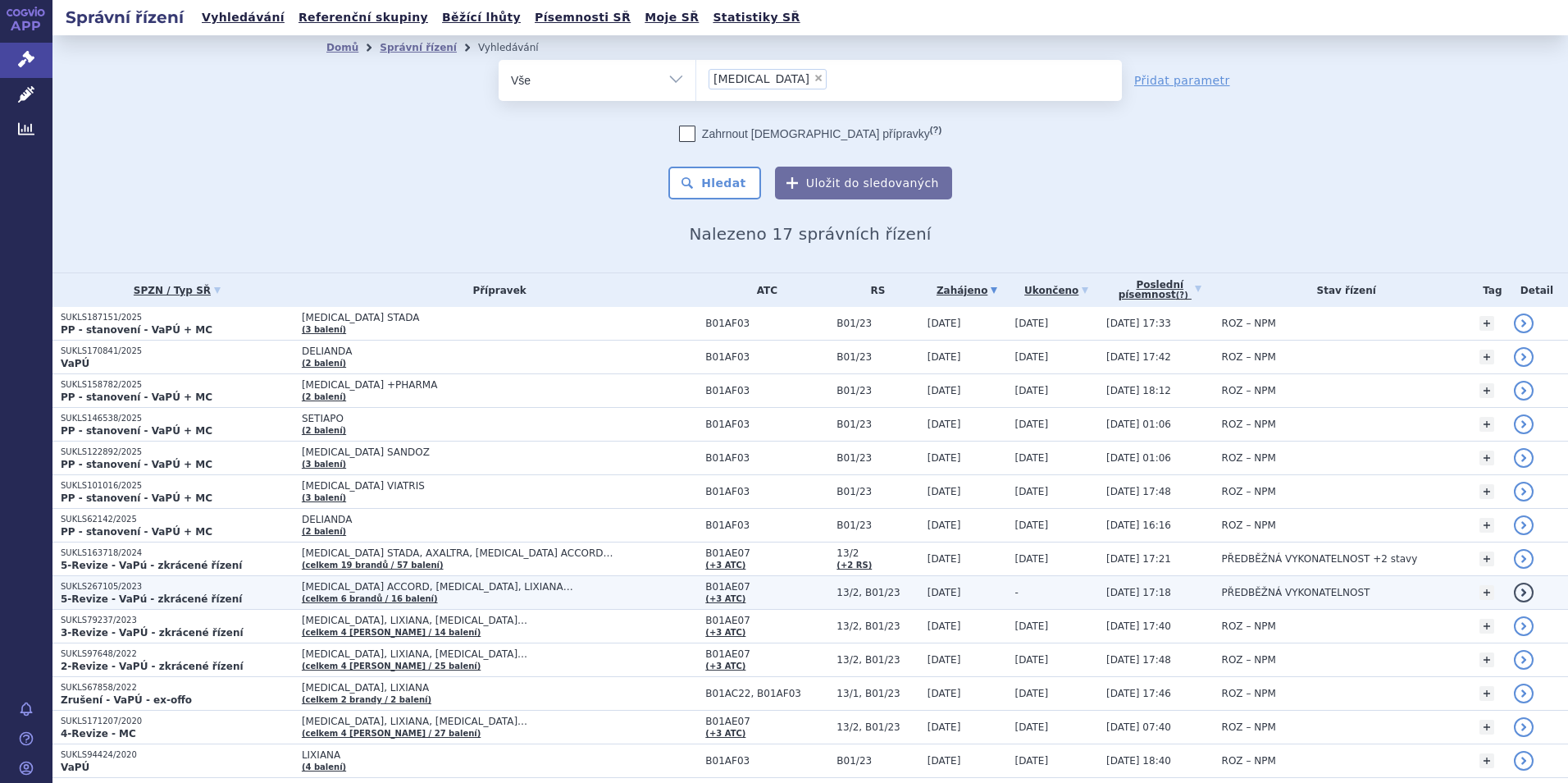
click at [360, 592] on span "DABIGATRAN ETEXILATE ACCORD, ELIQUIS, LIXIANA… (celkem 6 brandů / 16 balení)" at bounding box center [499, 592] width 395 height 23
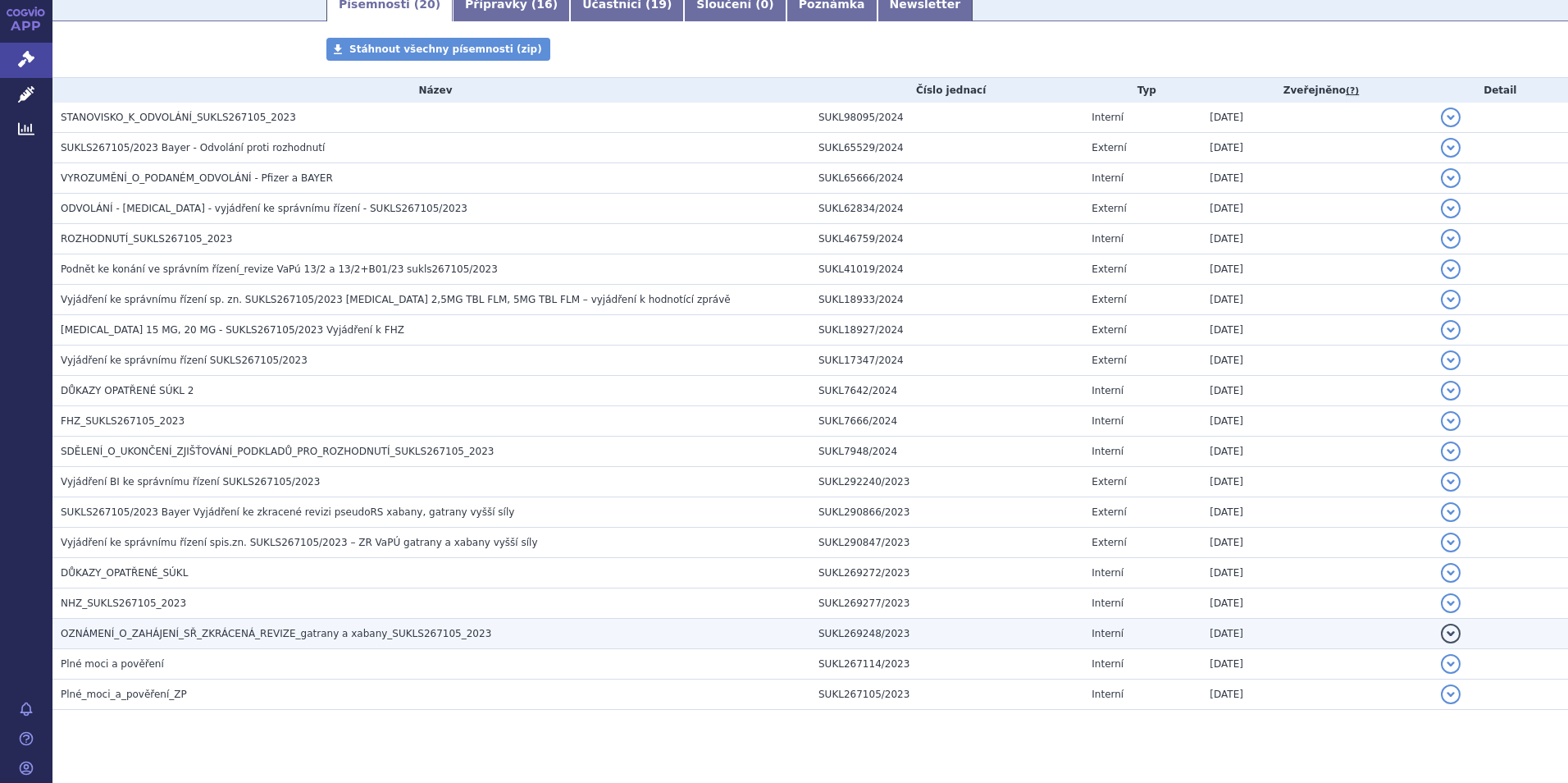
scroll to position [316, 0]
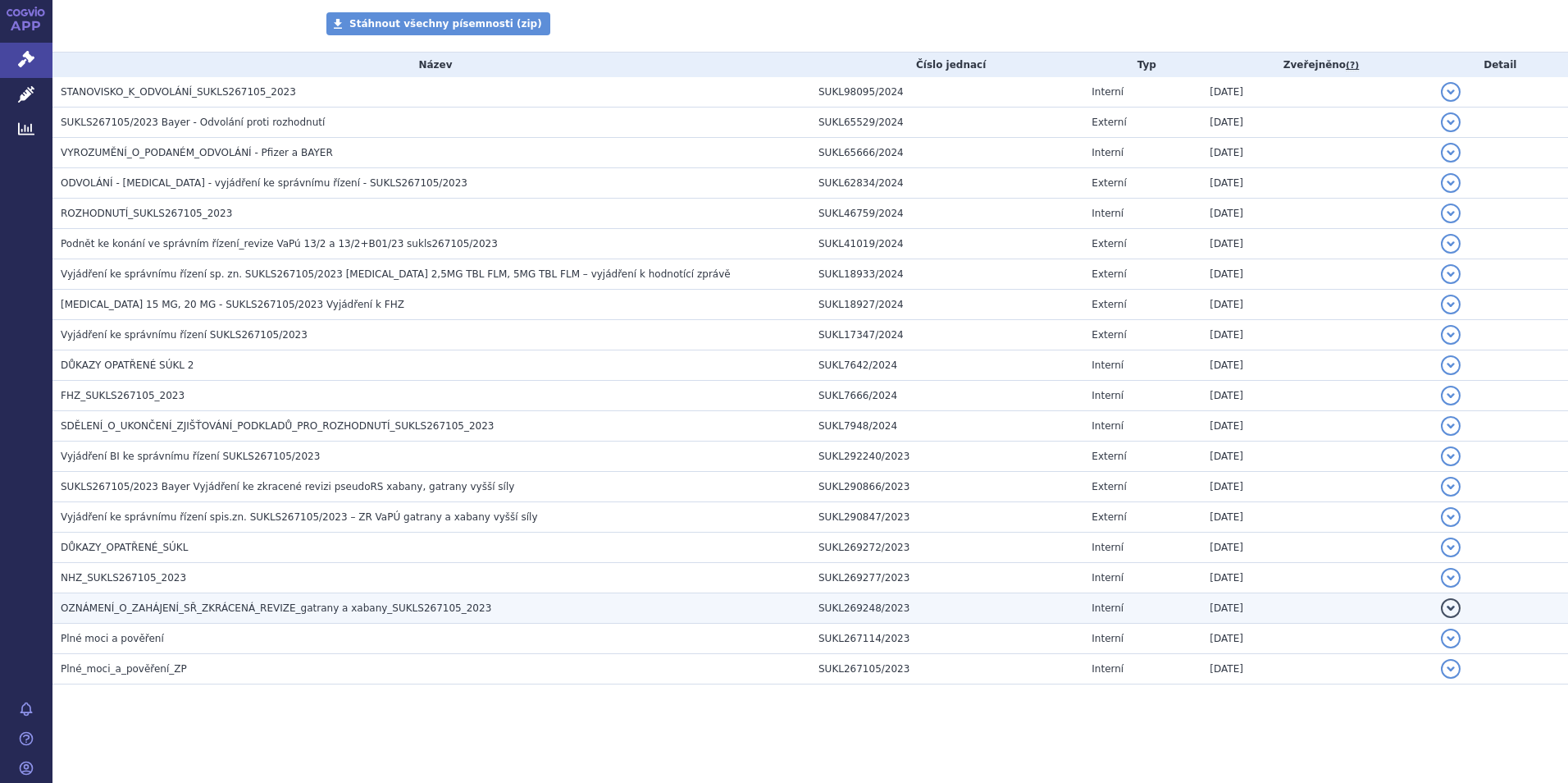
click at [331, 610] on span "OZNÁMENÍ_O_ZAHÁJENÍ_SŘ_ZKRÁCENÁ_REVIZE_gatrany a xabany_SUKLS267105_2023" at bounding box center [276, 608] width 430 height 11
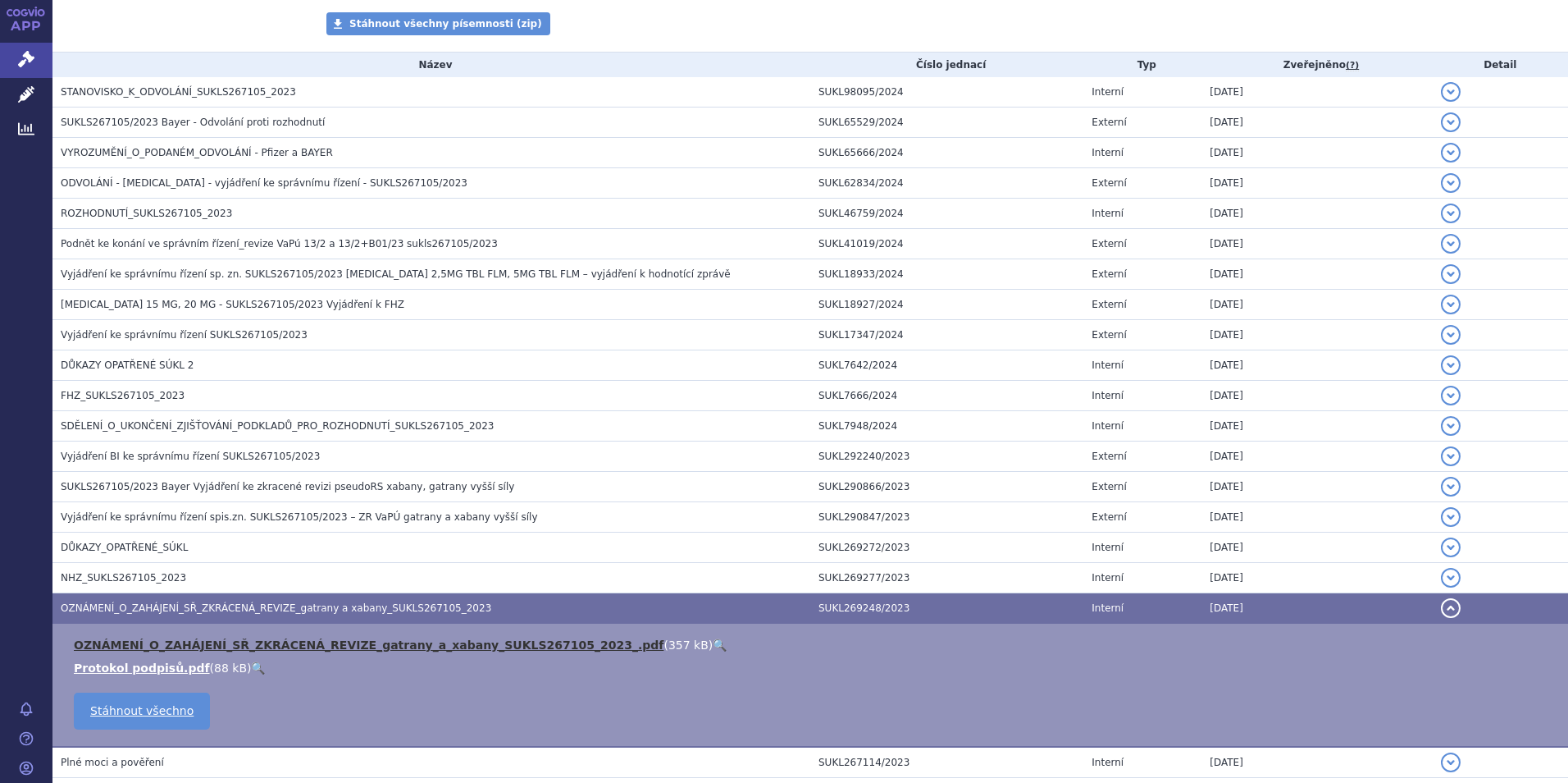
click at [332, 649] on link "OZNÁMENÍ_O_ZAHÁJENÍ_SŘ_ZKRÁCENÁ_REVIZE_gatrany_a_xabany_SUKLS267105_2023_.pdf" at bounding box center [369, 645] width 590 height 13
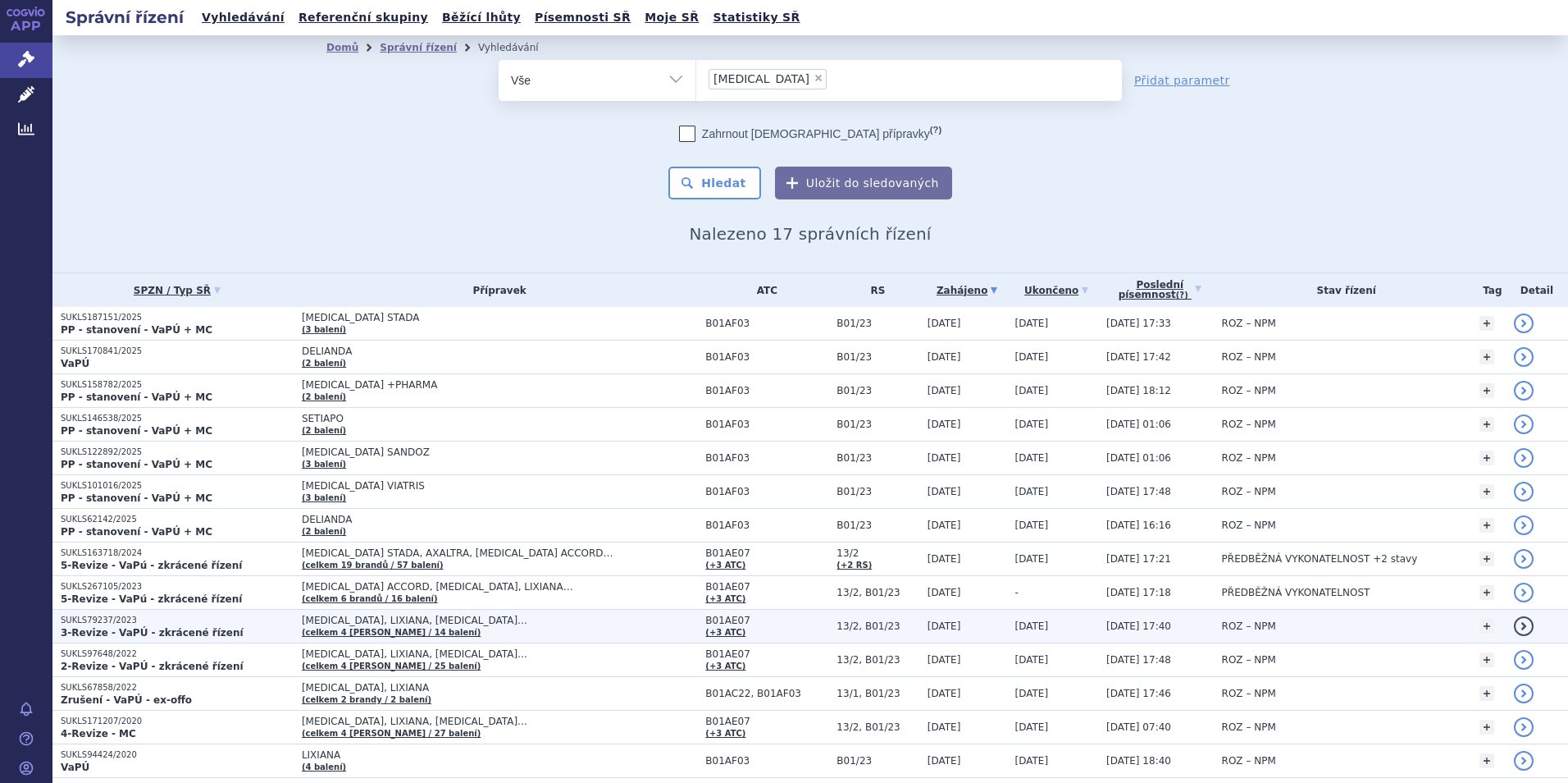
click at [338, 622] on span "[MEDICAL_DATA], LIXIANA, [MEDICAL_DATA]…" at bounding box center [499, 620] width 395 height 11
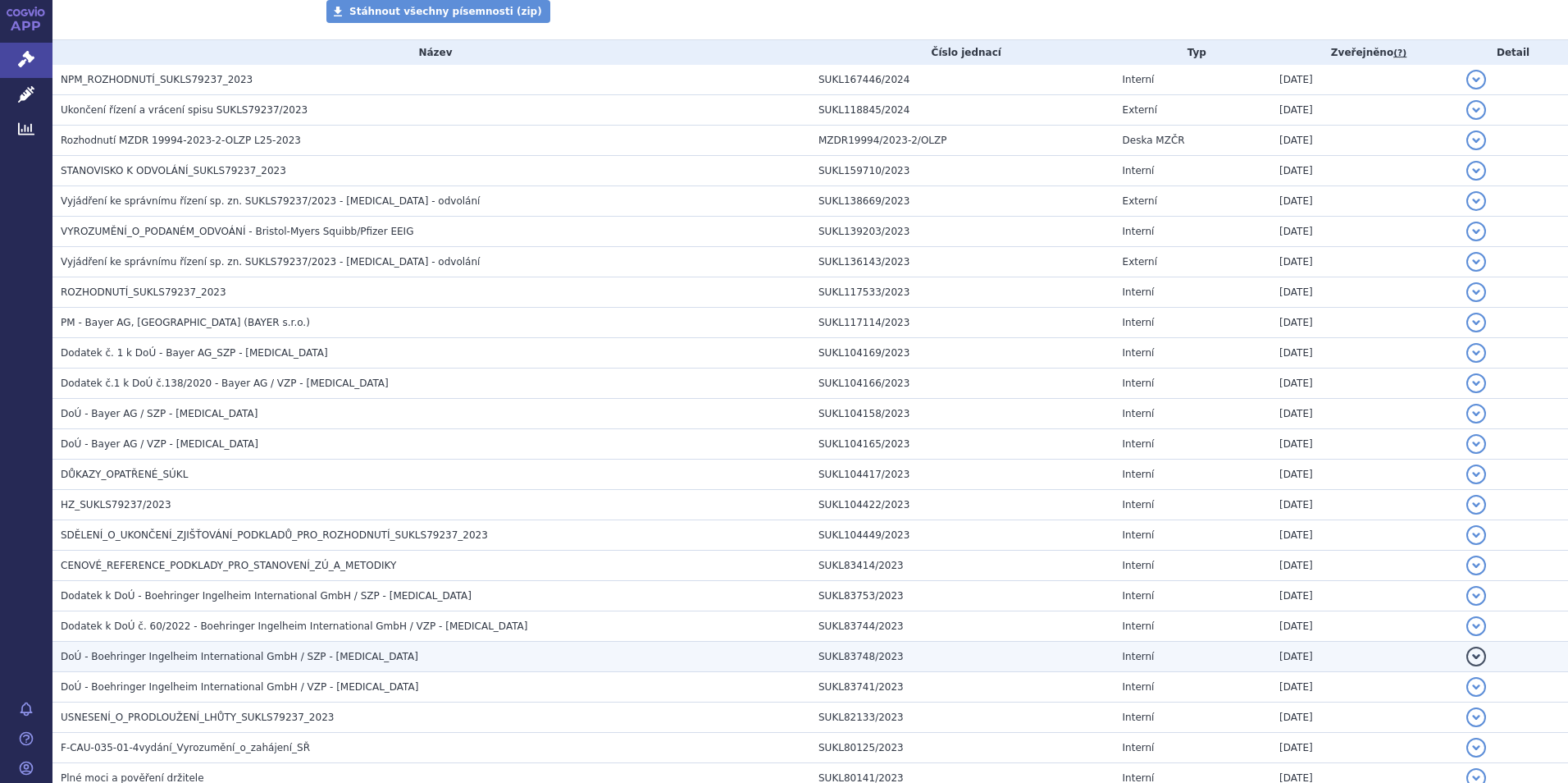
scroll to position [528, 0]
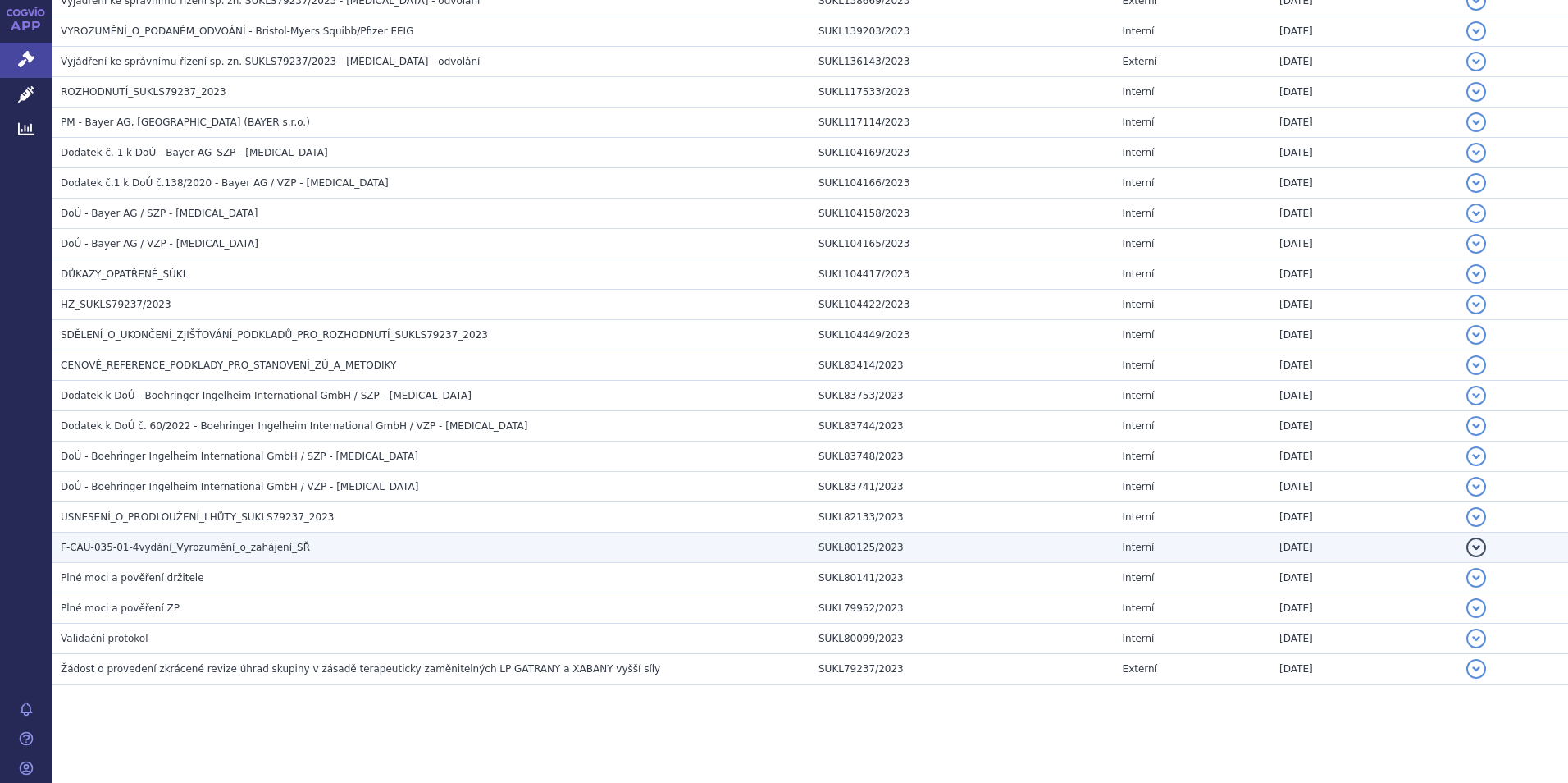
click at [174, 546] on span "F-CAU-035-01-4vydání_Vyrozumění_o_zahájení_SŘ" at bounding box center [185, 547] width 249 height 11
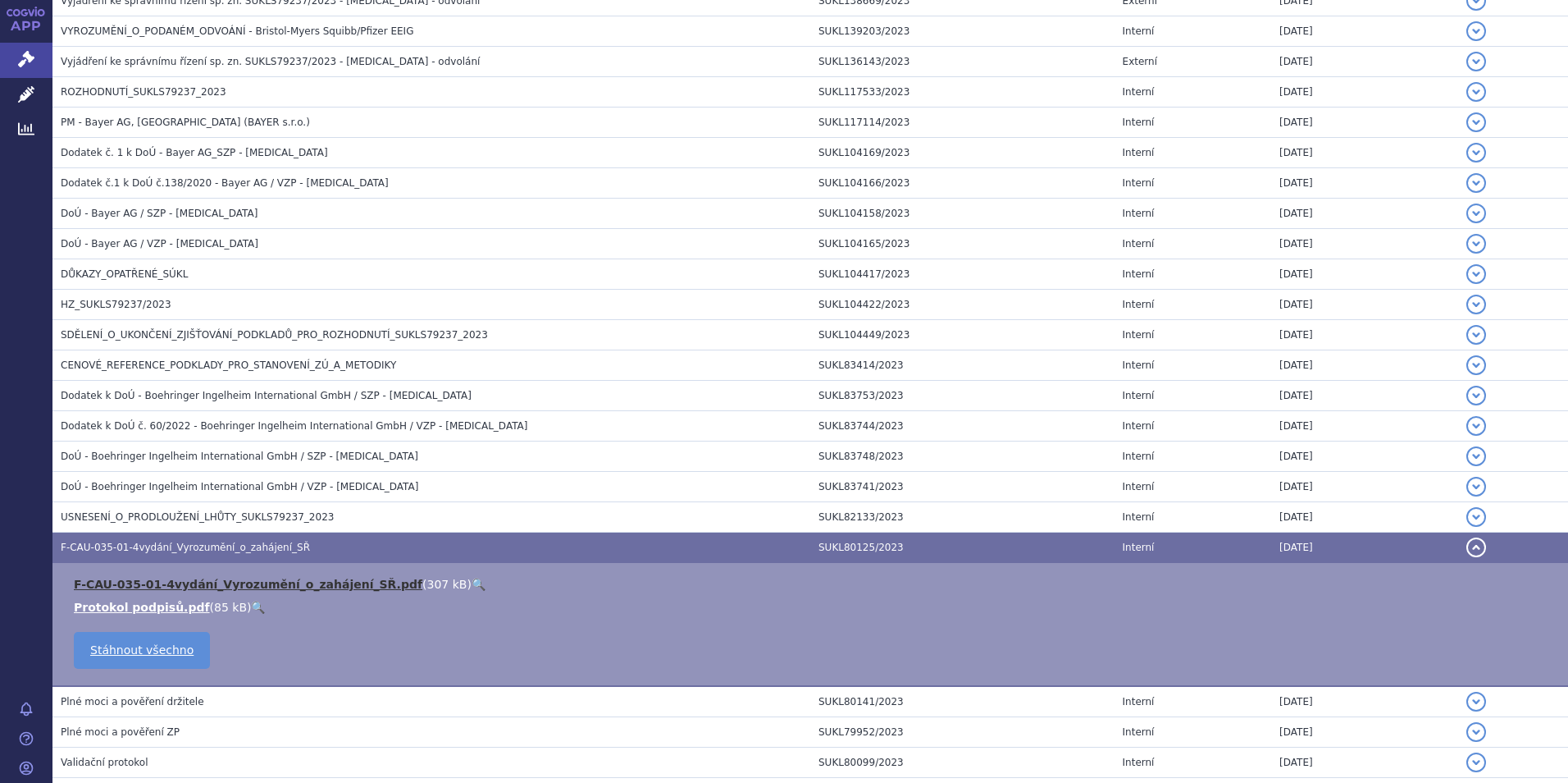
click at [229, 588] on link "F-CAU-035-01-4vydání_Vyrozumění_o_zahájení_SŘ.pdf" at bounding box center [248, 584] width 348 height 13
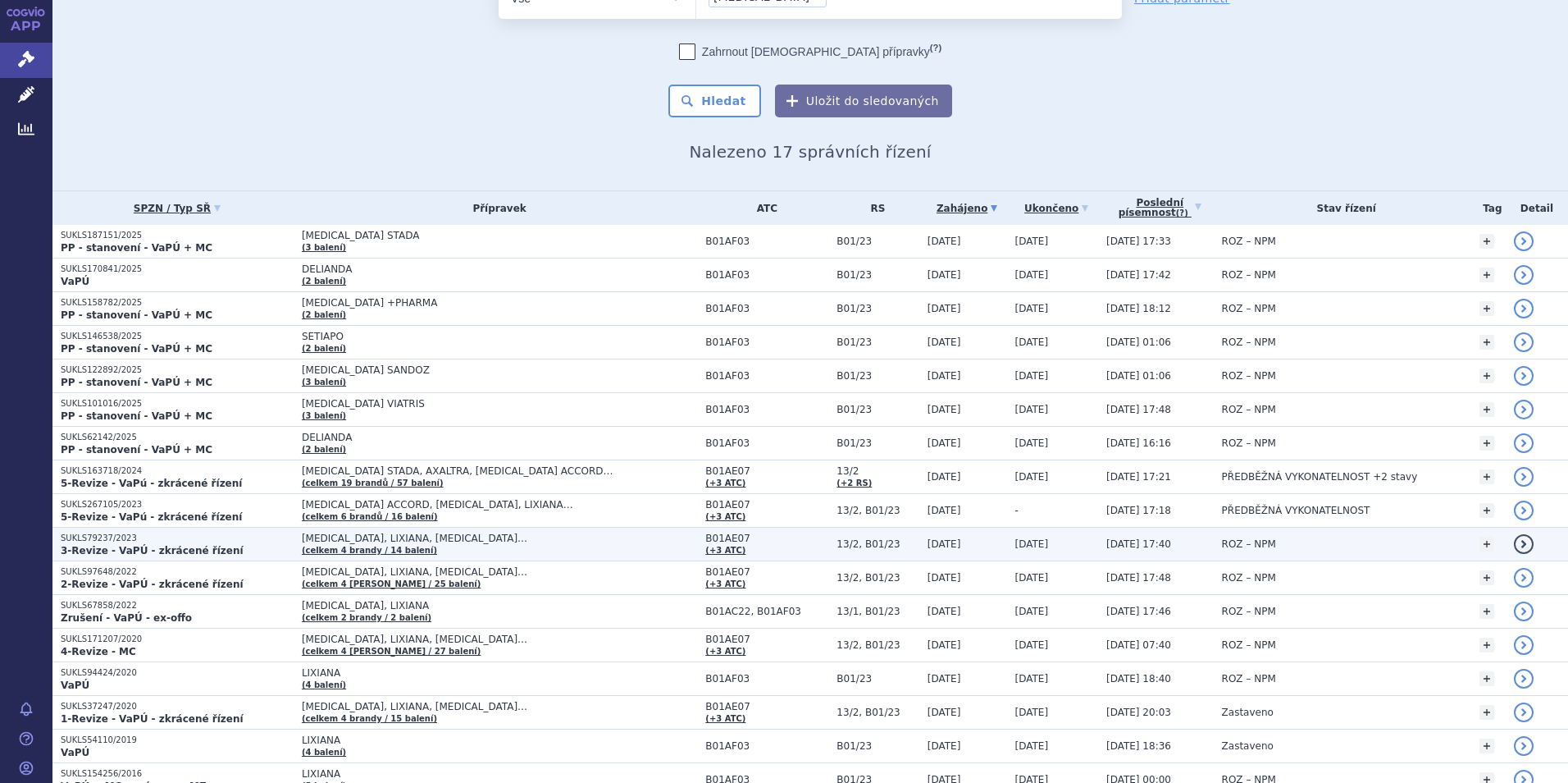
scroll to position [161, 0]
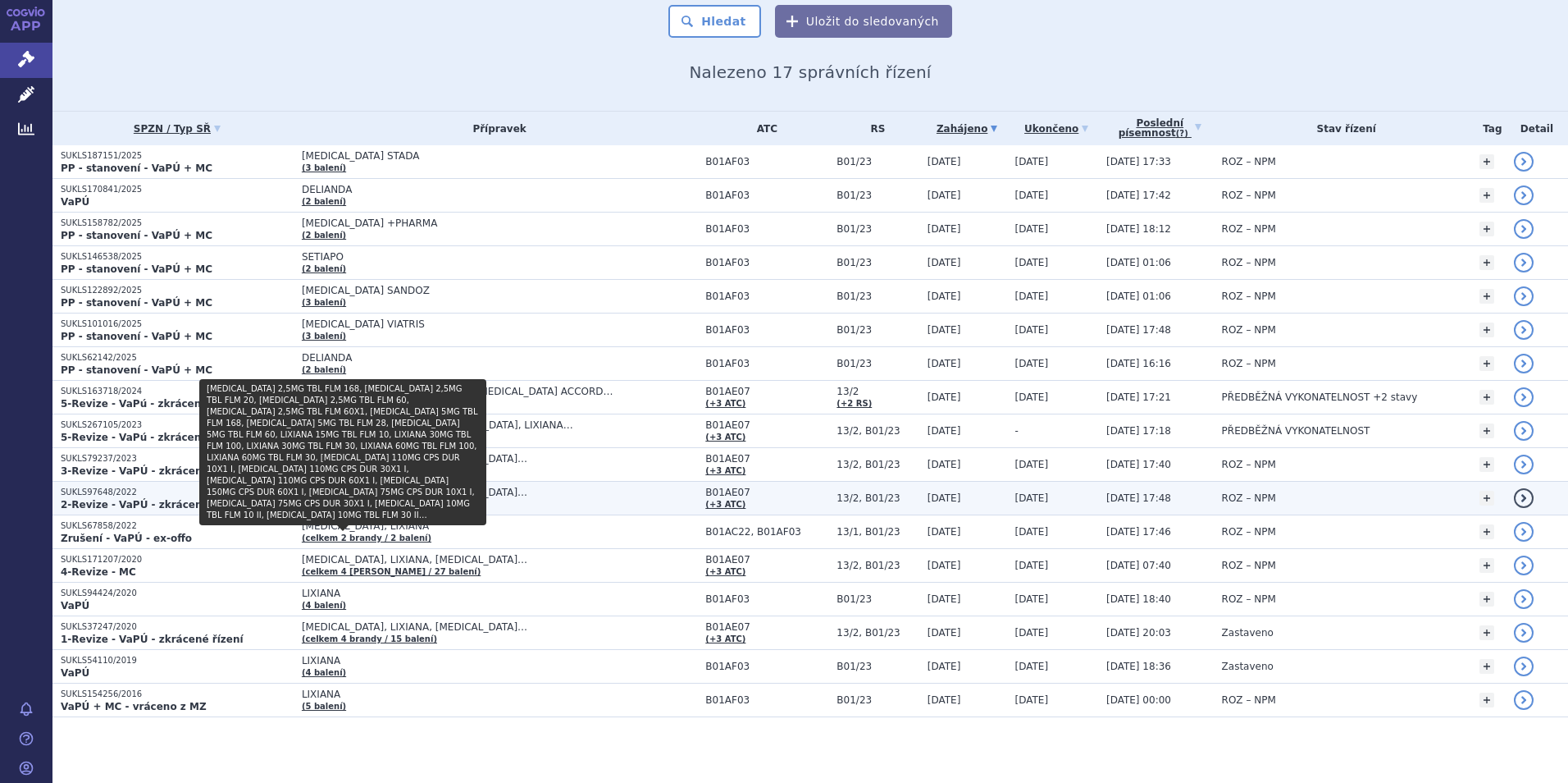
click at [370, 500] on link "(celkem 4 brandy / 25 balení)" at bounding box center [391, 504] width 179 height 9
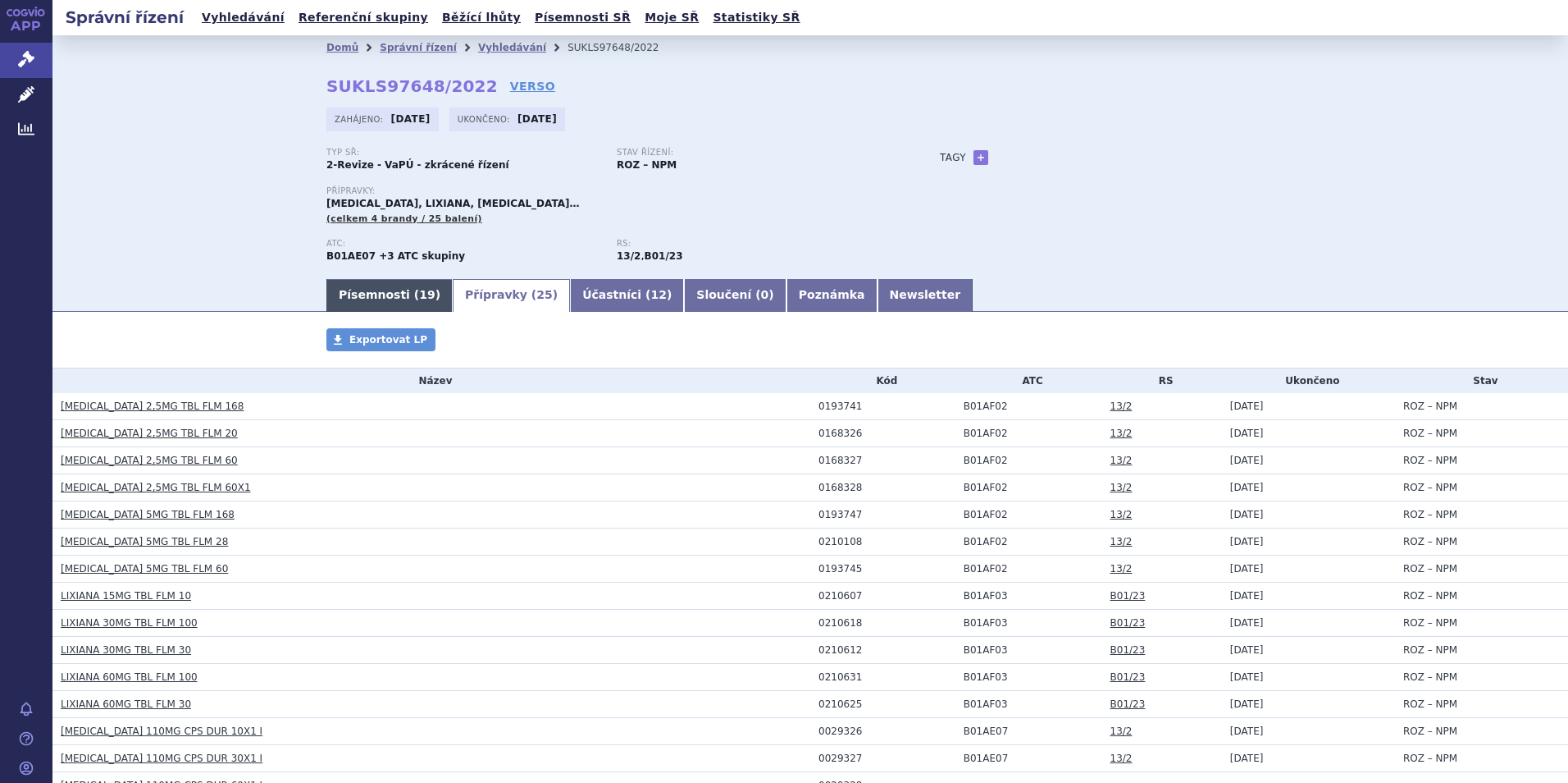
click at [419, 296] on span "19" at bounding box center [427, 294] width 16 height 13
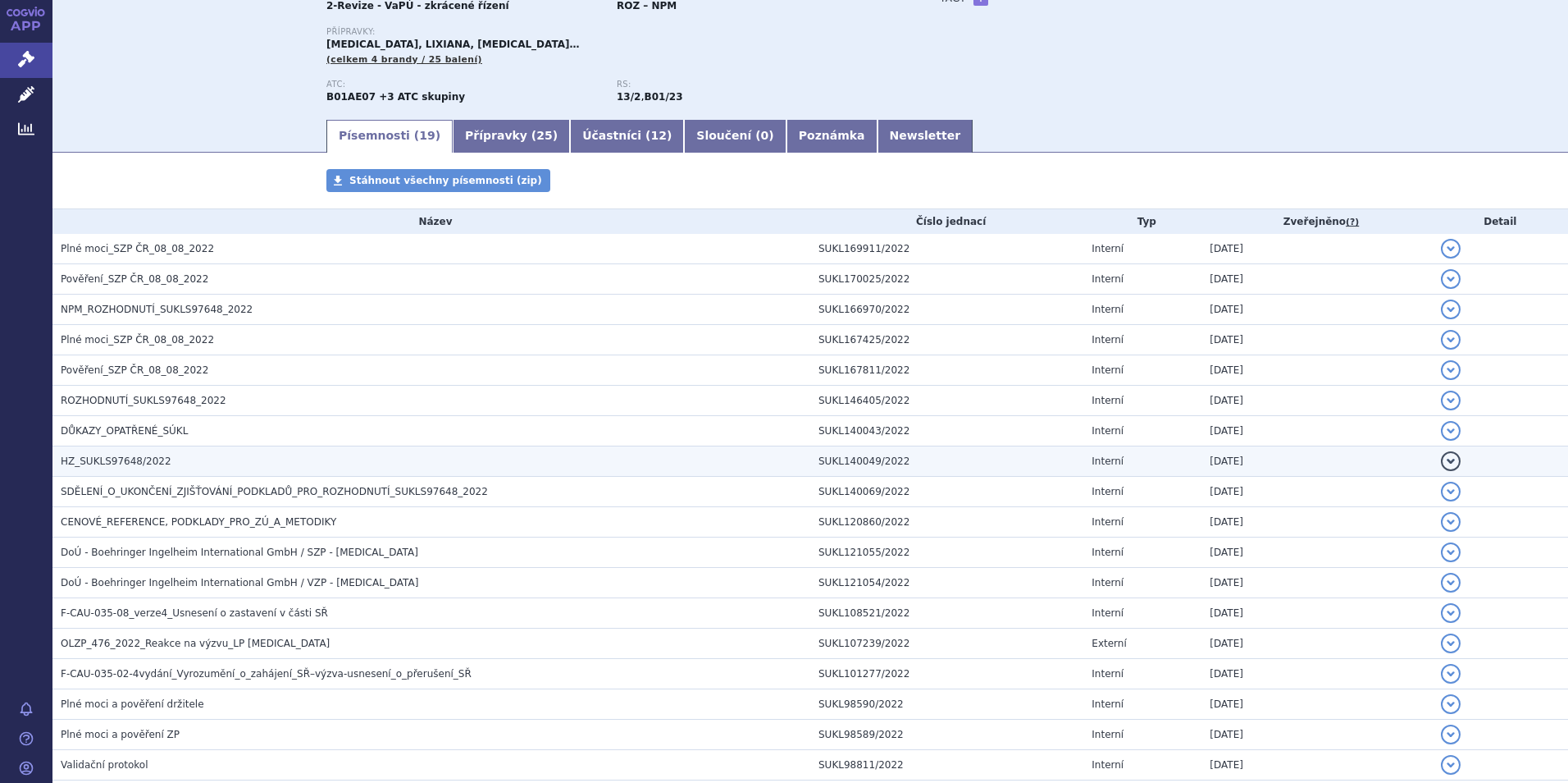
scroll to position [164, 0]
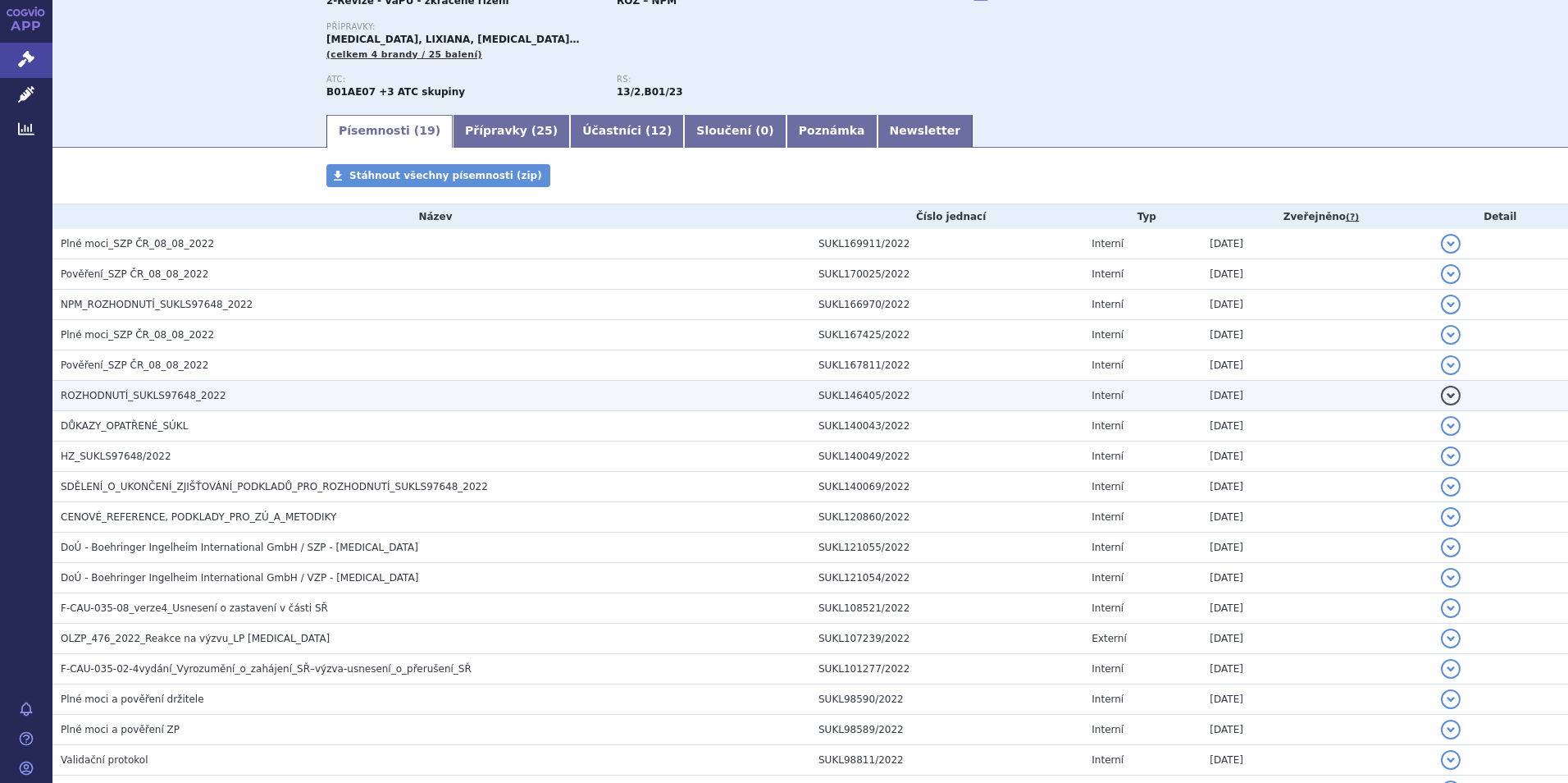
click at [148, 392] on span "ROZHODNUTÍ_SUKLS97648_2022" at bounding box center [144, 396] width 166 height 11
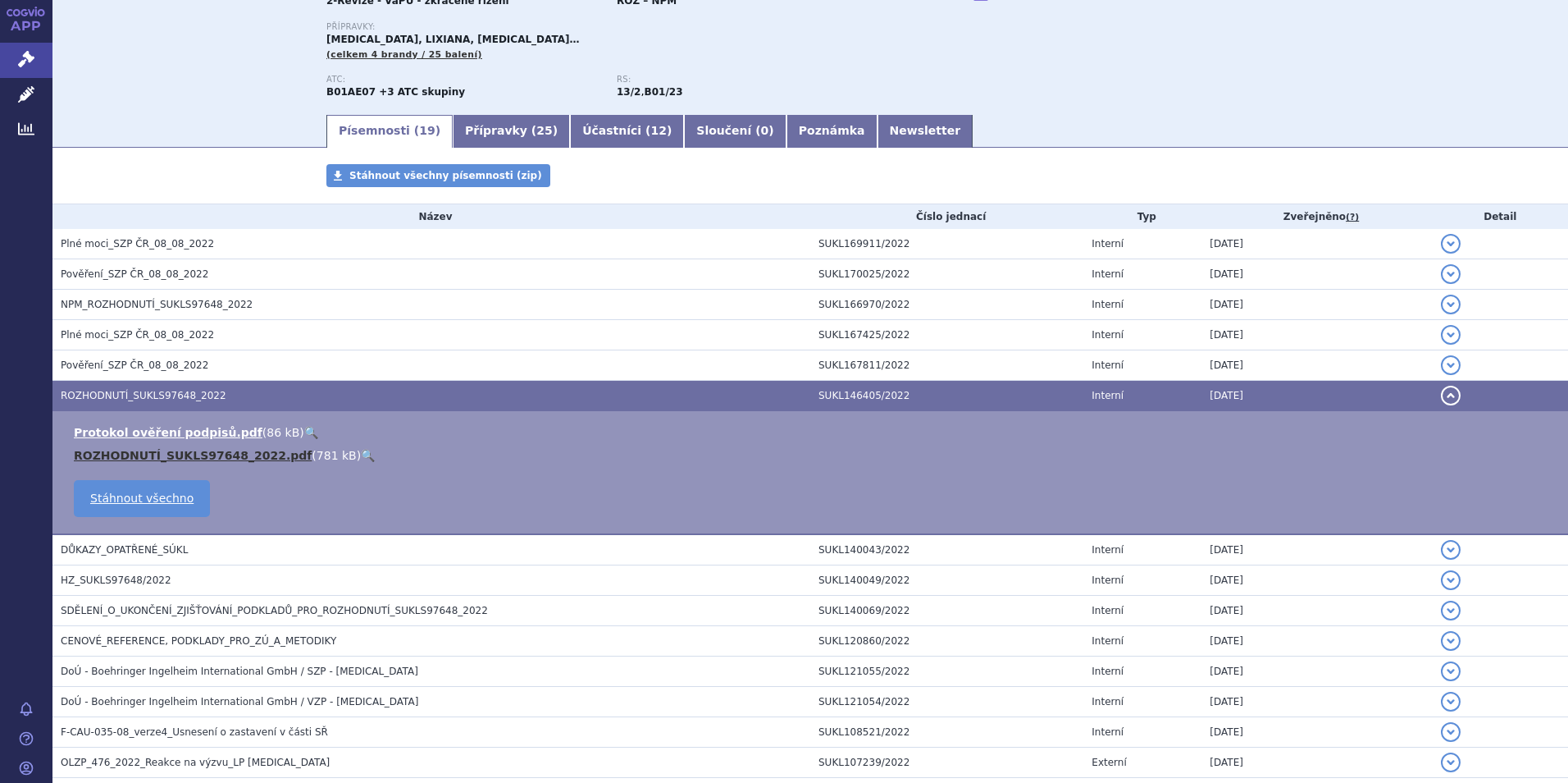
click at [183, 451] on link "ROZHODNUTÍ_SUKLS97648_2022.pdf" at bounding box center [193, 456] width 238 height 13
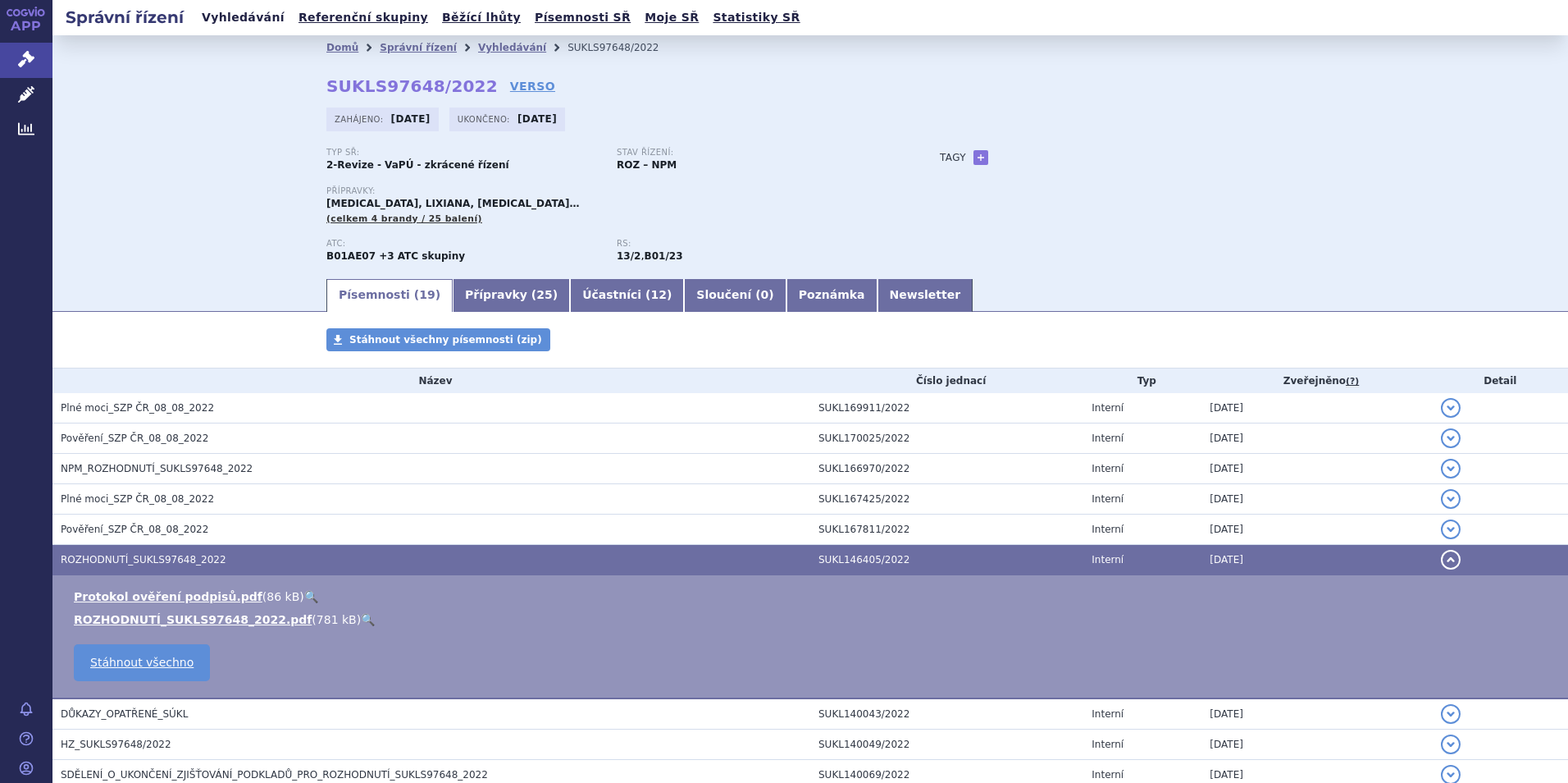
click at [247, 16] on link "Vyhledávání" at bounding box center [243, 18] width 93 height 22
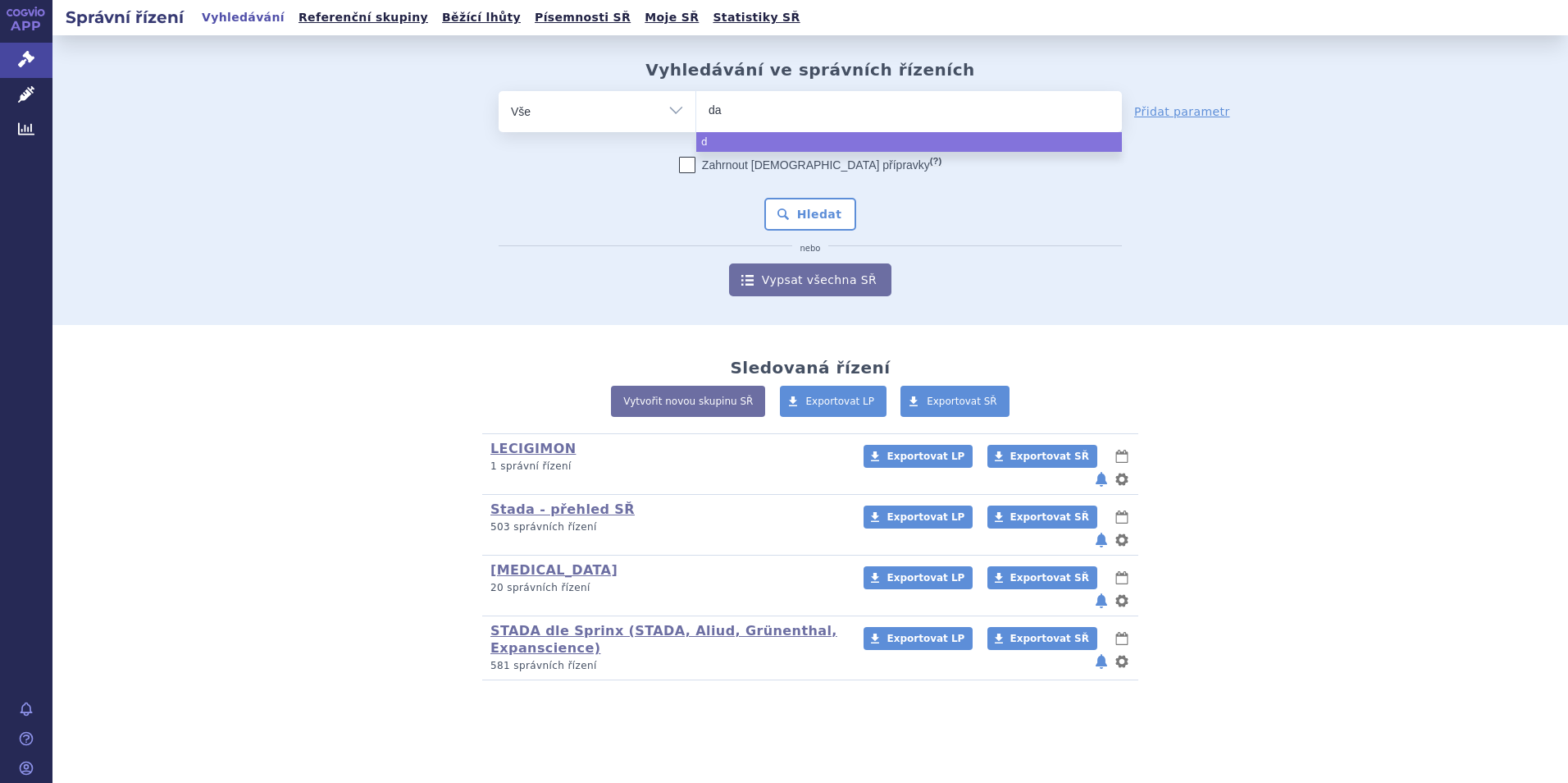
type input "dab"
type input "dabi"
type input "dabig"
type input "dabigat"
type input "dabigatra"
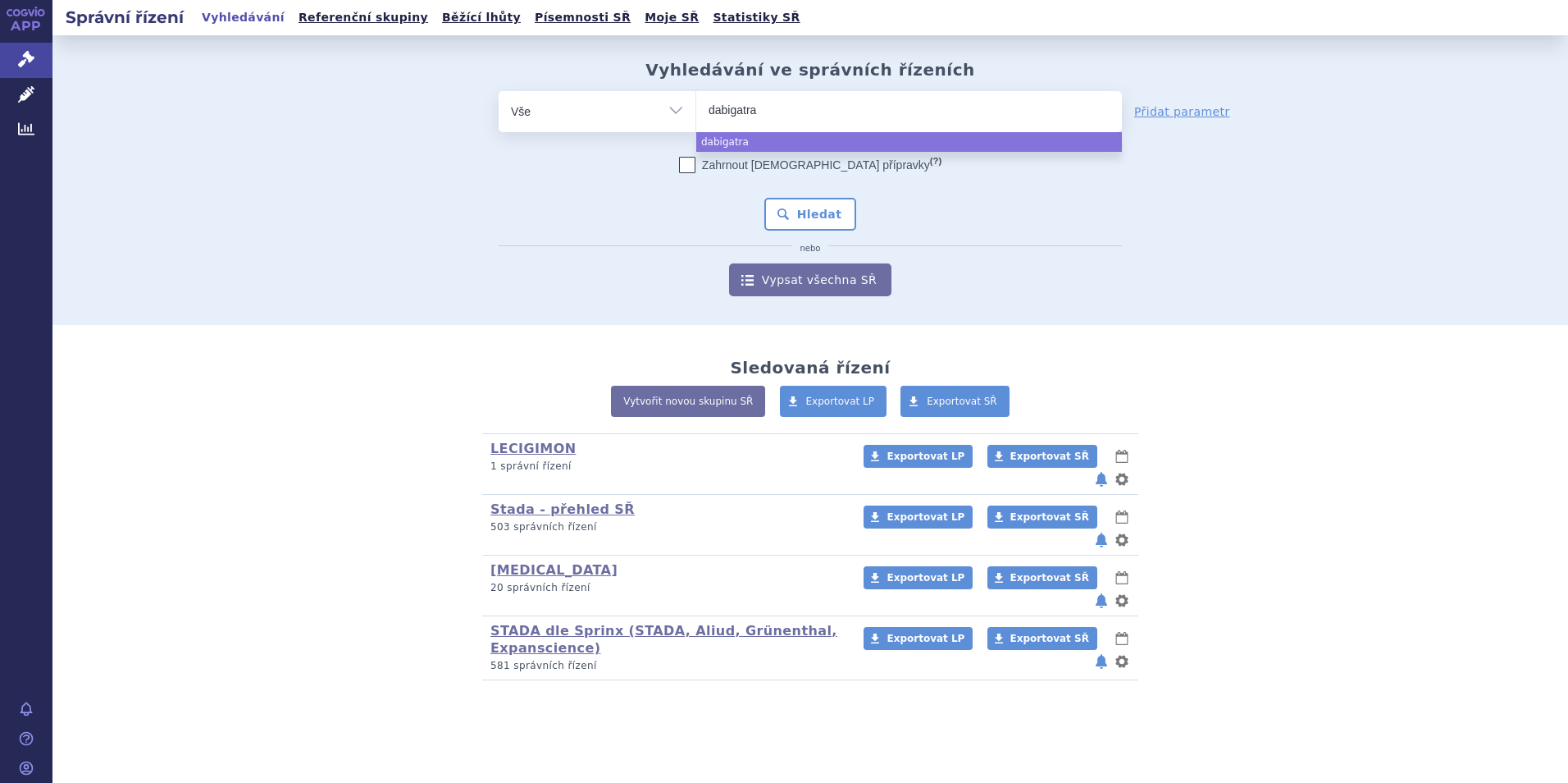
type input "dabigatran"
select select "dabigatran"
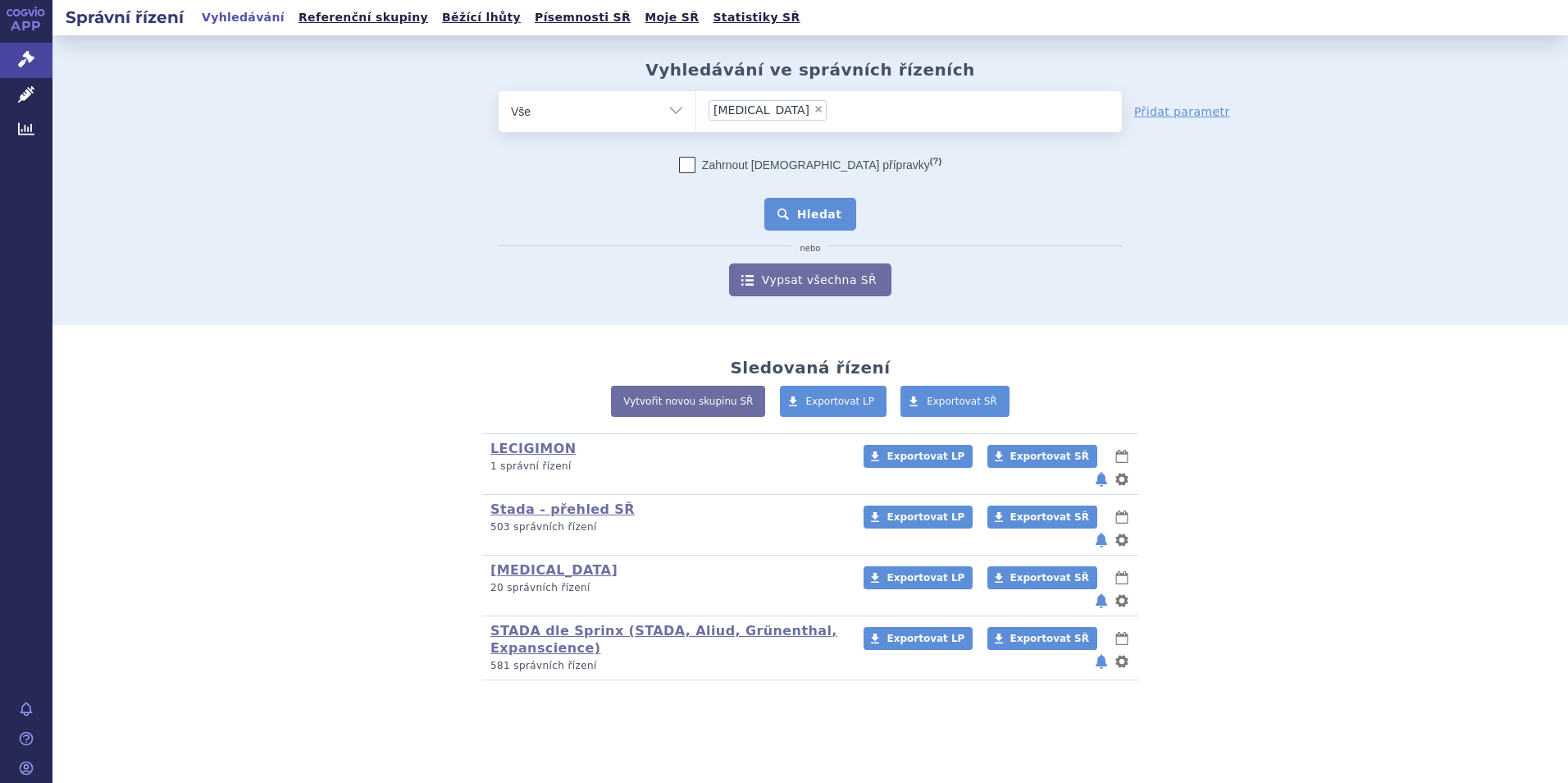
click at [818, 219] on button "Hledat" at bounding box center [810, 214] width 93 height 33
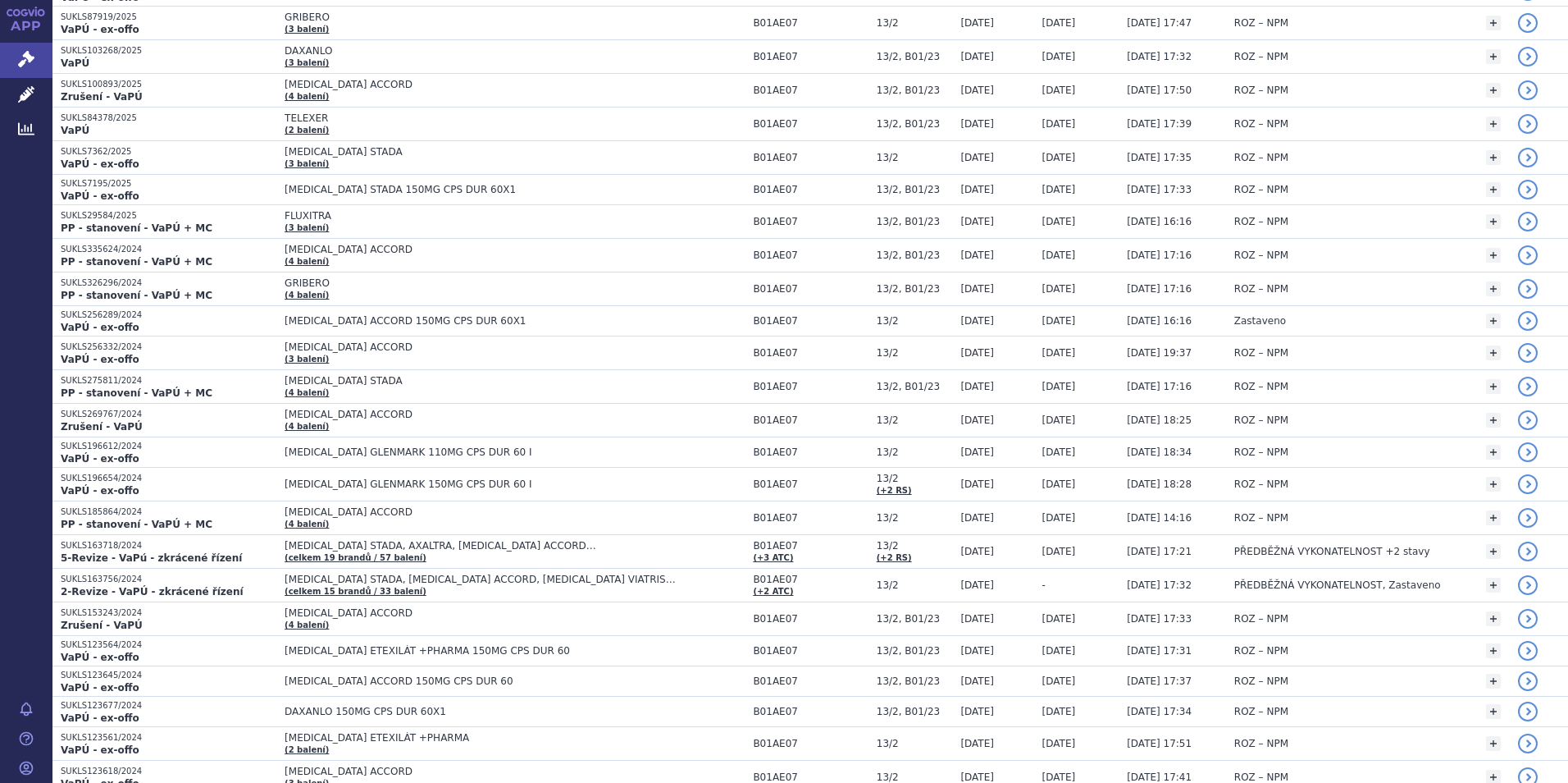
scroll to position [903, 0]
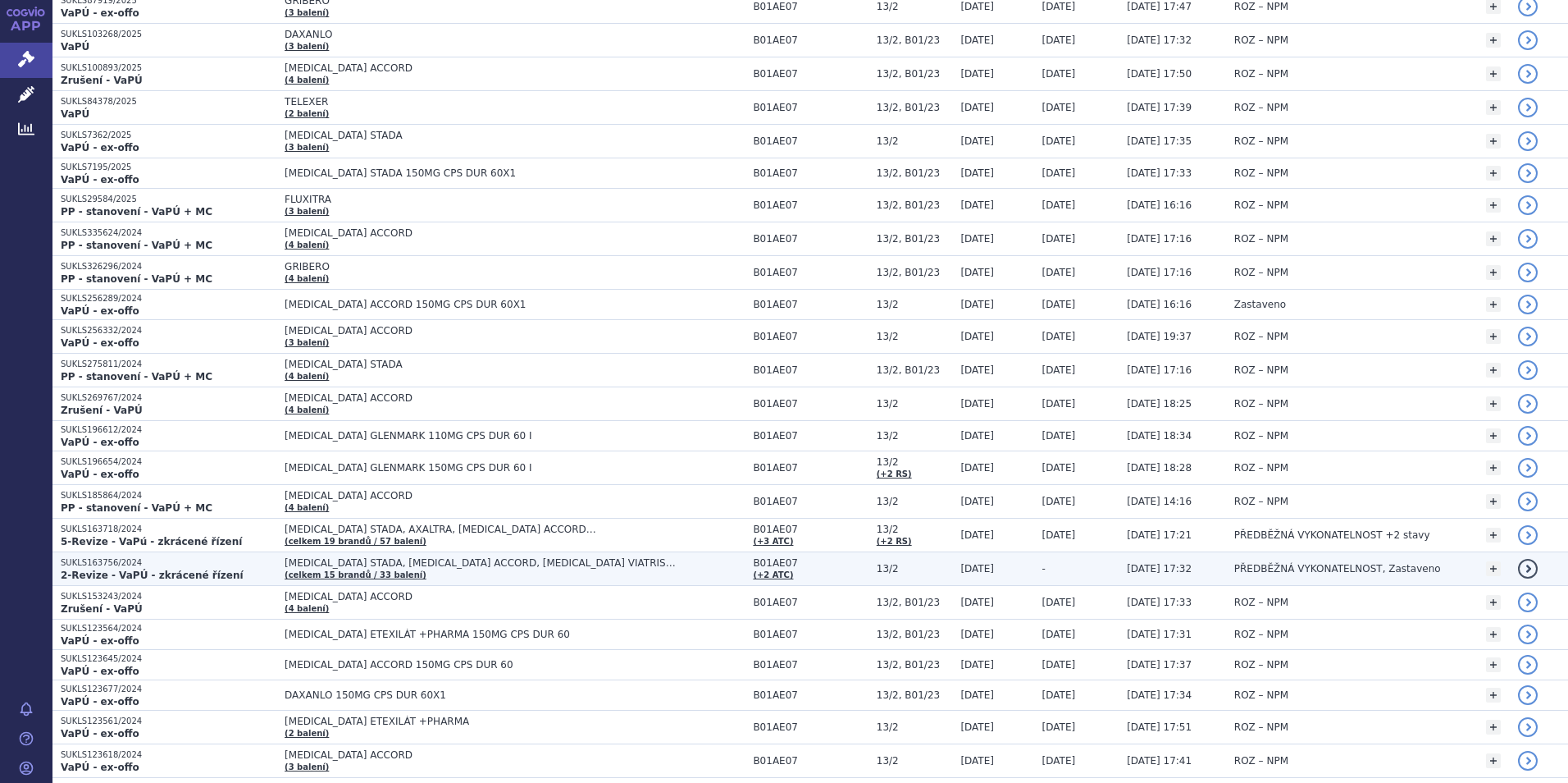
click at [289, 563] on span "[MEDICAL_DATA] STADA, [MEDICAL_DATA] ACCORD, [MEDICAL_DATA] VIATRIS…" at bounding box center [489, 563] width 410 height 11
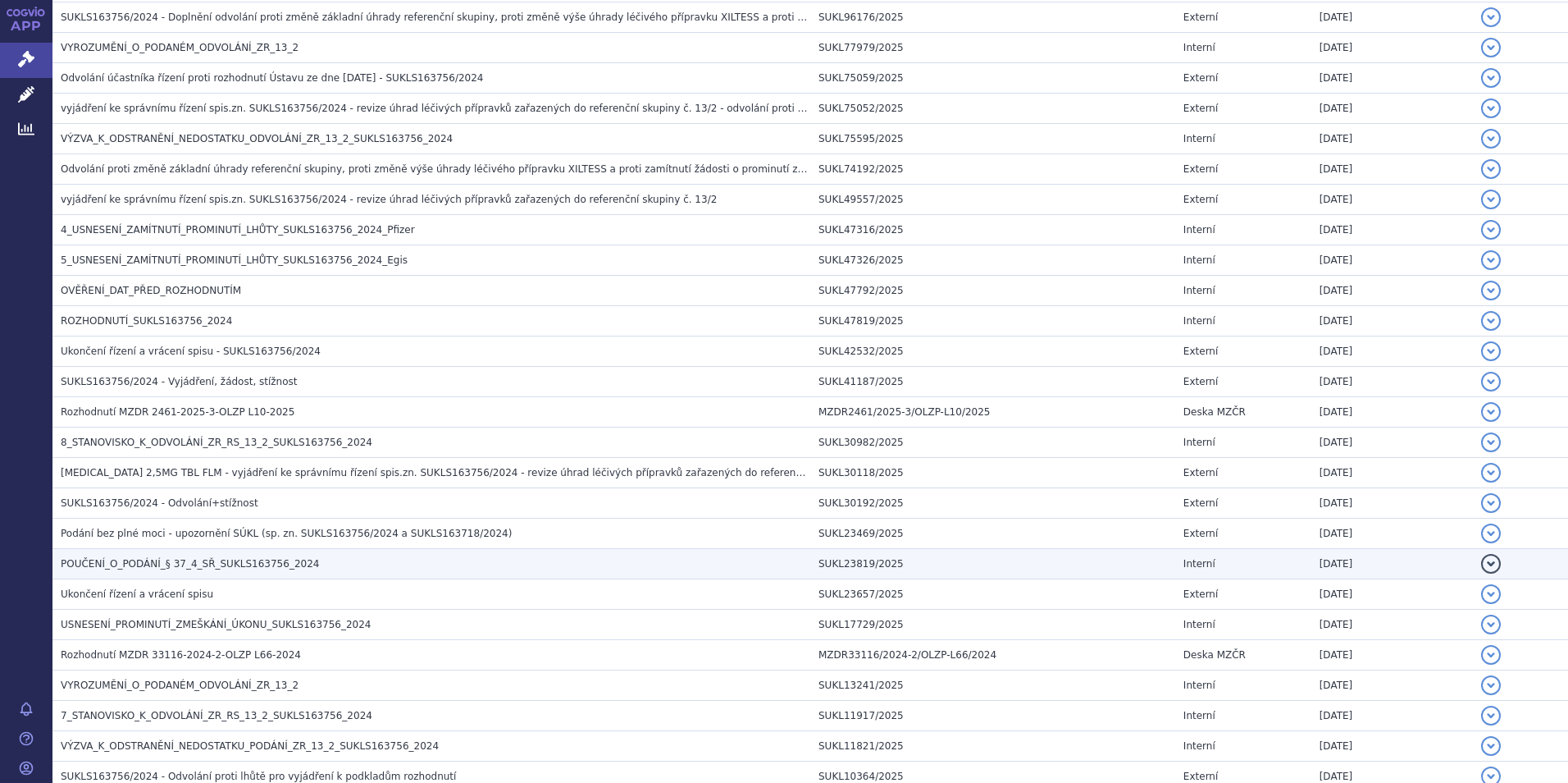
scroll to position [492, 0]
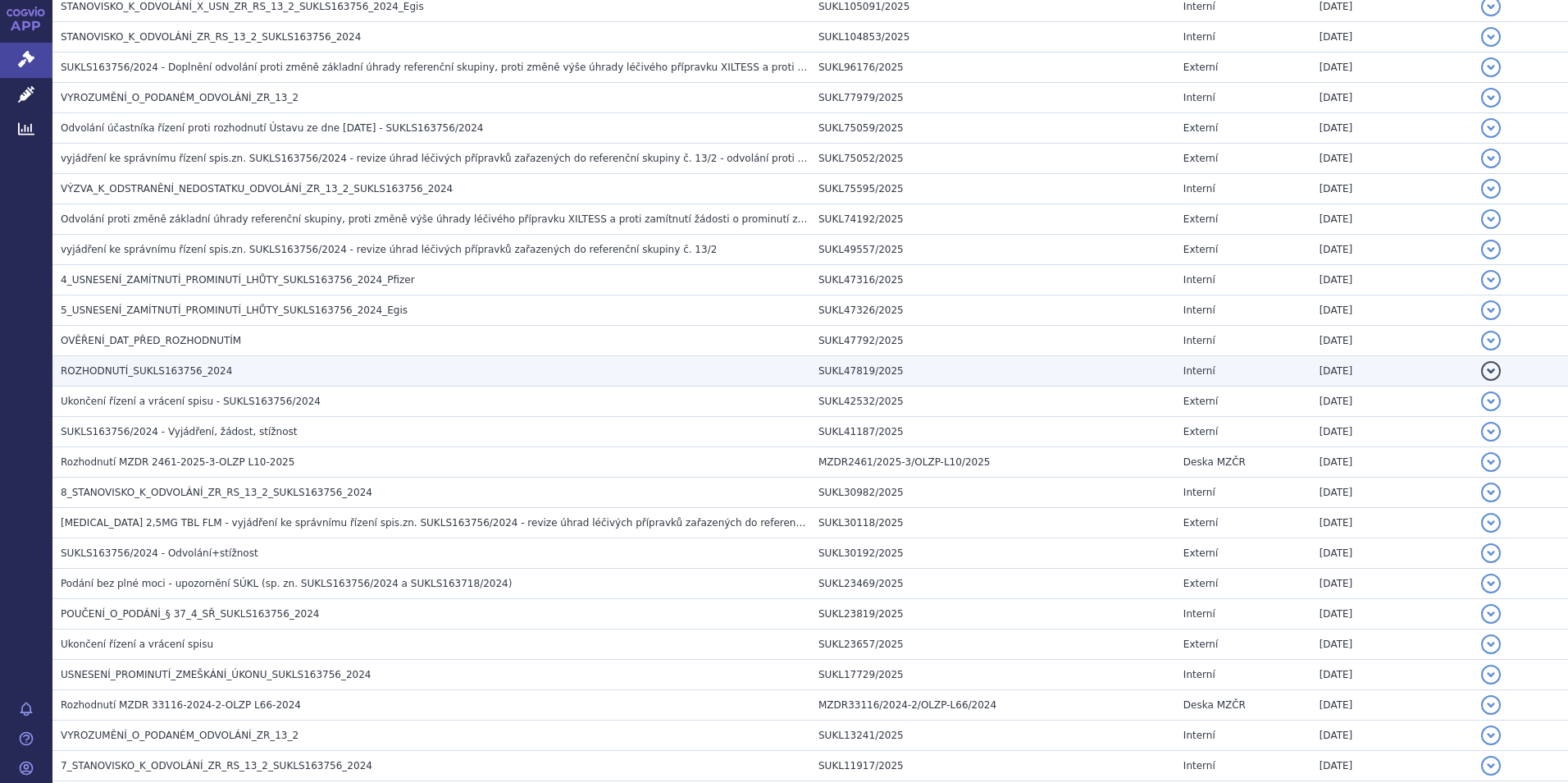
click at [149, 373] on span "ROZHODNUTÍ_SUKLS163756_2024" at bounding box center [147, 371] width 171 height 11
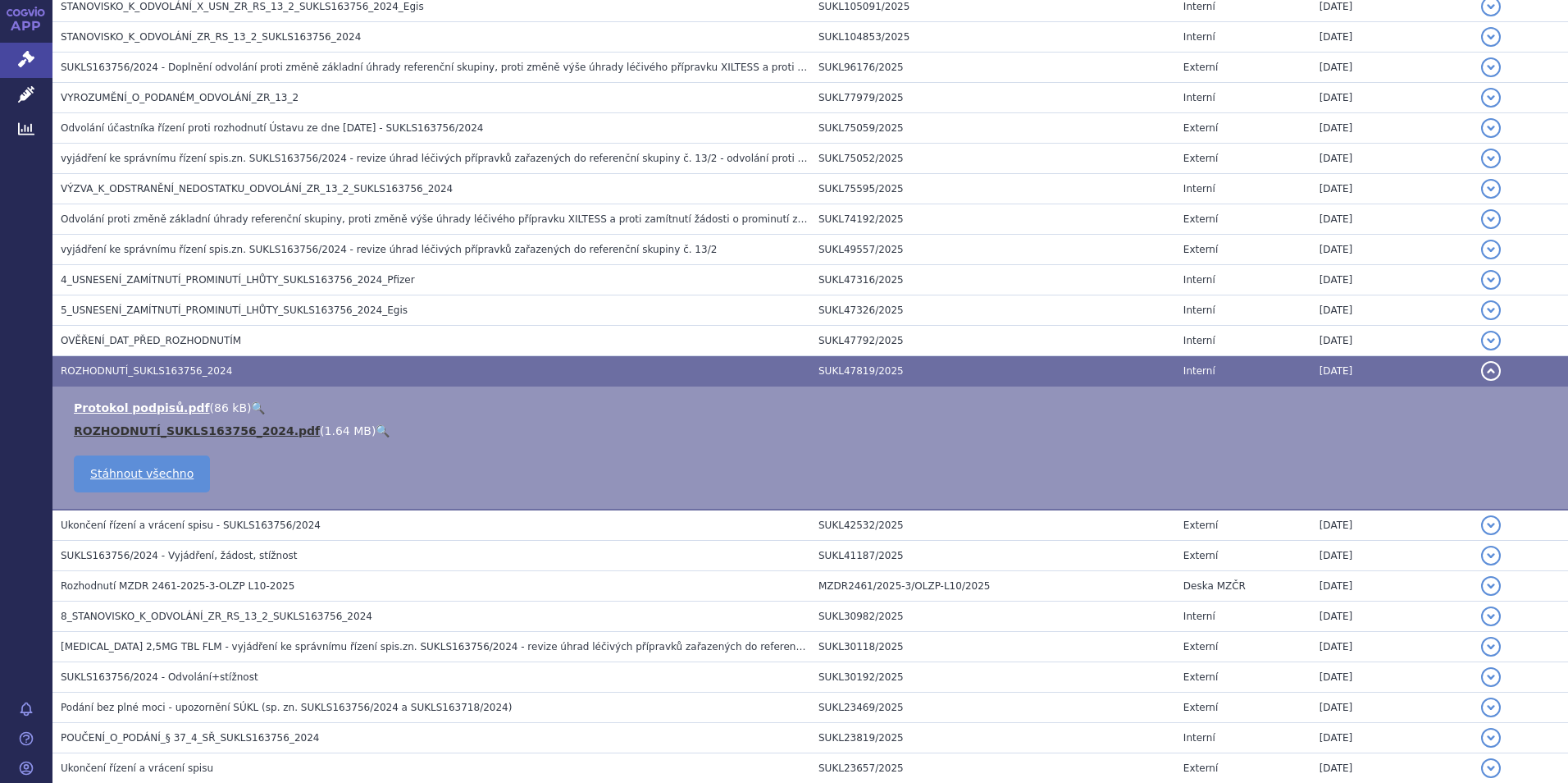
click at [164, 429] on link "ROZHODNUTÍ_SUKLS163756_2024.pdf" at bounding box center [196, 431] width 246 height 13
